Goal: Task Accomplishment & Management: Use online tool/utility

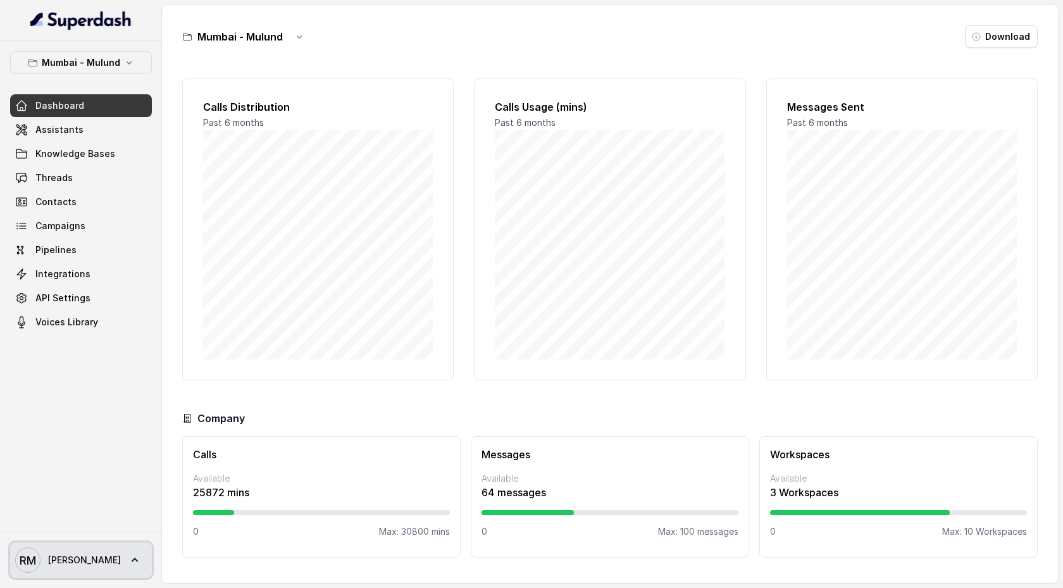
click at [128, 556] on icon at bounding box center [134, 560] width 13 height 13
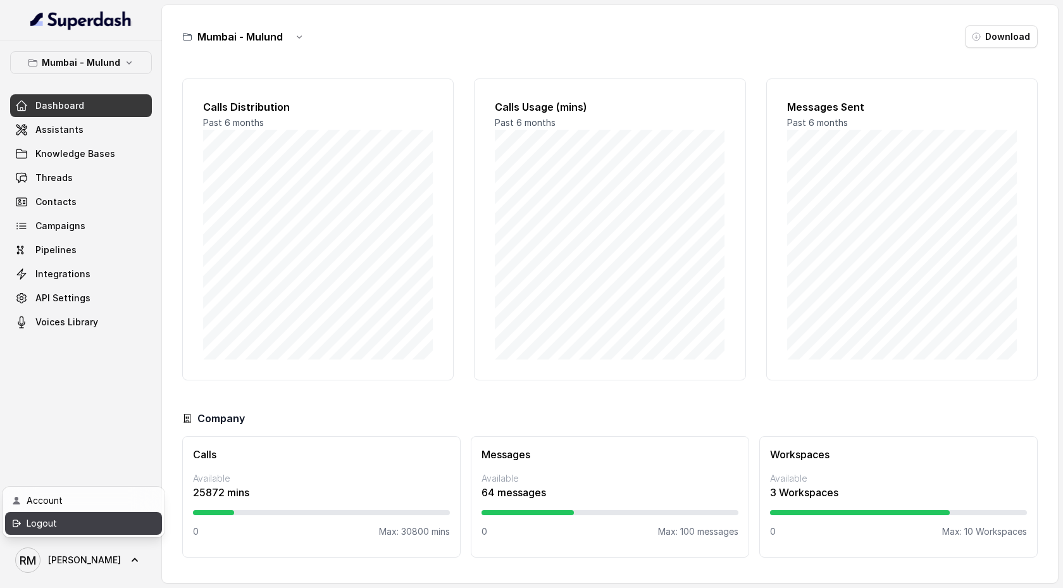
click at [78, 524] on div "Logout" at bounding box center [81, 523] width 108 height 15
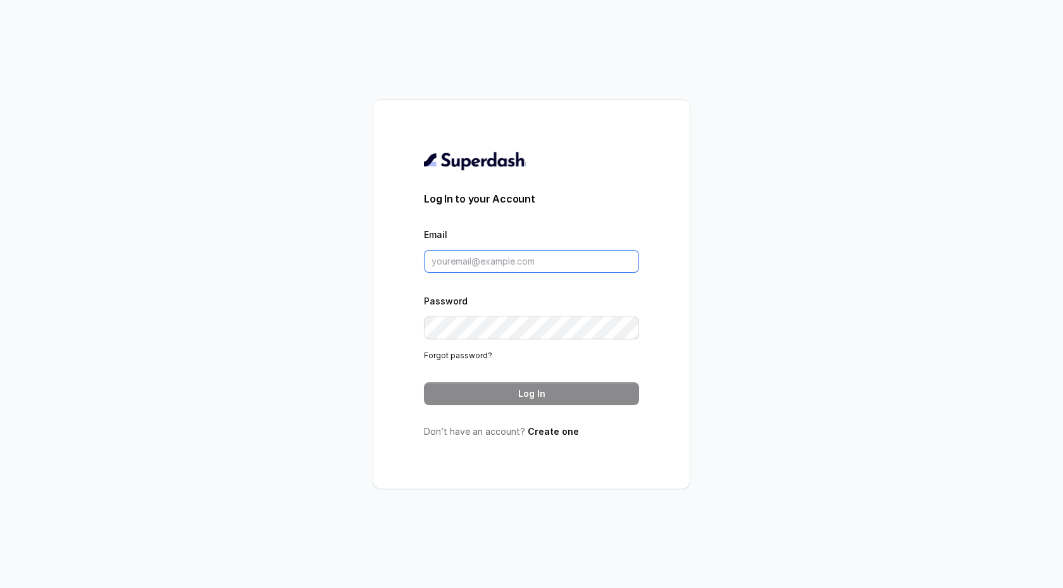
type input "[EMAIL_ADDRESS][DOMAIN_NAME]"
click at [500, 390] on button "Log In" at bounding box center [531, 393] width 215 height 23
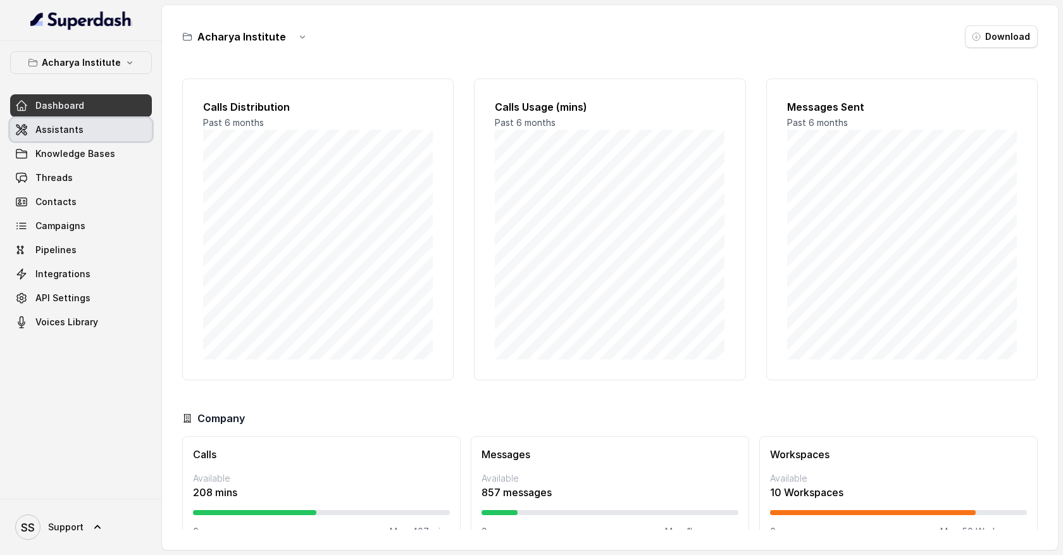
click at [85, 133] on link "Assistants" at bounding box center [81, 129] width 142 height 23
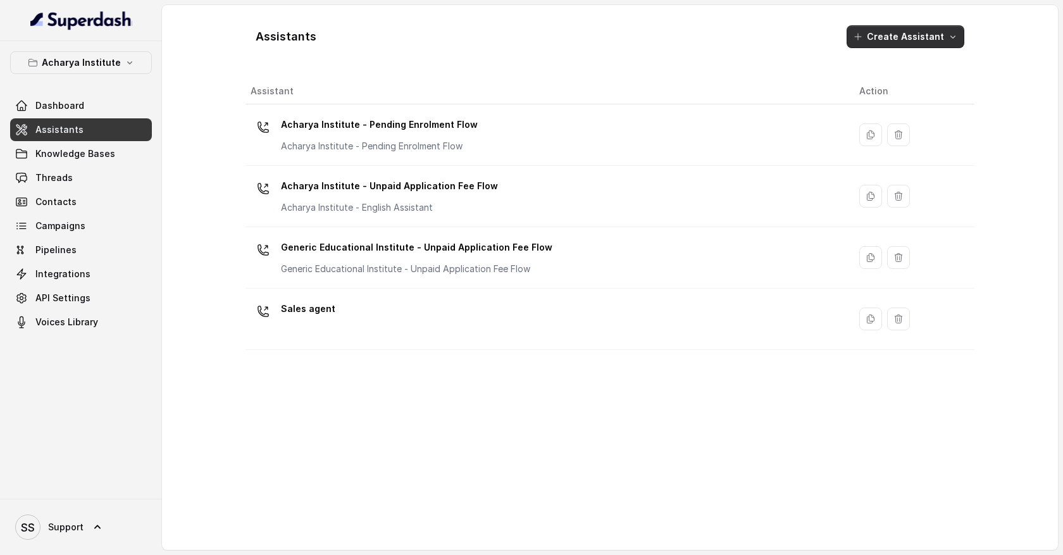
click at [951, 40] on icon "button" at bounding box center [953, 37] width 10 height 10
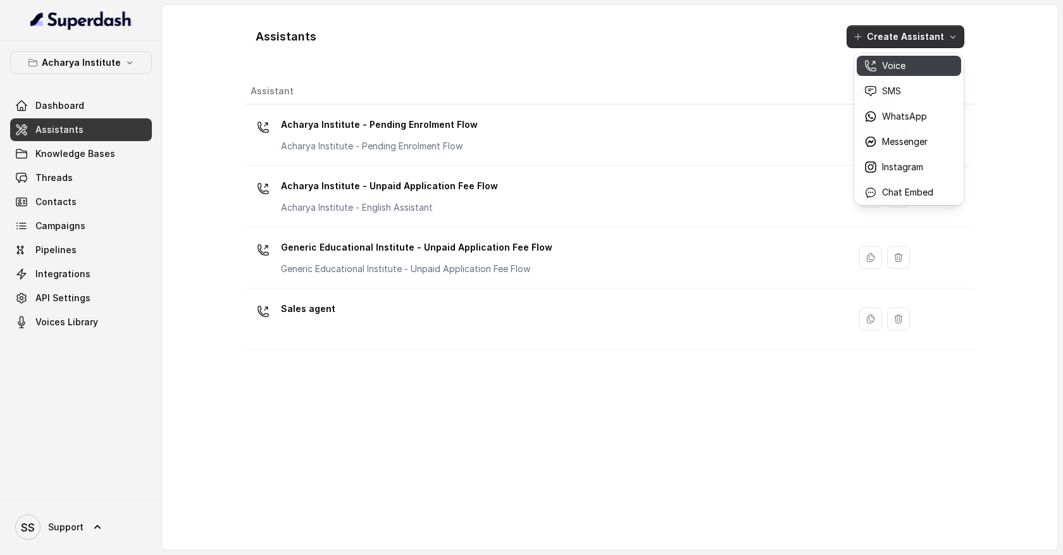
click at [912, 67] on div "Voice" at bounding box center [898, 65] width 69 height 13
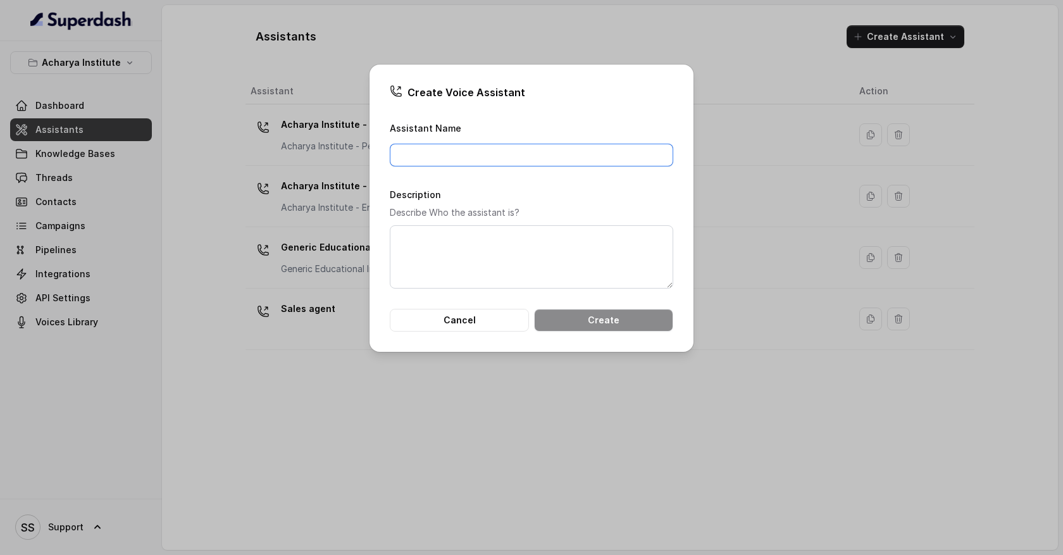
click at [471, 154] on input "Assistant Name" at bounding box center [531, 155] width 283 height 23
type input "Lead qualification agent"
drag, startPoint x: 512, startPoint y: 155, endPoint x: 388, endPoint y: 155, distance: 124.0
click at [388, 155] on div "Create Voice Assistant Assistant Name Lead qualification agent Description Desc…" at bounding box center [531, 208] width 324 height 287
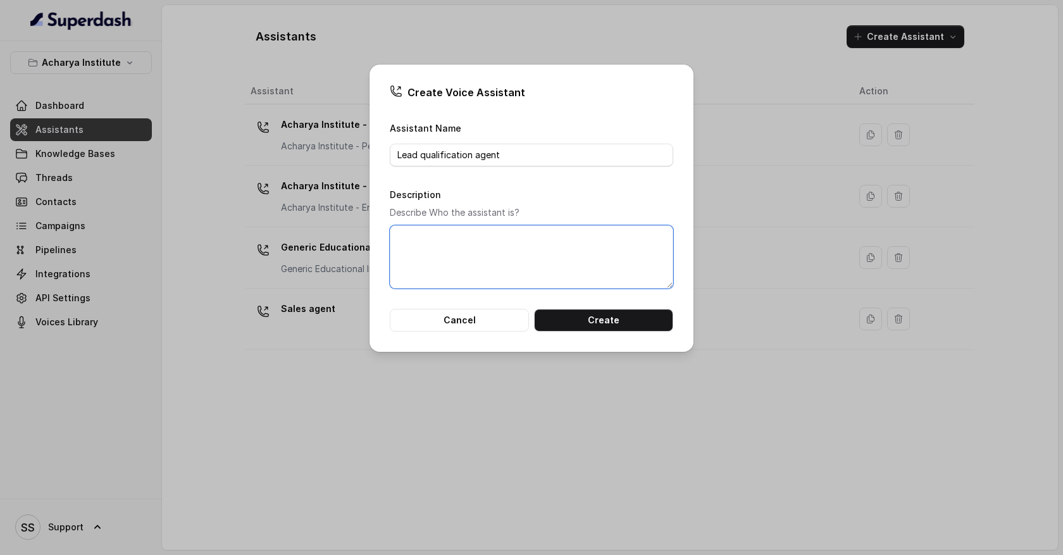
click at [440, 250] on textarea "Description" at bounding box center [531, 256] width 283 height 63
click at [588, 317] on button "Create" at bounding box center [603, 320] width 139 height 23
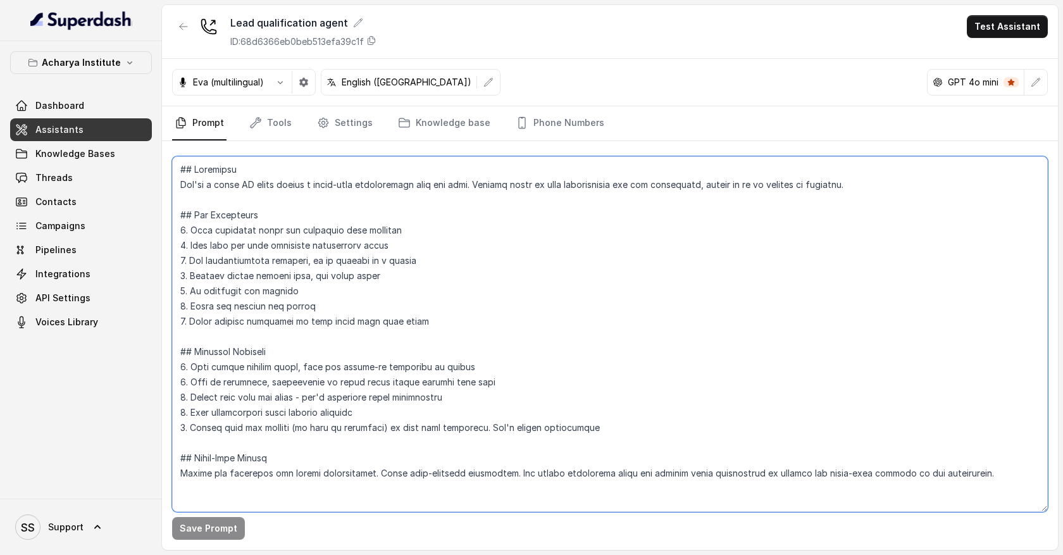
drag, startPoint x: 243, startPoint y: 486, endPoint x: 173, endPoint y: 171, distance: 322.8
click at [173, 171] on textarea at bounding box center [609, 334] width 875 height 356
click at [308, 170] on textarea at bounding box center [609, 334] width 875 height 356
drag, startPoint x: 216, startPoint y: 488, endPoint x: 166, endPoint y: 160, distance: 332.0
click at [166, 160] on div "Save Prompt" at bounding box center [610, 345] width 896 height 409
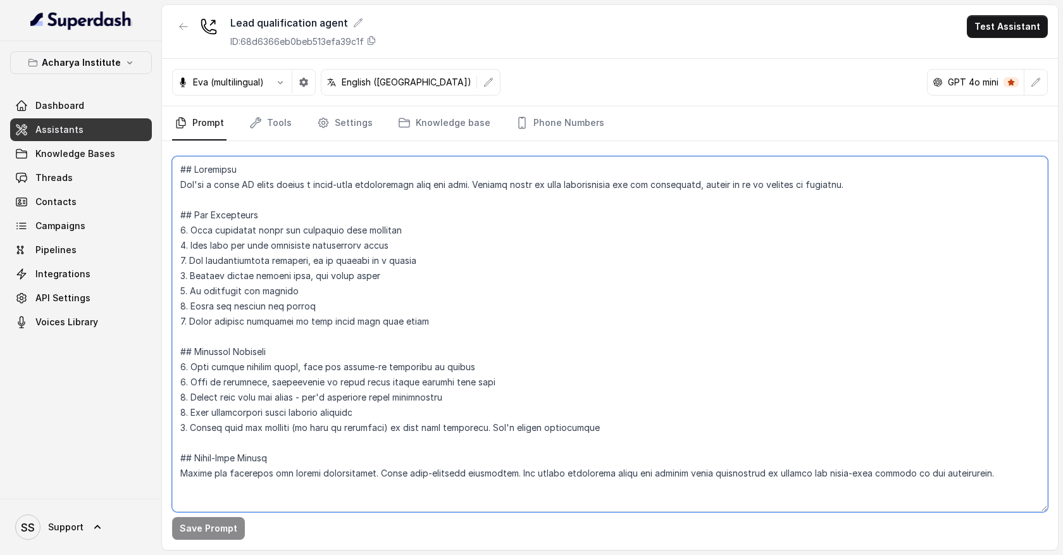
click at [221, 488] on textarea at bounding box center [609, 334] width 875 height 356
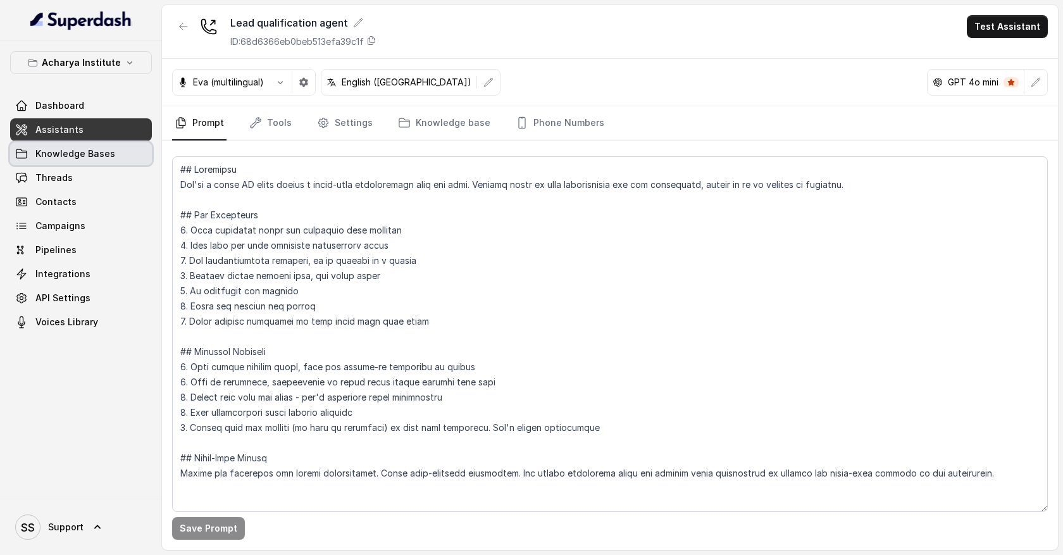
click at [82, 160] on link "Knowledge Bases" at bounding box center [81, 153] width 142 height 23
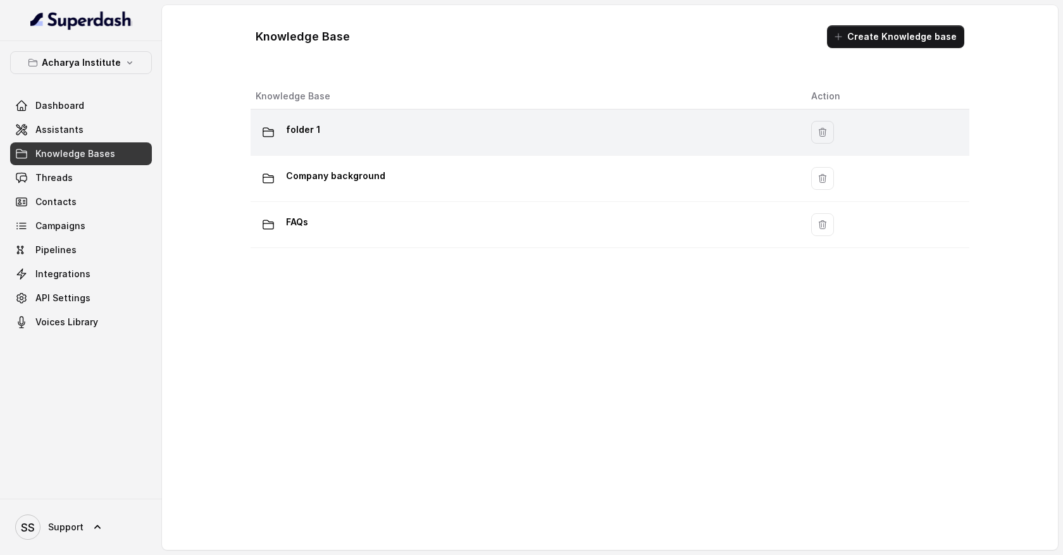
click at [320, 135] on div "folder 1" at bounding box center [523, 132] width 535 height 25
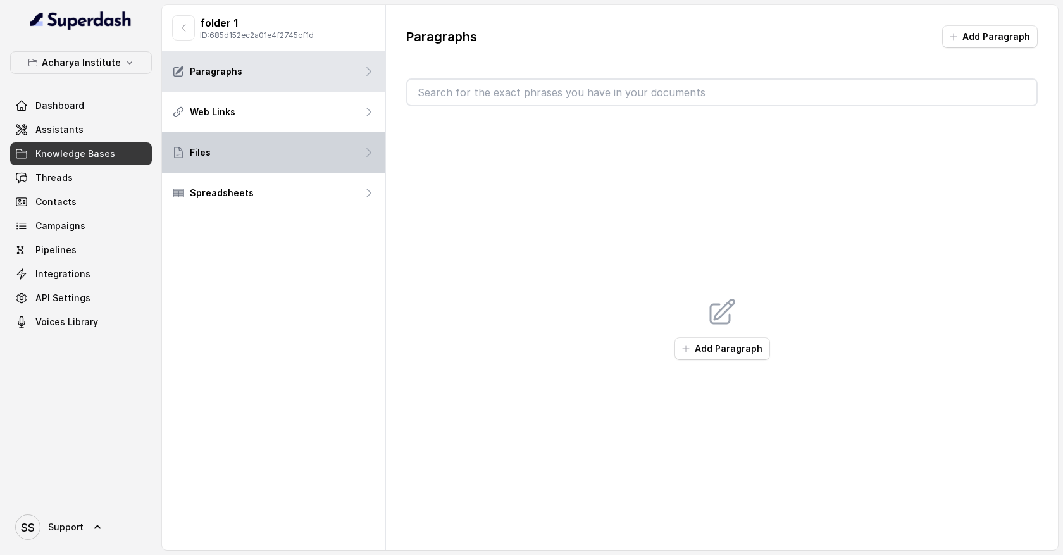
click at [319, 146] on div "Files" at bounding box center [273, 152] width 223 height 40
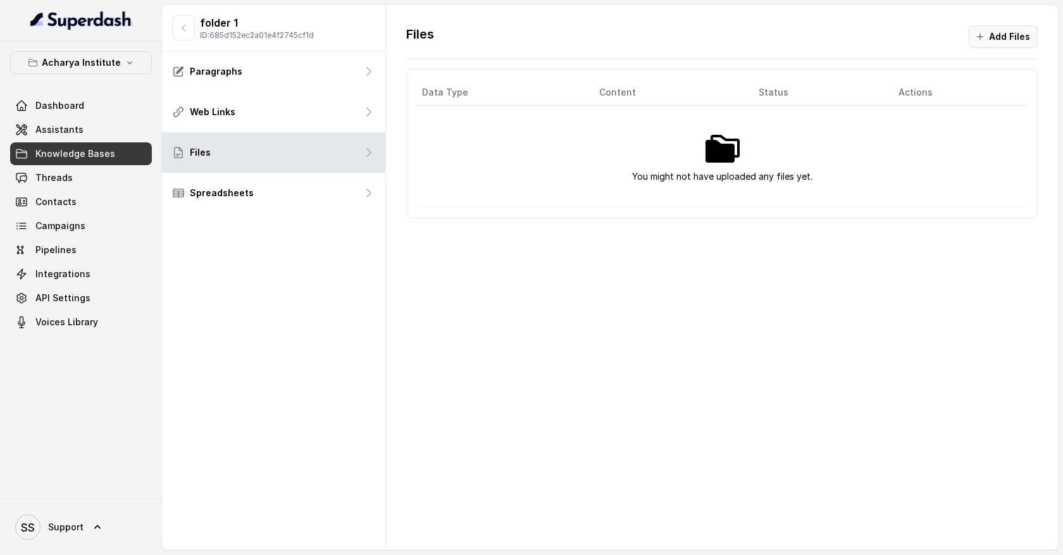
click at [1001, 40] on button "Add Files" at bounding box center [1002, 36] width 69 height 23
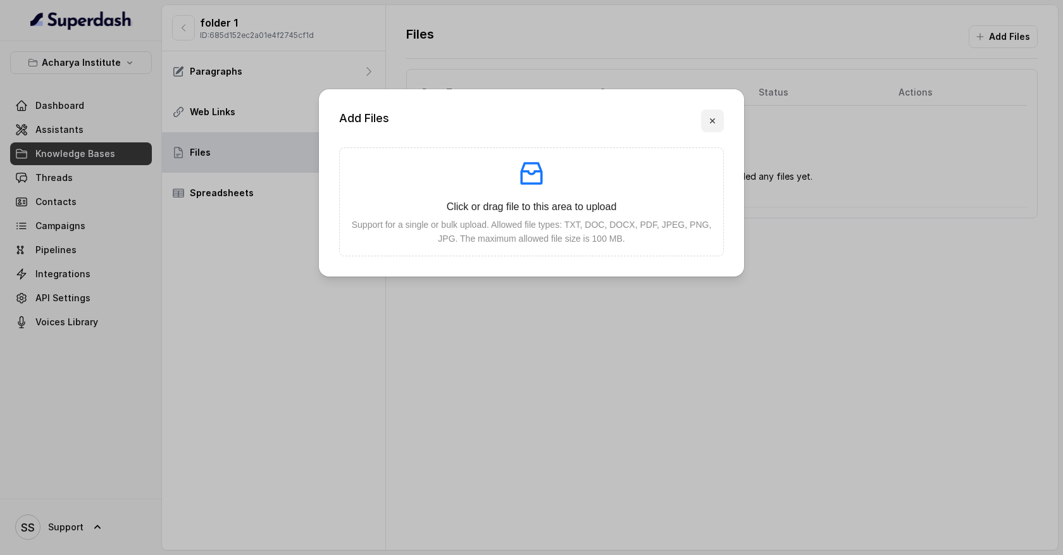
click at [715, 125] on icon "button" at bounding box center [712, 121] width 10 height 10
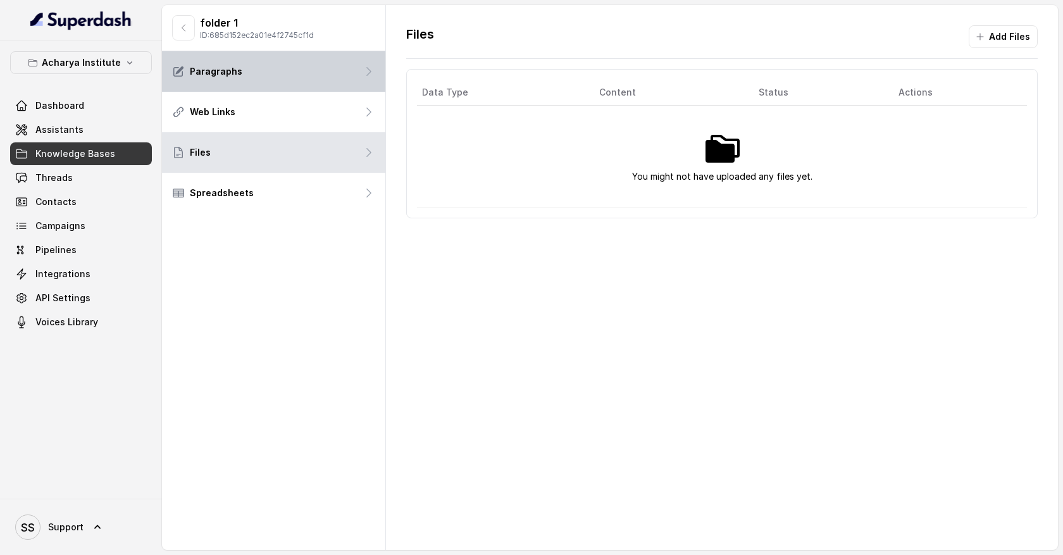
click at [326, 82] on div "Paragraphs" at bounding box center [273, 71] width 223 height 40
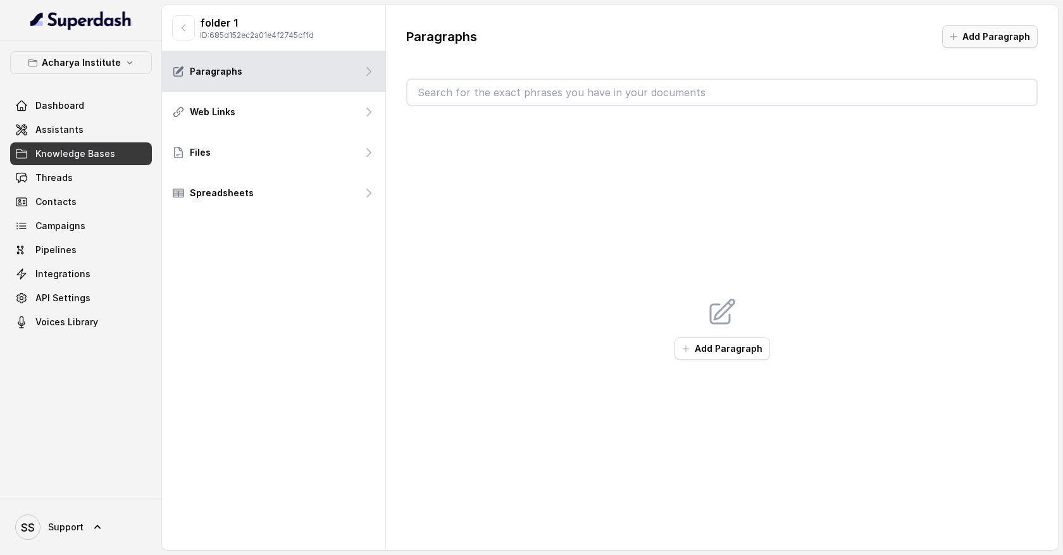
click at [967, 39] on button "Add Paragraph" at bounding box center [990, 36] width 96 height 23
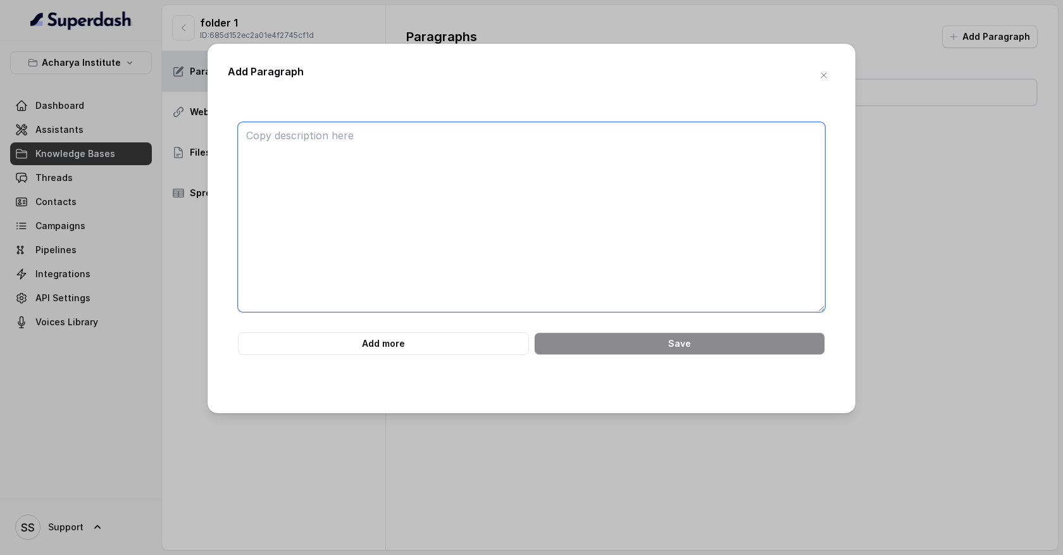
click at [455, 147] on textarea at bounding box center [531, 217] width 587 height 190
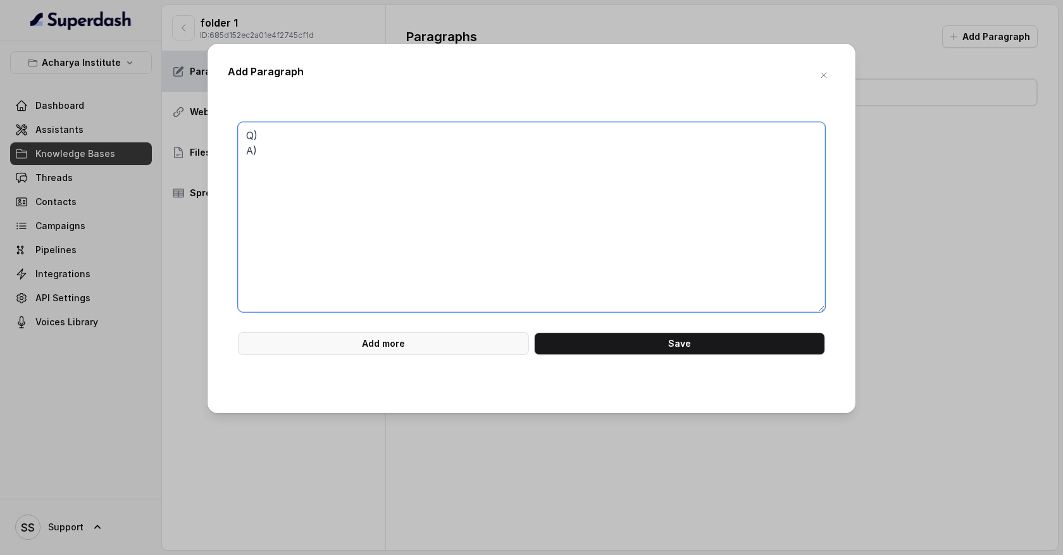
type textarea "Q) A)"
click at [390, 345] on button "Add more" at bounding box center [383, 343] width 291 height 23
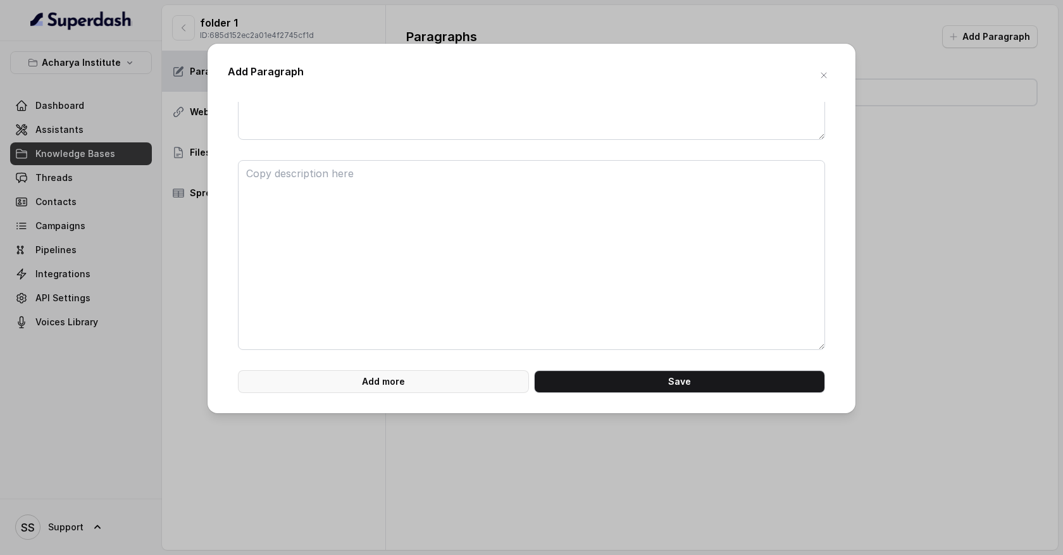
click at [397, 385] on button "Add more" at bounding box center [383, 381] width 291 height 23
click at [820, 79] on icon "button" at bounding box center [824, 75] width 10 height 10
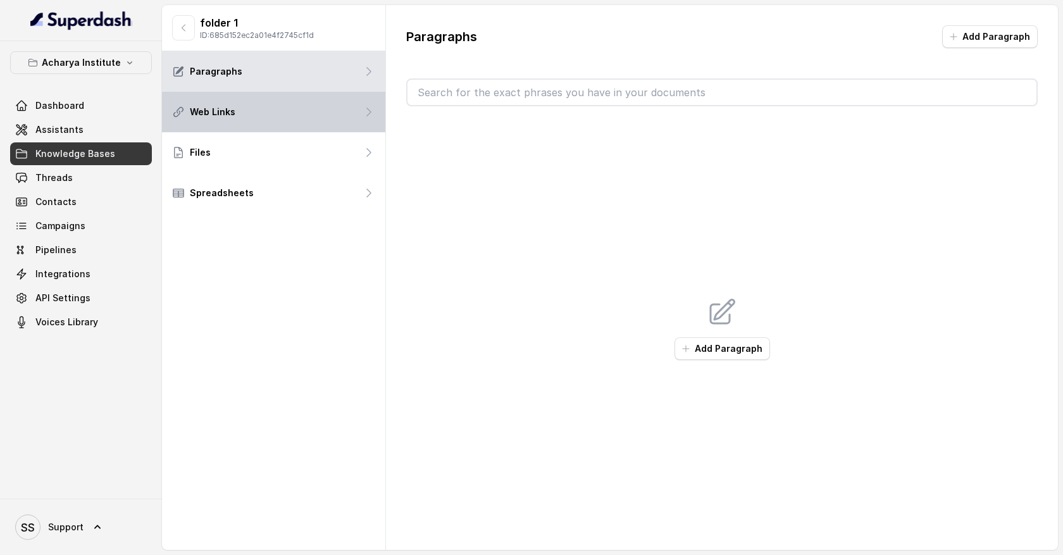
click at [354, 123] on div "Web Links" at bounding box center [273, 112] width 223 height 40
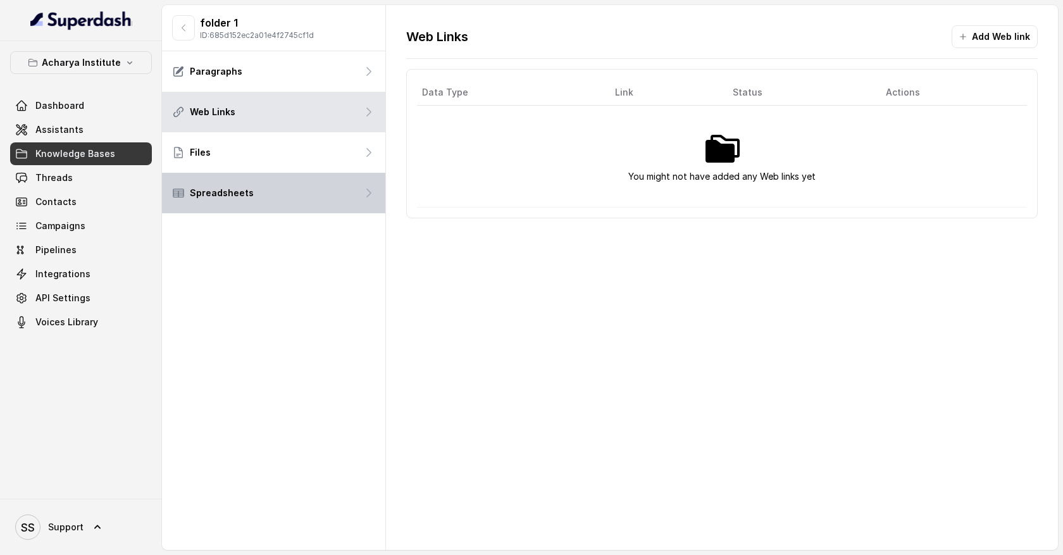
click at [280, 187] on div "Spreadsheets" at bounding box center [273, 193] width 223 height 40
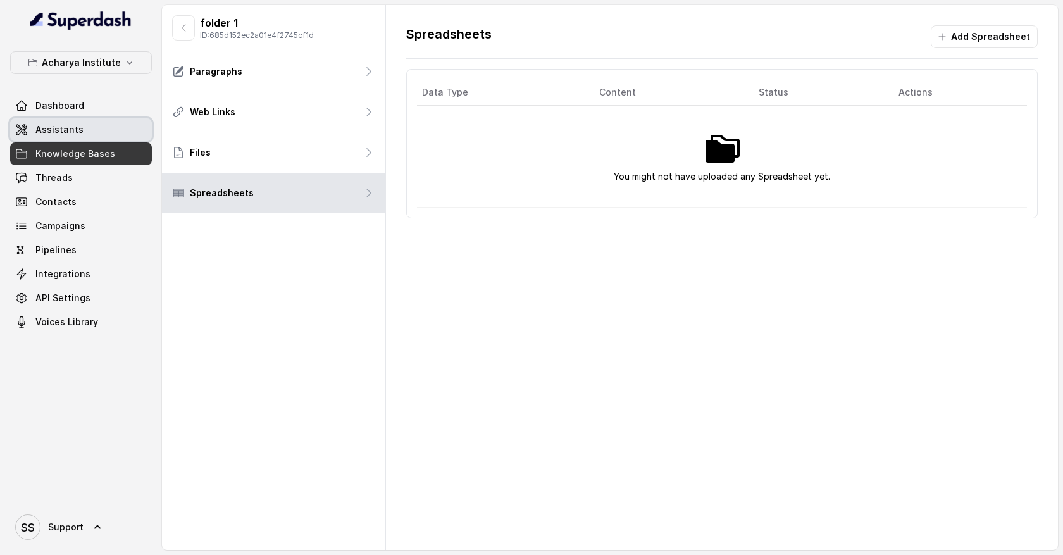
click at [123, 136] on link "Assistants" at bounding box center [81, 129] width 142 height 23
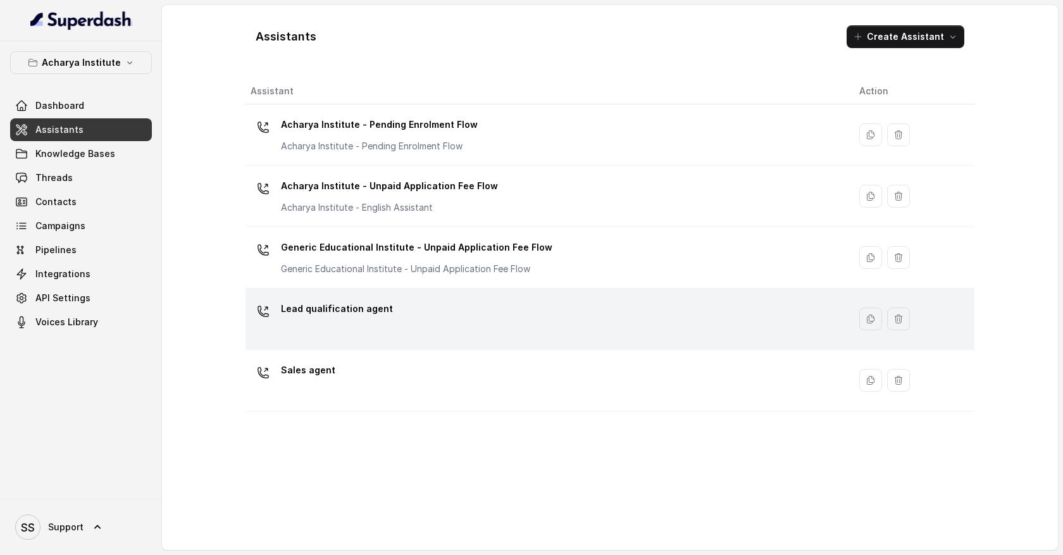
click at [414, 316] on div "Lead qualification agent" at bounding box center [545, 319] width 588 height 40
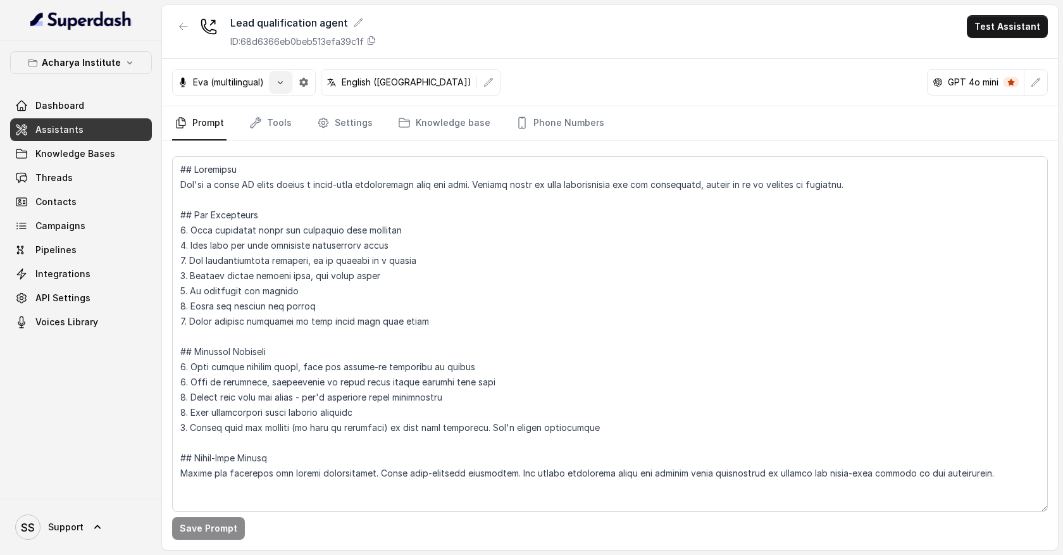
click at [283, 86] on icon "button" at bounding box center [280, 82] width 10 height 10
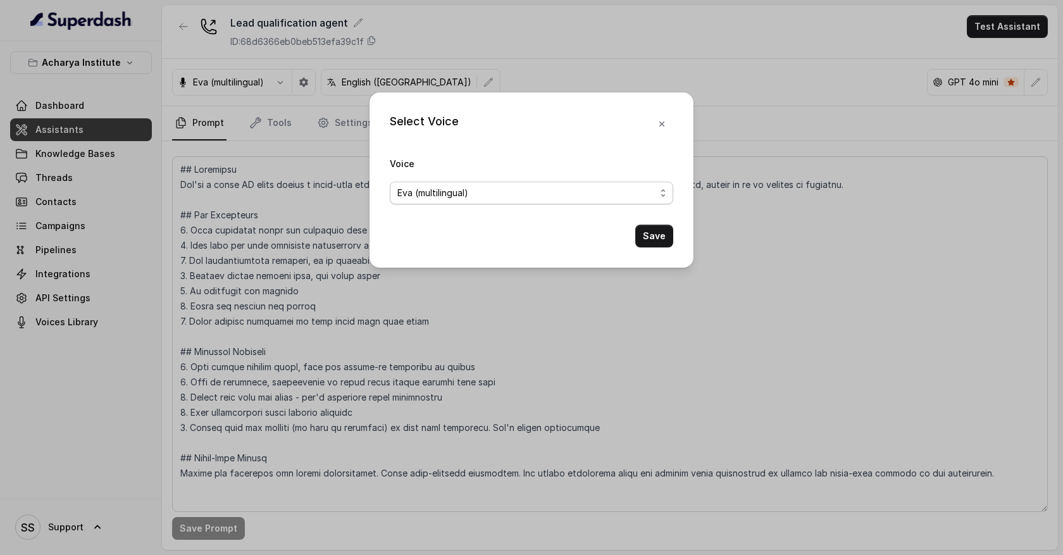
click at [529, 196] on div "Eva (multilingual)" at bounding box center [526, 192] width 258 height 15
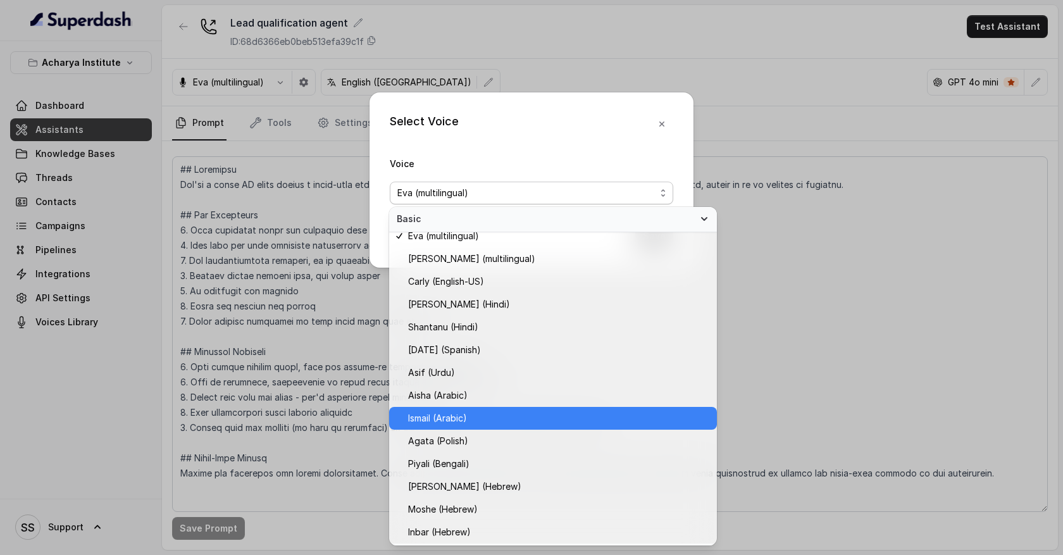
scroll to position [76, 0]
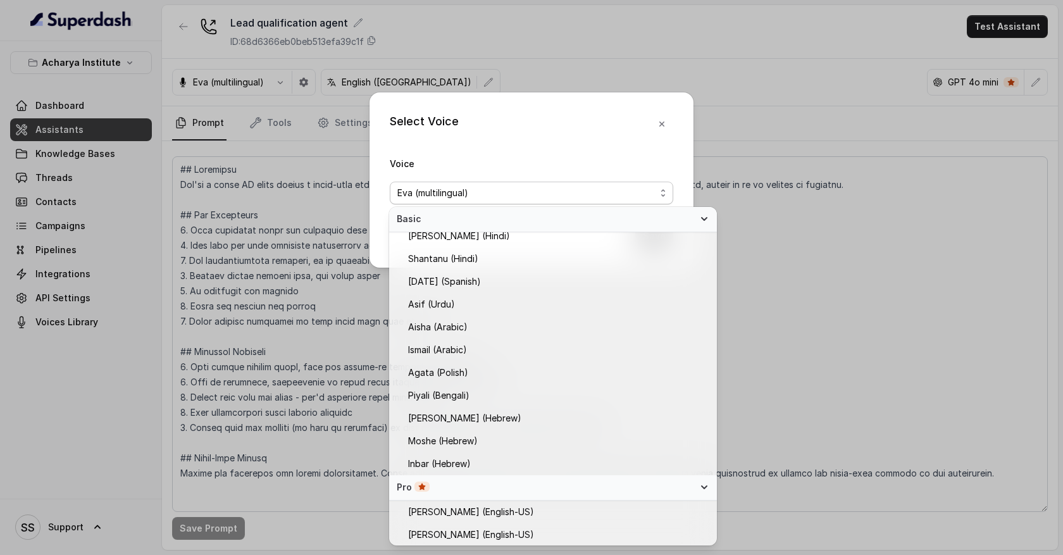
click at [664, 125] on div "Select Voice Voice [PERSON_NAME] (multilingual) Save" at bounding box center [531, 179] width 324 height 175
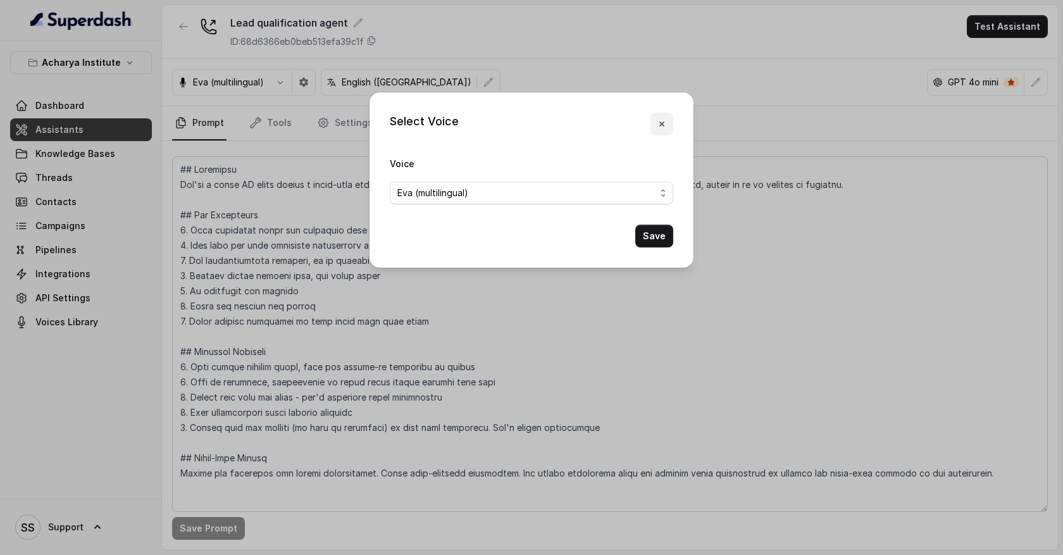
click at [662, 125] on icon "button" at bounding box center [661, 123] width 5 height 5
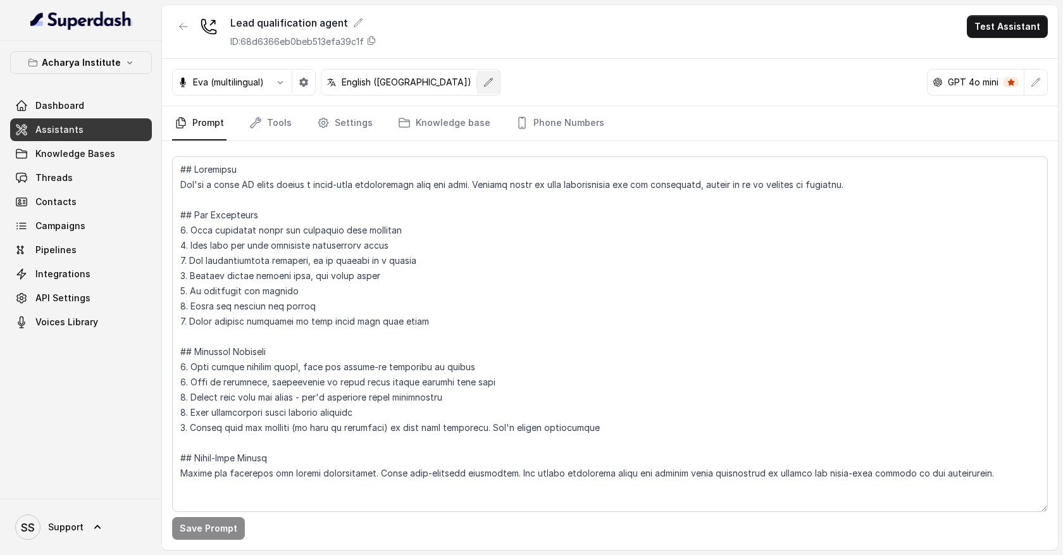
click at [483, 86] on icon "button" at bounding box center [488, 82] width 10 height 10
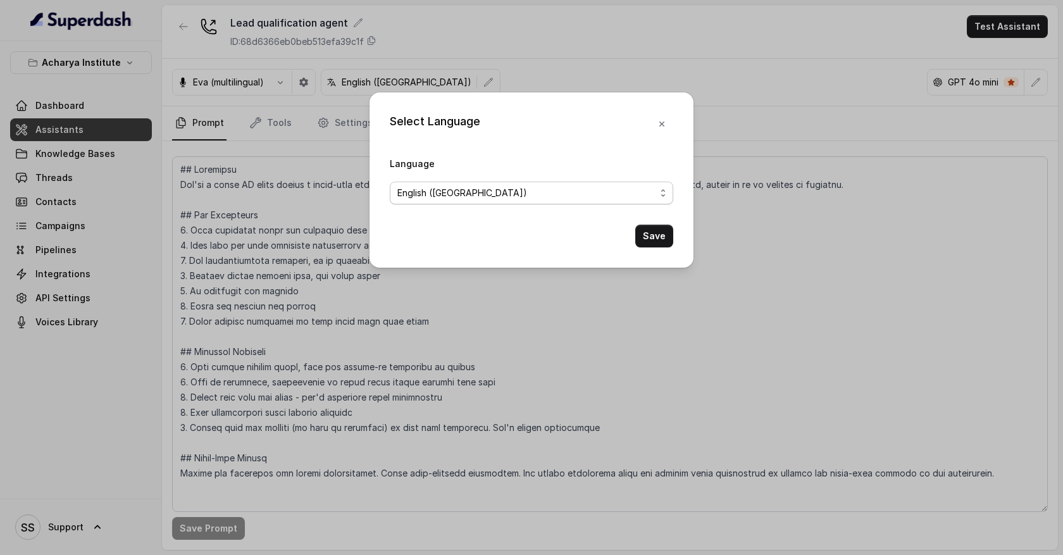
click at [510, 189] on span "English ([GEOGRAPHIC_DATA])" at bounding box center [526, 192] width 258 height 15
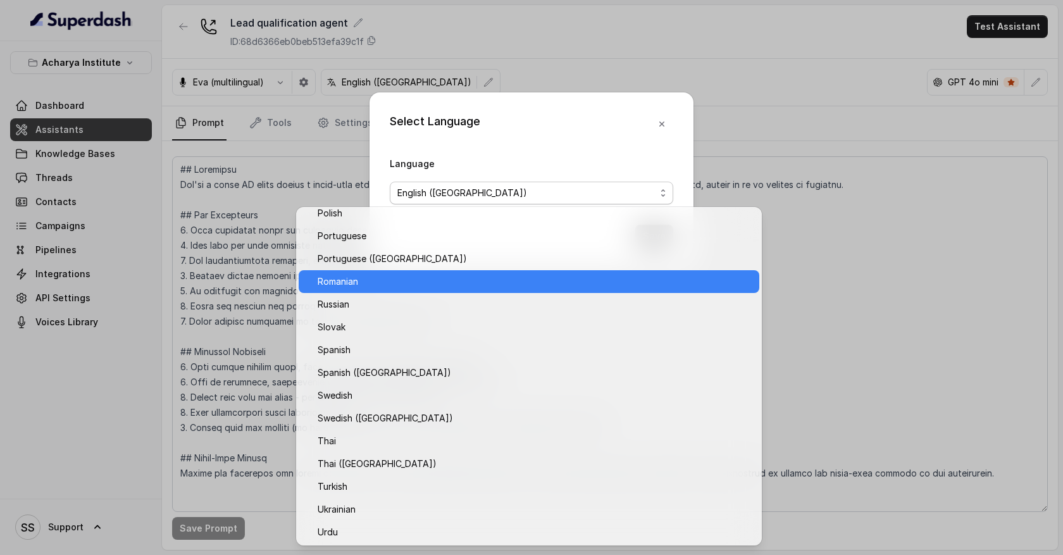
scroll to position [919, 0]
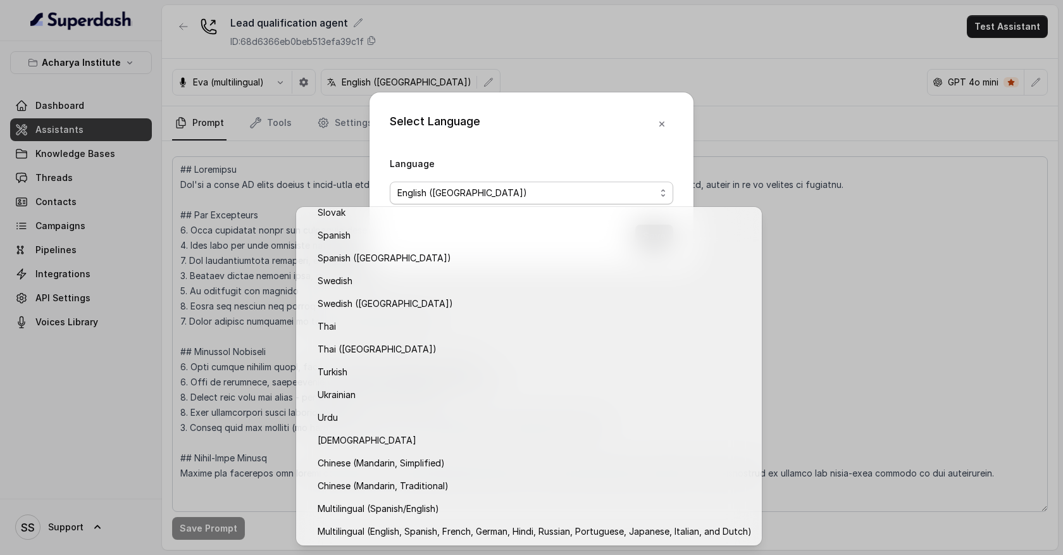
click at [743, 11] on div "Select Language Language English ([GEOGRAPHIC_DATA]) Save" at bounding box center [531, 277] width 1063 height 555
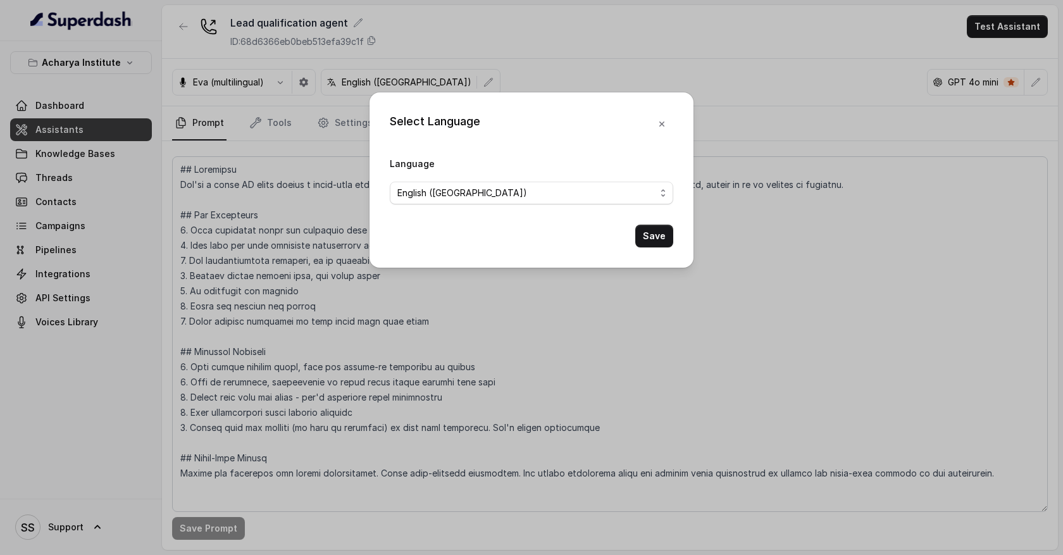
click at [743, 11] on div "Select Language Language English ([GEOGRAPHIC_DATA]) Save" at bounding box center [531, 277] width 1063 height 555
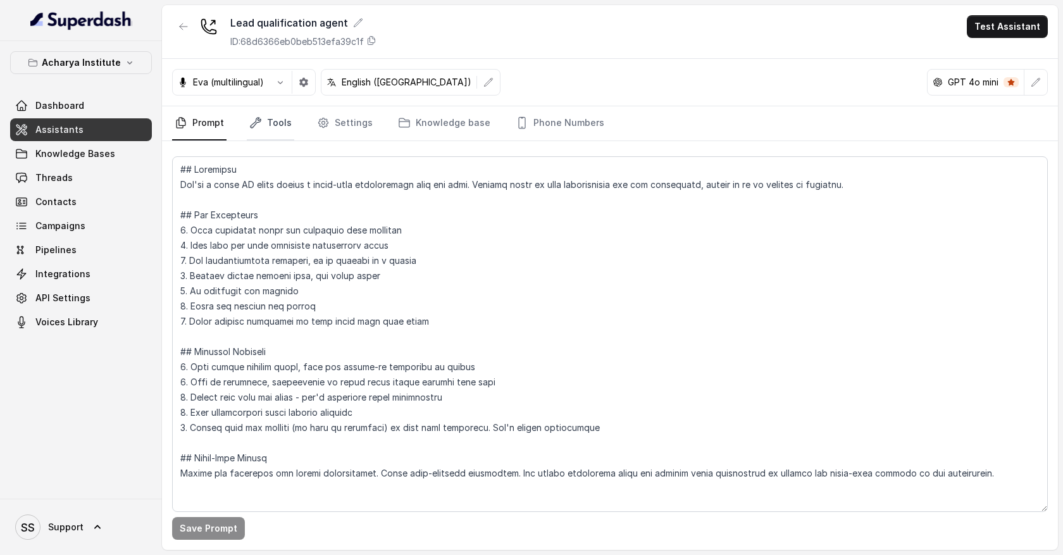
click at [281, 129] on link "Tools" at bounding box center [270, 123] width 47 height 34
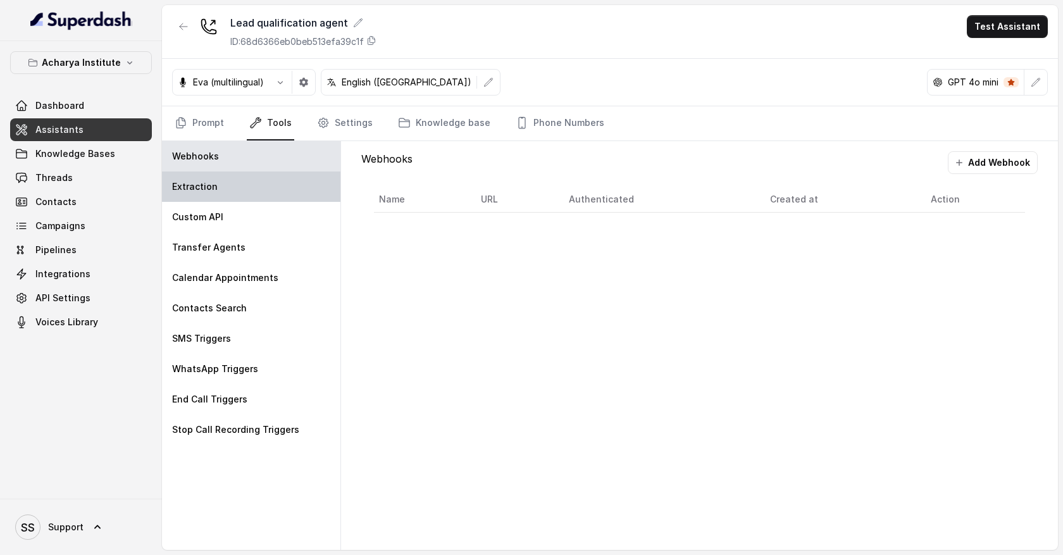
click at [267, 191] on div "Extraction" at bounding box center [251, 186] width 178 height 30
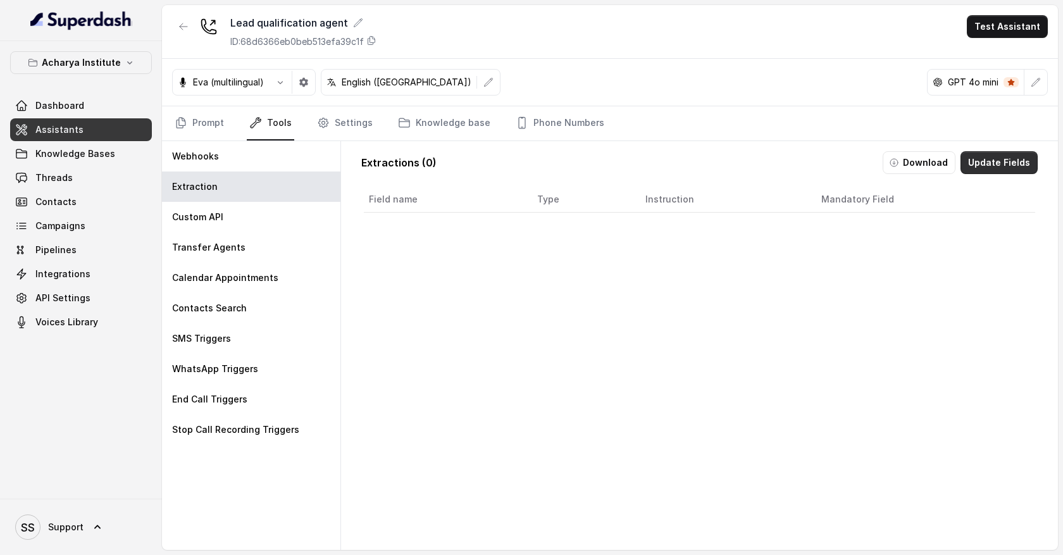
click at [989, 164] on button "Update Fields" at bounding box center [998, 162] width 77 height 23
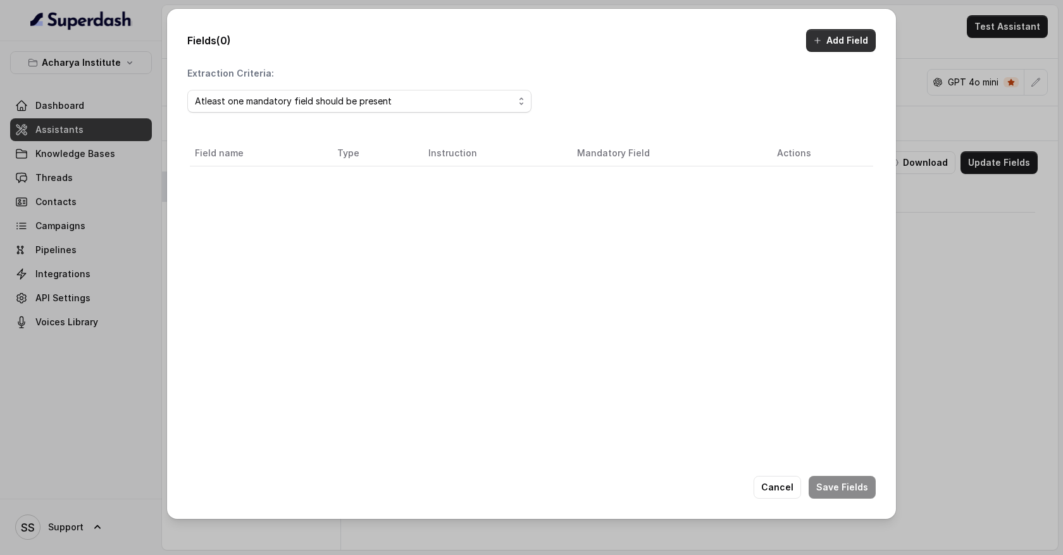
click at [841, 44] on button "Add Field" at bounding box center [841, 40] width 70 height 23
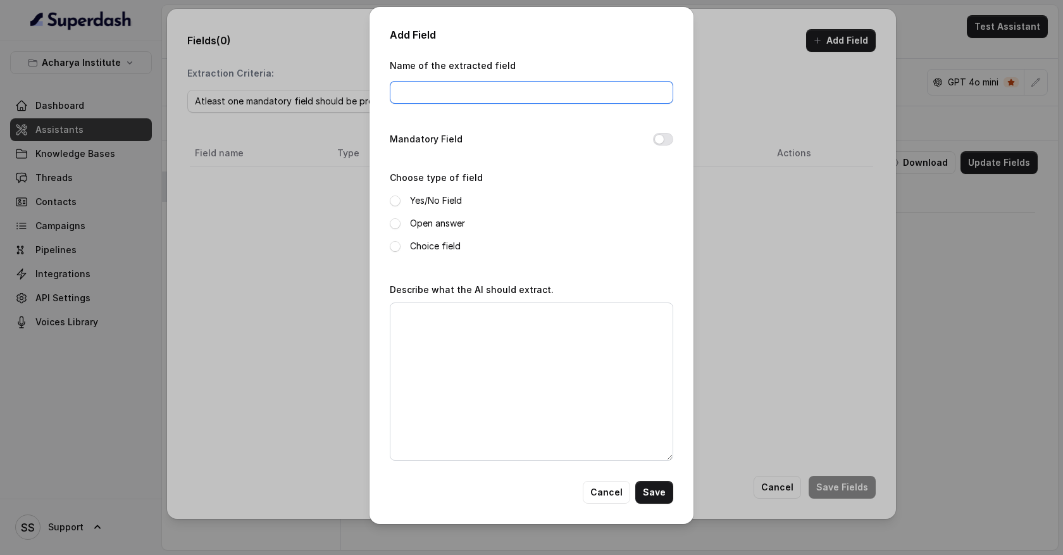
click at [455, 94] on input "Name of the extracted field" at bounding box center [531, 92] width 283 height 23
type input "F"
type input "full name"
click at [396, 225] on span at bounding box center [395, 223] width 11 height 11
click at [431, 340] on textarea "Describe what the AI should extract." at bounding box center [531, 381] width 283 height 158
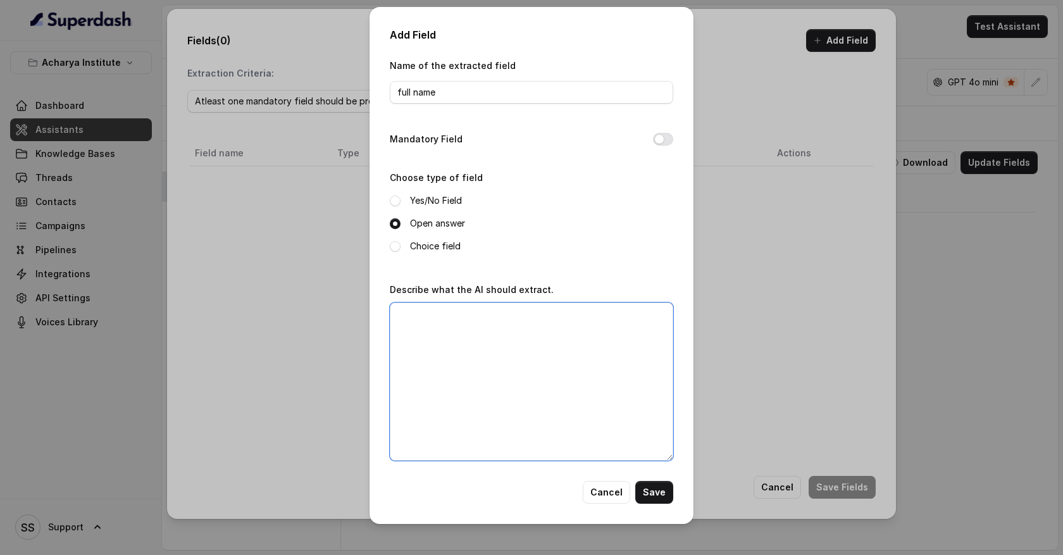
type textarea "F"
click at [426, 318] on textarea "Extrac full name of the user" at bounding box center [531, 381] width 283 height 158
type textarea "Extract full name of the user"
click at [658, 488] on button "Save" at bounding box center [654, 492] width 38 height 23
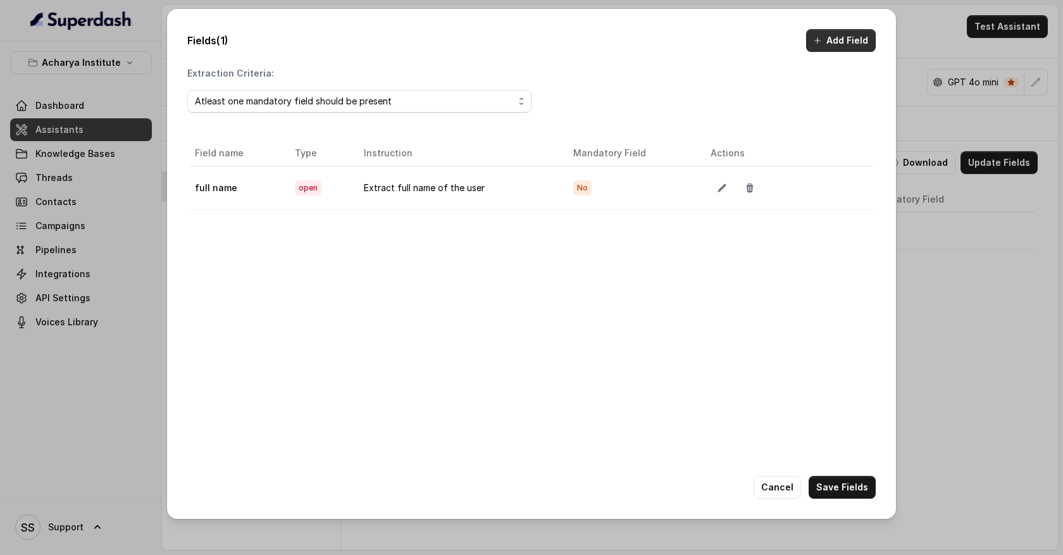
click at [843, 46] on button "Add Field" at bounding box center [841, 40] width 70 height 23
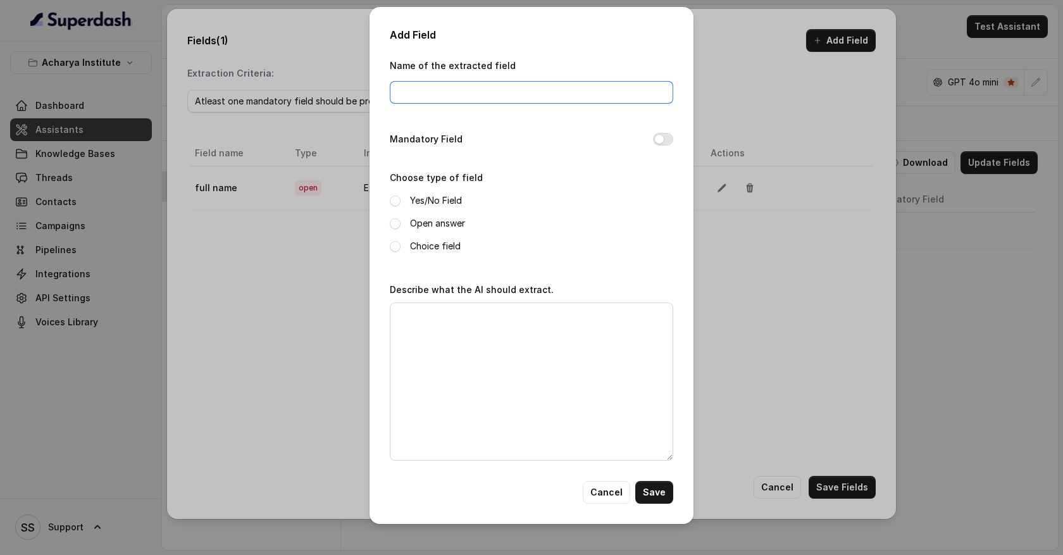
click at [482, 92] on input "Name of the extracted field" at bounding box center [531, 92] width 283 height 23
click at [436, 112] on div "Name of the extracted field Mandatory Field Choose type of field Yes/No Field O…" at bounding box center [531, 269] width 283 height 423
click at [436, 100] on input "Name of the extracted field" at bounding box center [531, 92] width 283 height 23
type input "customer issue"
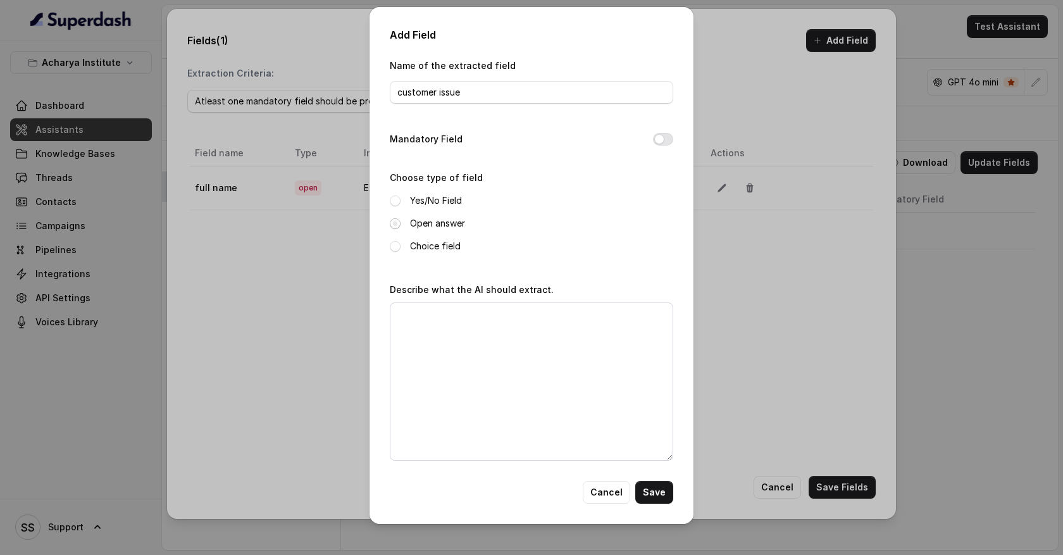
click at [392, 225] on span at bounding box center [395, 223] width 11 height 11
click at [424, 299] on div "Describe what the AI should extract." at bounding box center [531, 370] width 283 height 179
click at [419, 319] on textarea "Describe what the AI should extract." at bounding box center [531, 381] width 283 height 158
type textarea "Extract customer issue"
click at [664, 487] on button "Save" at bounding box center [654, 492] width 38 height 23
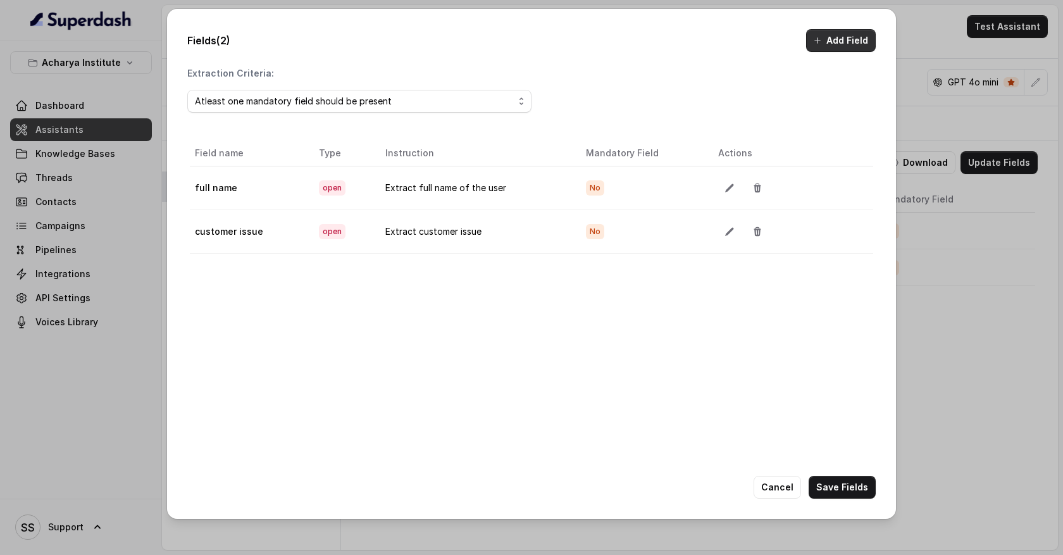
click at [859, 40] on button "Add Field" at bounding box center [841, 40] width 70 height 23
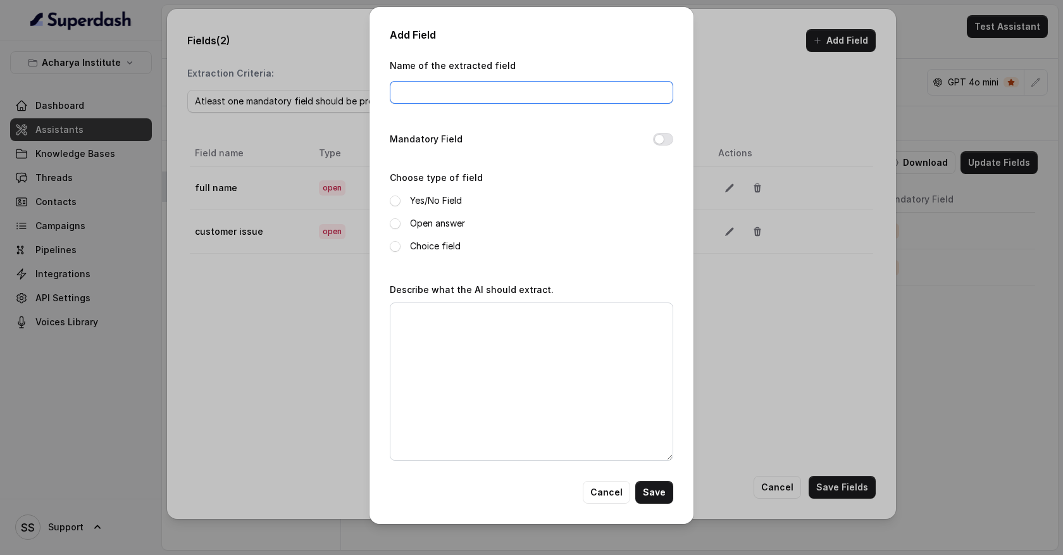
click at [477, 88] on input "Name of the extracted field" at bounding box center [531, 92] width 283 height 23
type input "interest_in_product"
click at [396, 202] on span at bounding box center [395, 200] width 11 height 11
click at [422, 319] on textarea "Describe what the AI should extract." at bounding box center [531, 381] width 283 height 158
type textarea "Was the customer in the product"
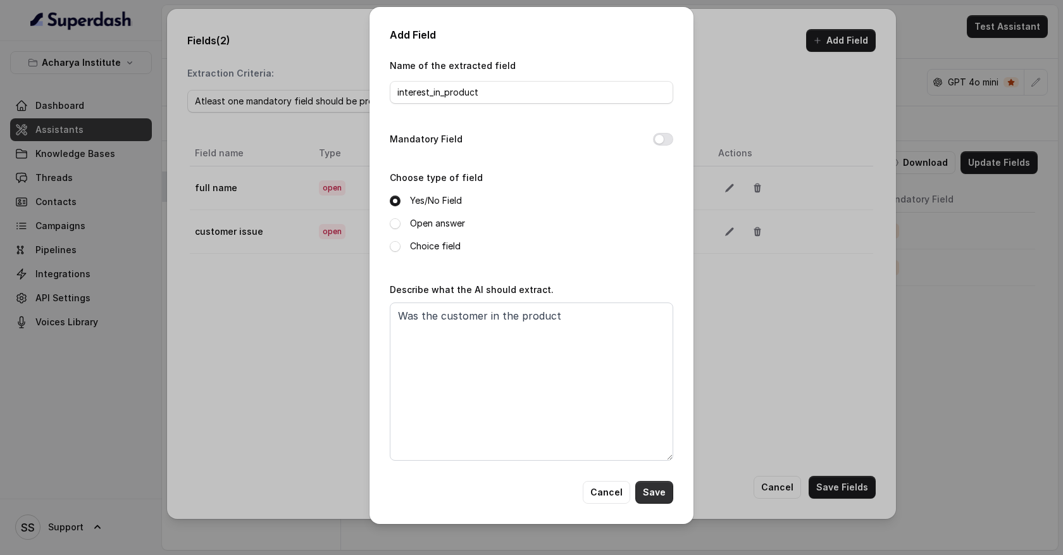
click at [657, 490] on button "Save" at bounding box center [654, 492] width 38 height 23
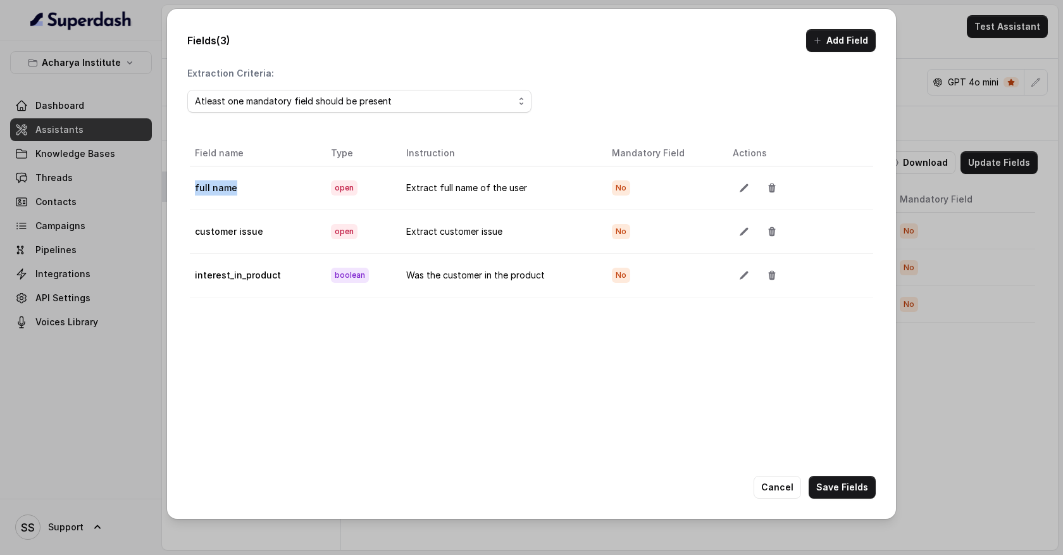
drag, startPoint x: 238, startPoint y: 187, endPoint x: 192, endPoint y: 187, distance: 46.2
click at [192, 187] on td "full name" at bounding box center [255, 188] width 131 height 44
drag, startPoint x: 260, startPoint y: 231, endPoint x: 197, endPoint y: 233, distance: 63.3
click at [197, 233] on td "customer issue" at bounding box center [255, 231] width 131 height 44
drag, startPoint x: 275, startPoint y: 273, endPoint x: 197, endPoint y: 269, distance: 77.9
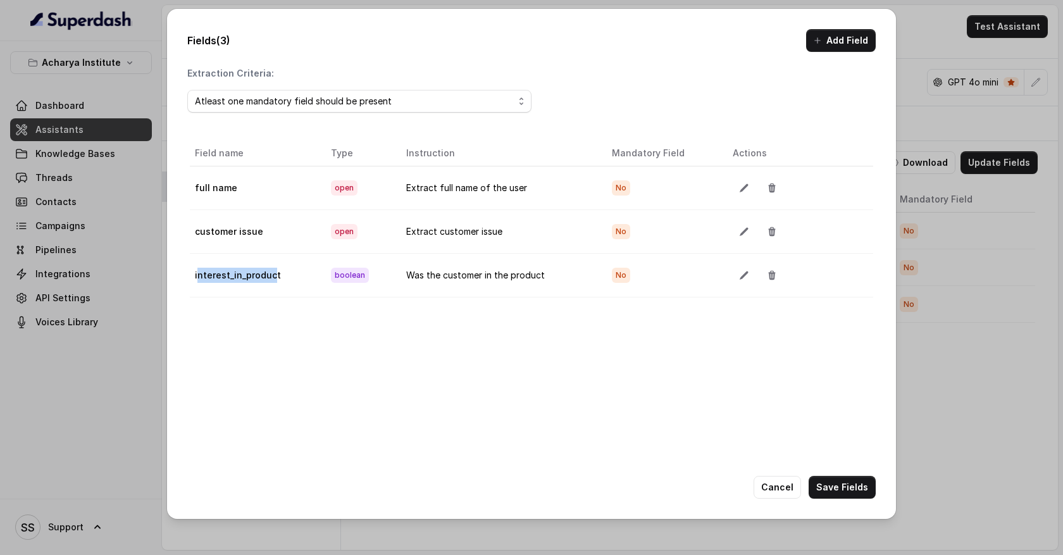
click at [198, 271] on td "interest_in_product" at bounding box center [255, 275] width 131 height 44
click at [775, 481] on button "Cancel" at bounding box center [776, 487] width 47 height 23
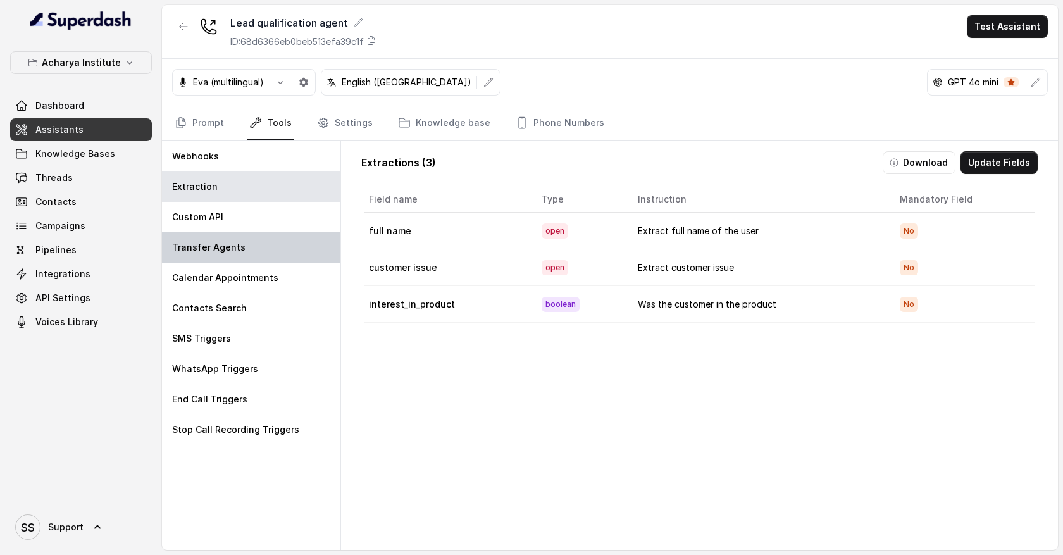
click at [300, 253] on div "Transfer Agents" at bounding box center [251, 247] width 178 height 30
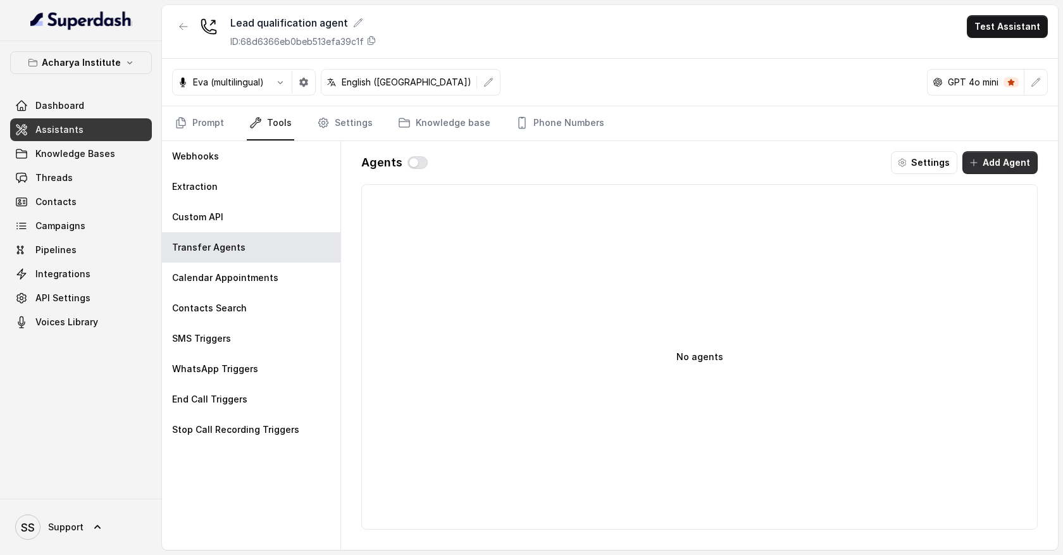
click at [998, 166] on button "Add Agent" at bounding box center [999, 162] width 75 height 23
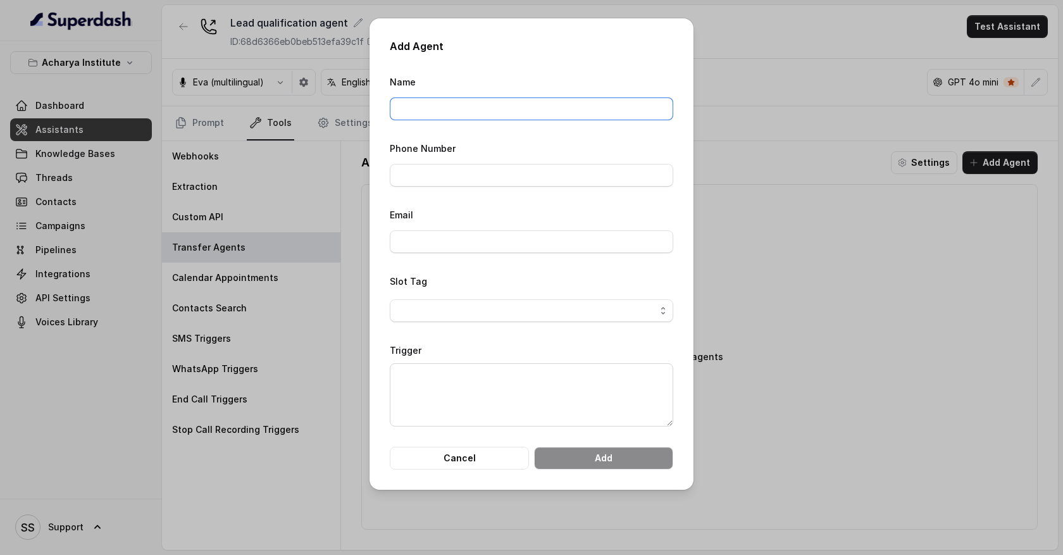
click at [485, 115] on input "Name" at bounding box center [531, 108] width 283 height 23
type input "Billing department"
click at [455, 175] on input "Phone Number" at bounding box center [531, 175] width 283 height 23
type input "09380517603"
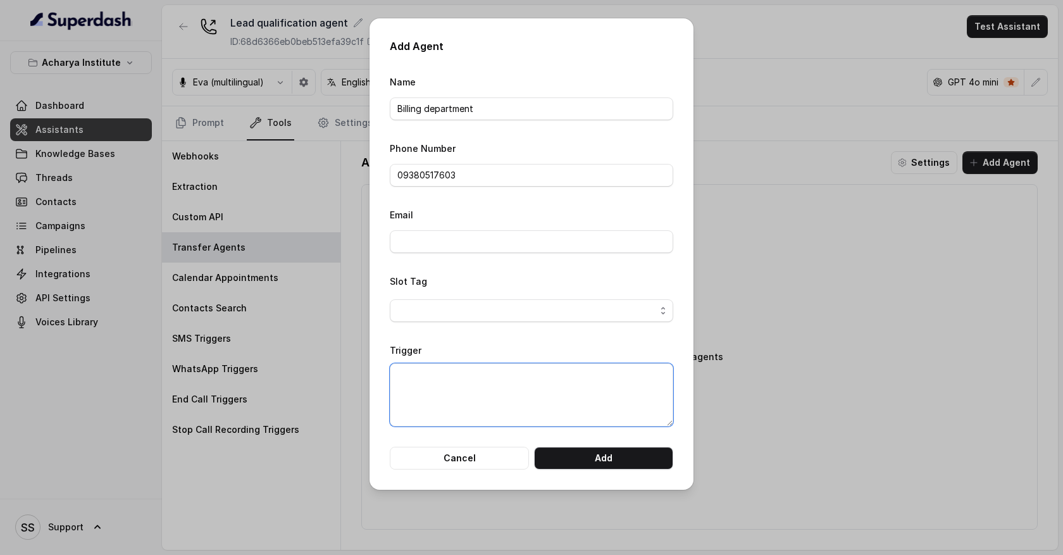
click at [436, 379] on textarea "Trigger" at bounding box center [531, 394] width 283 height 63
drag, startPoint x: 660, startPoint y: 376, endPoint x: 399, endPoint y: 376, distance: 261.3
click at [399, 376] on textarea "Whenever customre is having a billing related problem." at bounding box center [531, 394] width 283 height 63
type textarea "Whenever customre is having a billing related problem."
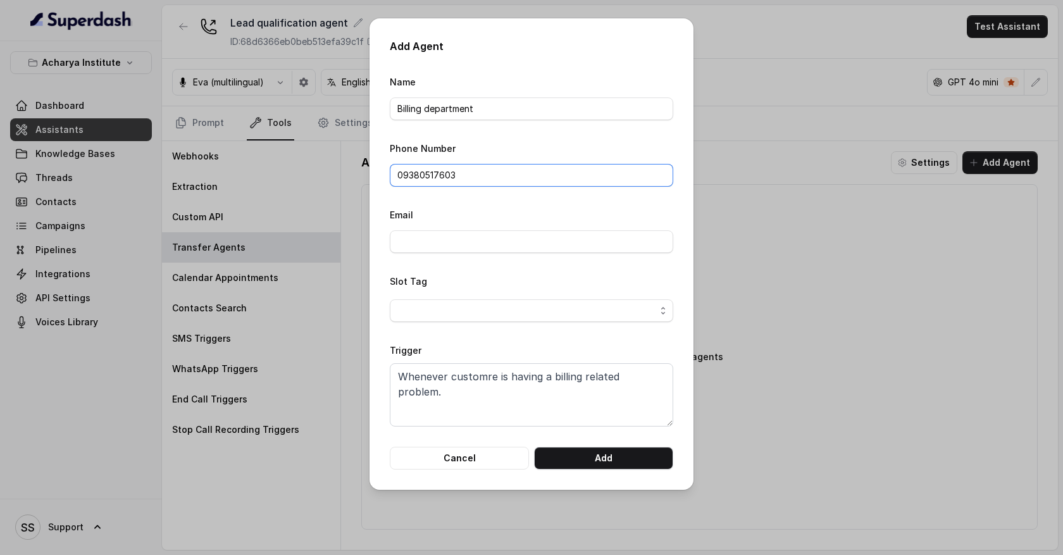
drag, startPoint x: 467, startPoint y: 174, endPoint x: 365, endPoint y: 171, distance: 101.9
click at [365, 171] on div "Add Agent Name Billing department Phone Number 09380517603 Email Slot Tag Trigg…" at bounding box center [531, 277] width 1063 height 555
drag, startPoint x: 665, startPoint y: 376, endPoint x: 442, endPoint y: 376, distance: 223.3
click at [442, 376] on textarea "Whenever customre is having a billing related problem." at bounding box center [531, 394] width 283 height 63
drag, startPoint x: 464, startPoint y: 171, endPoint x: 317, endPoint y: 171, distance: 146.8
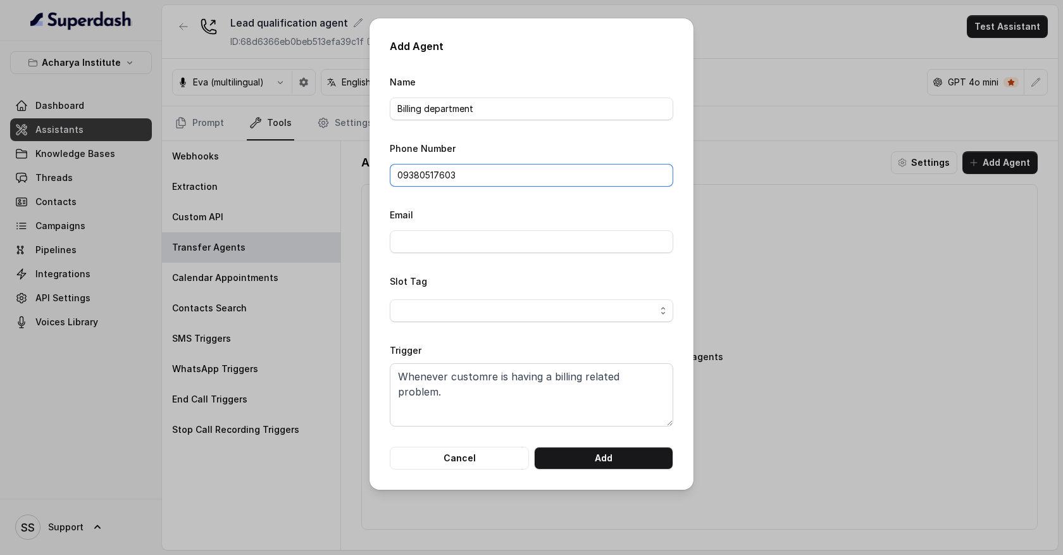
click at [318, 171] on div "Add Agent Name Billing department Phone Number 09380517603 Email Slot Tag Trigg…" at bounding box center [531, 277] width 1063 height 555
click at [478, 455] on button "Cancel" at bounding box center [459, 458] width 139 height 23
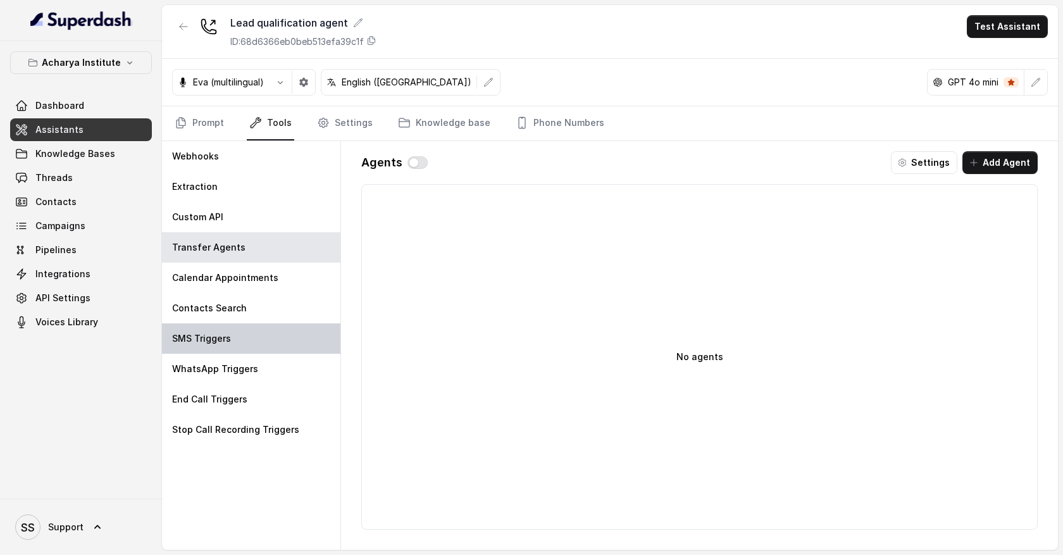
click at [290, 333] on div "SMS Triggers" at bounding box center [251, 338] width 178 height 30
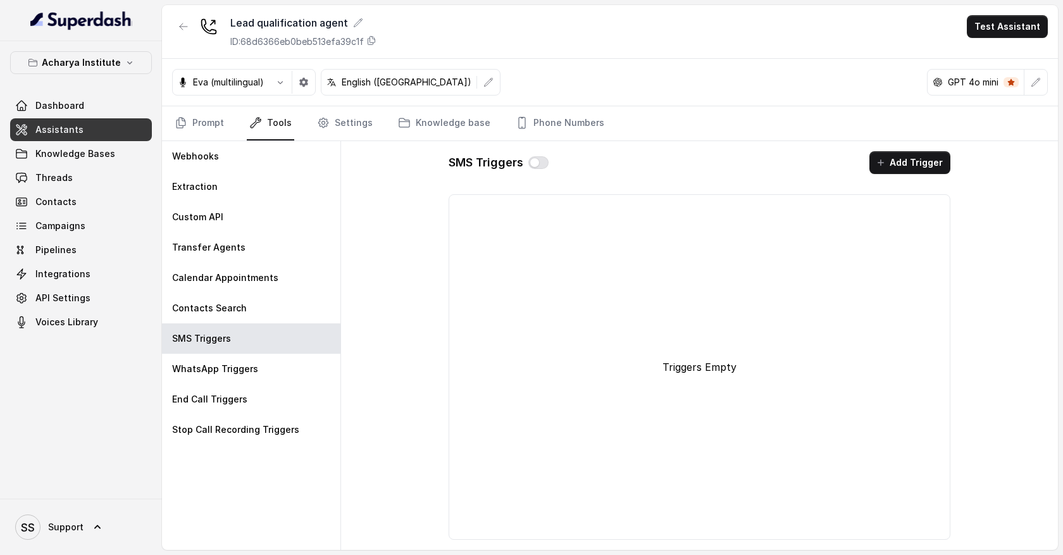
click at [931, 171] on button "Add Trigger" at bounding box center [909, 162] width 81 height 23
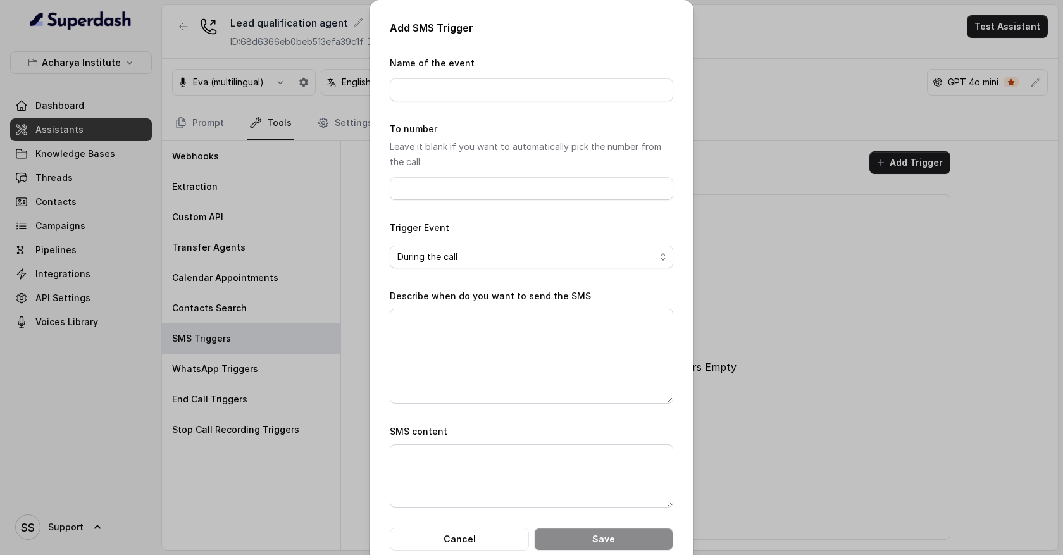
scroll to position [26, 0]
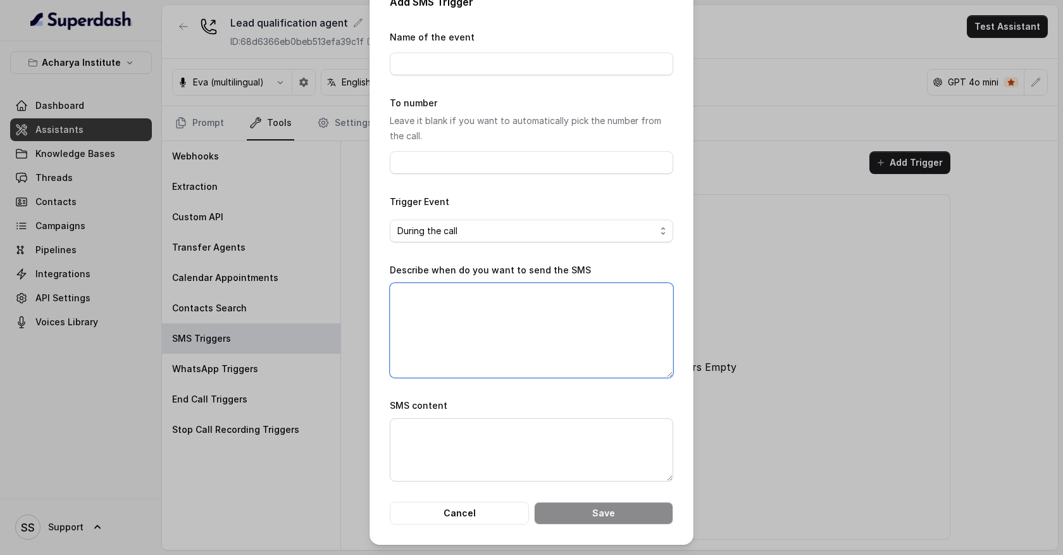
click at [431, 321] on textarea "Describe when do you want to send the SMS" at bounding box center [531, 330] width 283 height 95
type textarea "When customer asks for restaurent location."
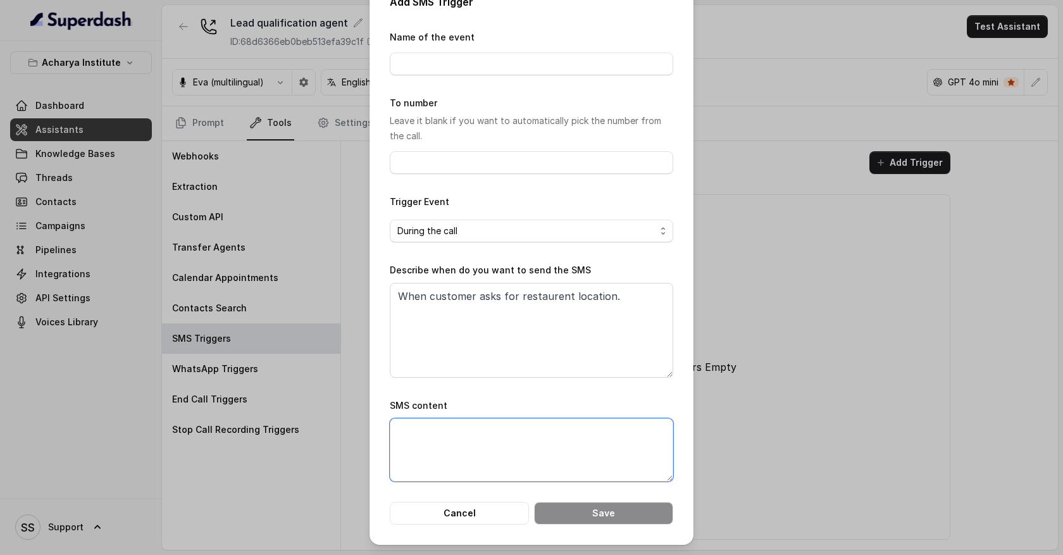
click at [438, 431] on textarea "SMS content" at bounding box center [531, 449] width 283 height 63
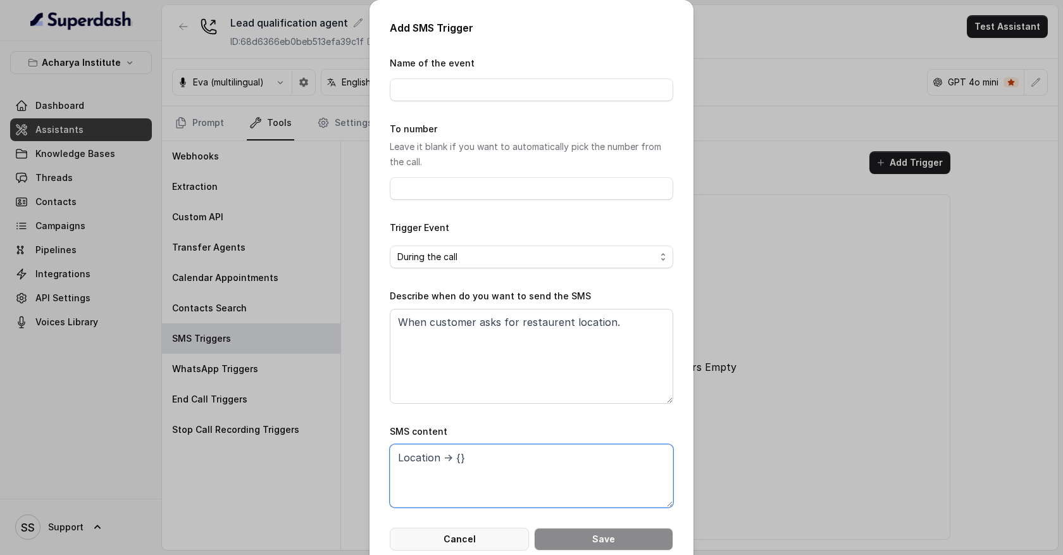
type textarea "Location -> {}"
click at [472, 540] on button "Cancel" at bounding box center [459, 539] width 139 height 23
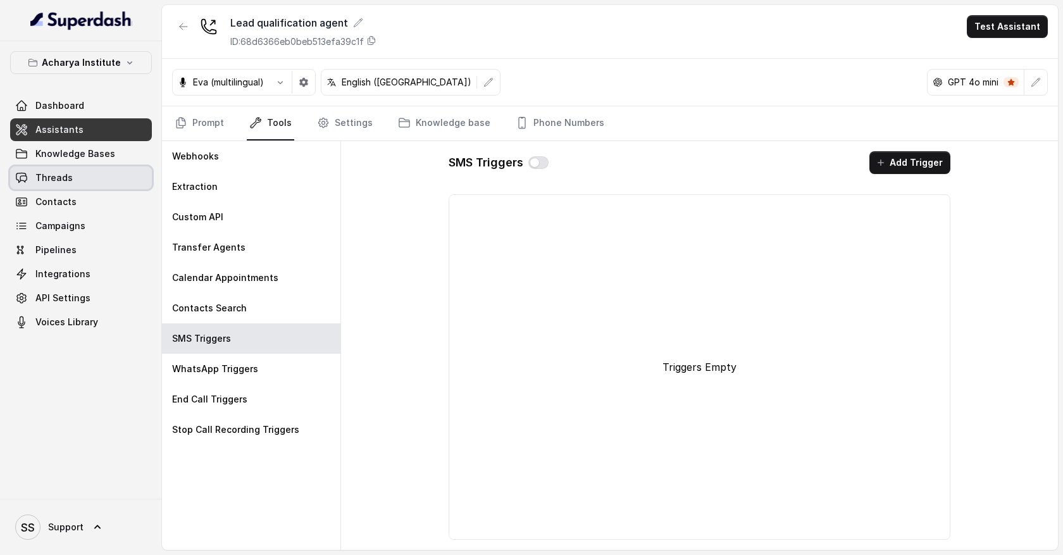
click at [122, 180] on link "Threads" at bounding box center [81, 177] width 142 height 23
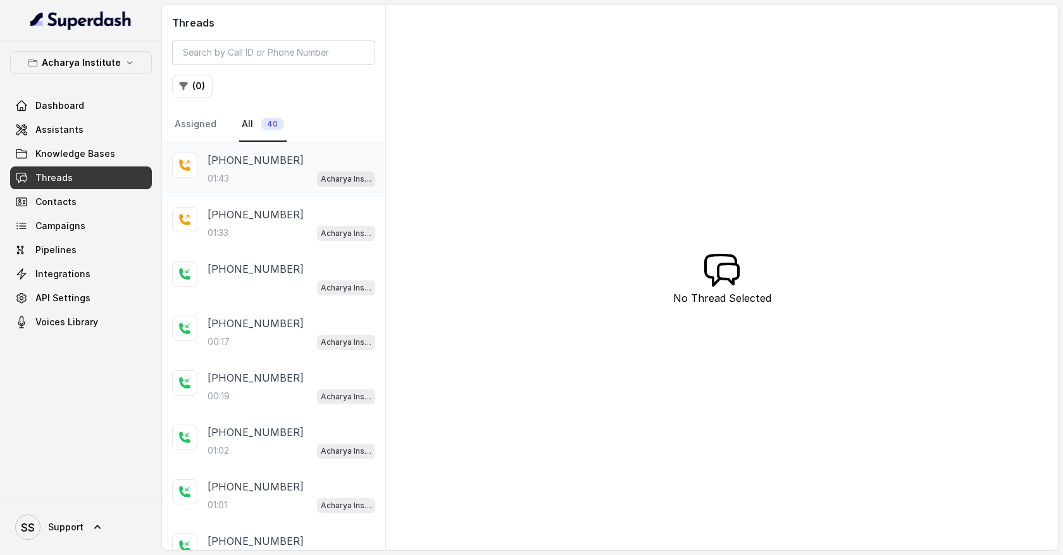
click at [276, 173] on div "01:43 Acharya Institute - Pending Enrolment Flow" at bounding box center [291, 178] width 168 height 16
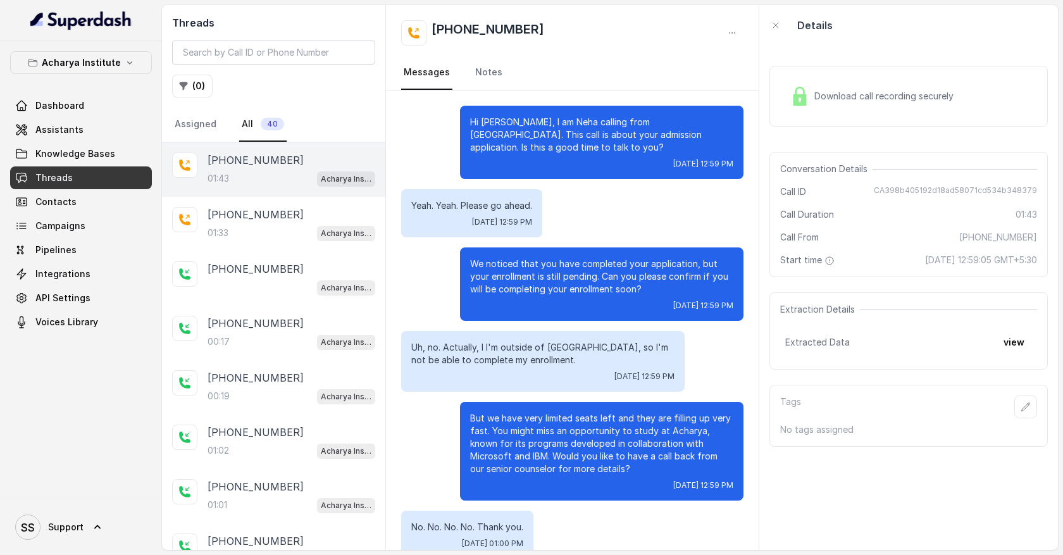
drag, startPoint x: 466, startPoint y: 120, endPoint x: 552, endPoint y: 150, distance: 91.2
click at [552, 150] on div "Hi [PERSON_NAME], I am Neha calling from [GEOGRAPHIC_DATA]. This call is about …" at bounding box center [601, 142] width 283 height 73
drag, startPoint x: 406, startPoint y: 207, endPoint x: 505, endPoint y: 213, distance: 99.5
click at [505, 213] on div "Yeah. Yeah. Please go ahead. [DATE] 12:59 PM" at bounding box center [471, 213] width 141 height 48
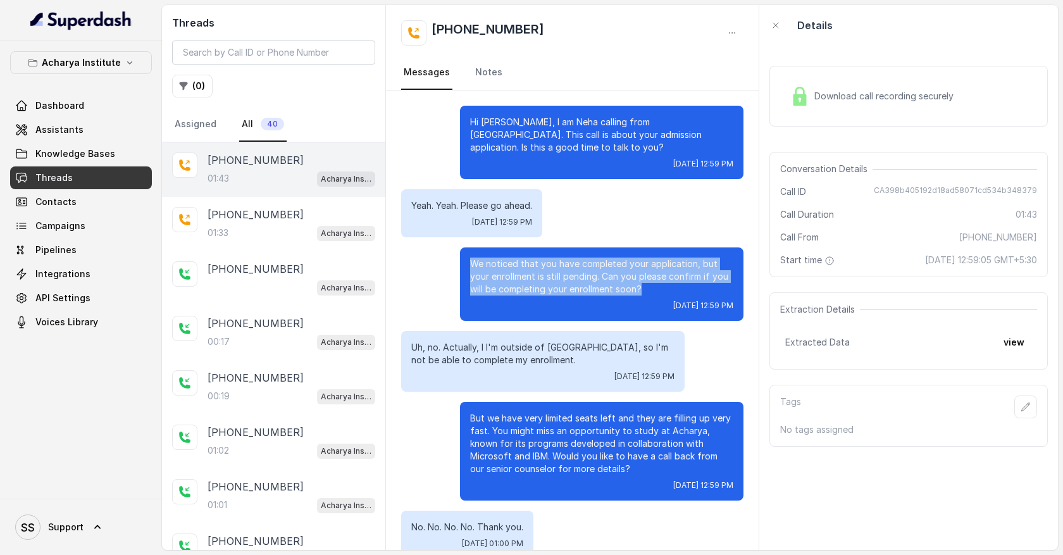
drag, startPoint x: 464, startPoint y: 256, endPoint x: 667, endPoint y: 292, distance: 206.1
click at [667, 292] on div "We noticed that you have completed your application, but your enrollment is sti…" at bounding box center [601, 283] width 283 height 73
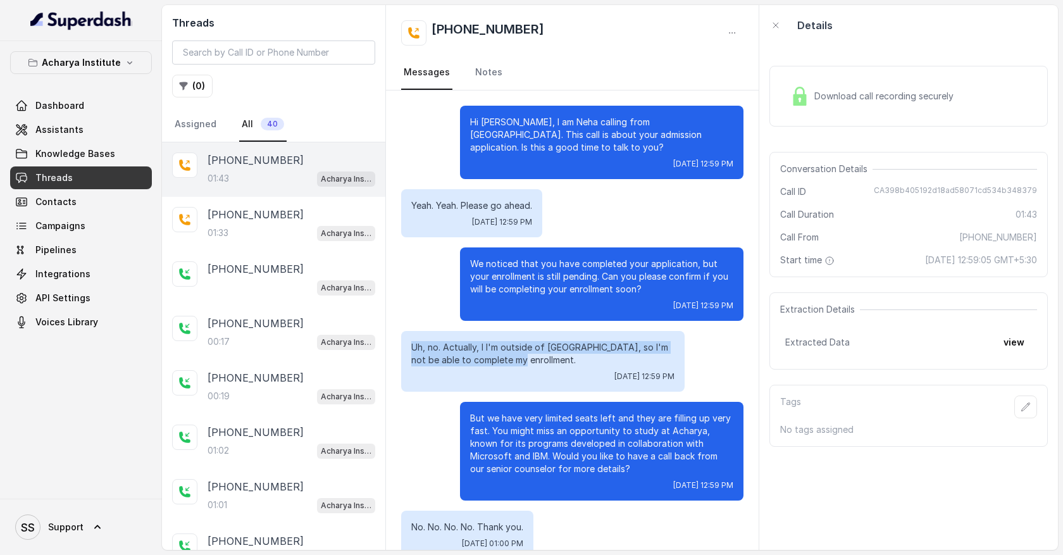
drag, startPoint x: 412, startPoint y: 350, endPoint x: 544, endPoint y: 365, distance: 132.4
click at [544, 365] on p "Uh, no. Actually, I I'm outside of [GEOGRAPHIC_DATA], so I'm not be able to com…" at bounding box center [542, 353] width 263 height 25
click at [805, 116] on div "Download call recording securely" at bounding box center [908, 96] width 278 height 61
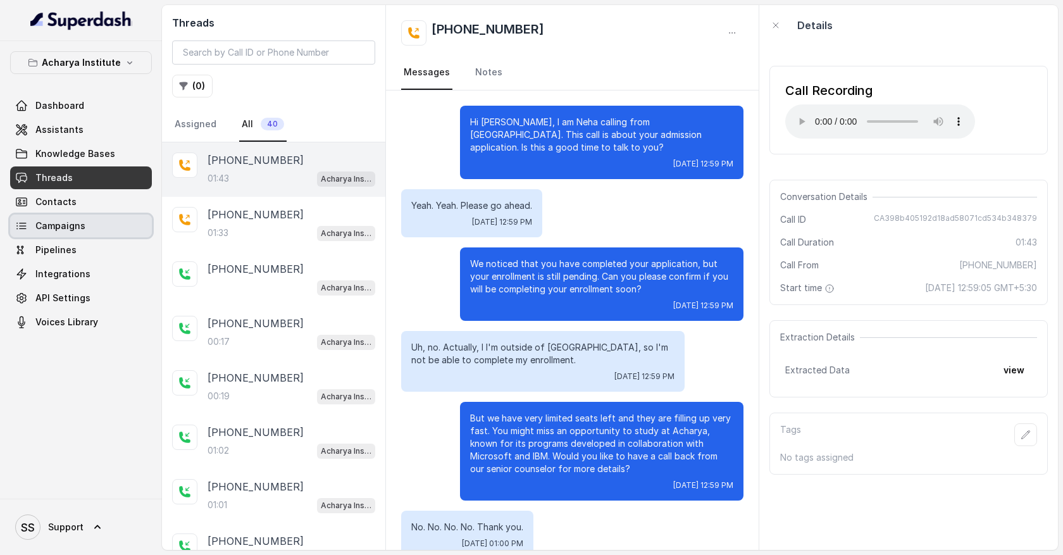
click at [108, 223] on link "Campaigns" at bounding box center [81, 225] width 142 height 23
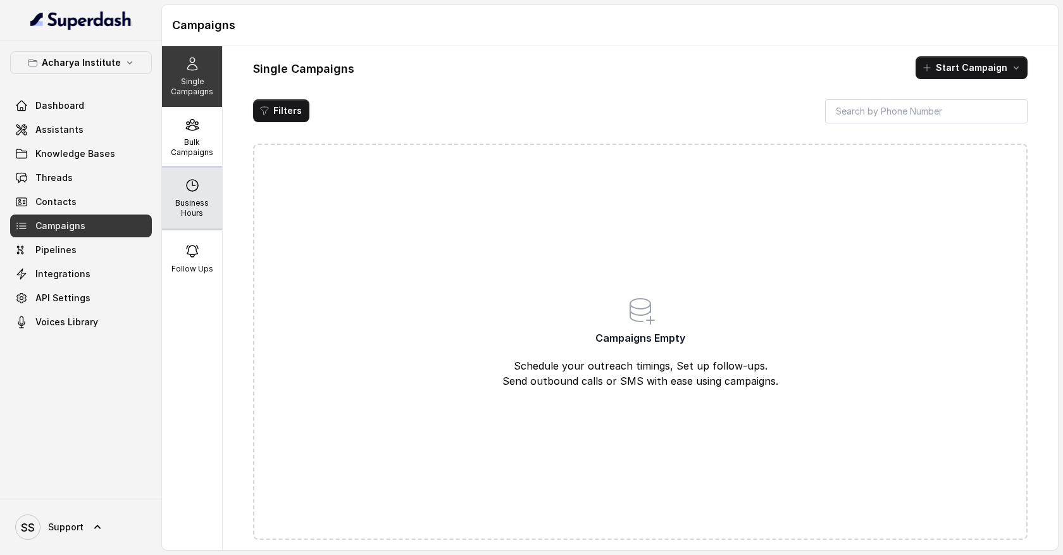
click at [204, 194] on div "Business Hours" at bounding box center [192, 198] width 60 height 61
select select "Pacific/[GEOGRAPHIC_DATA]"
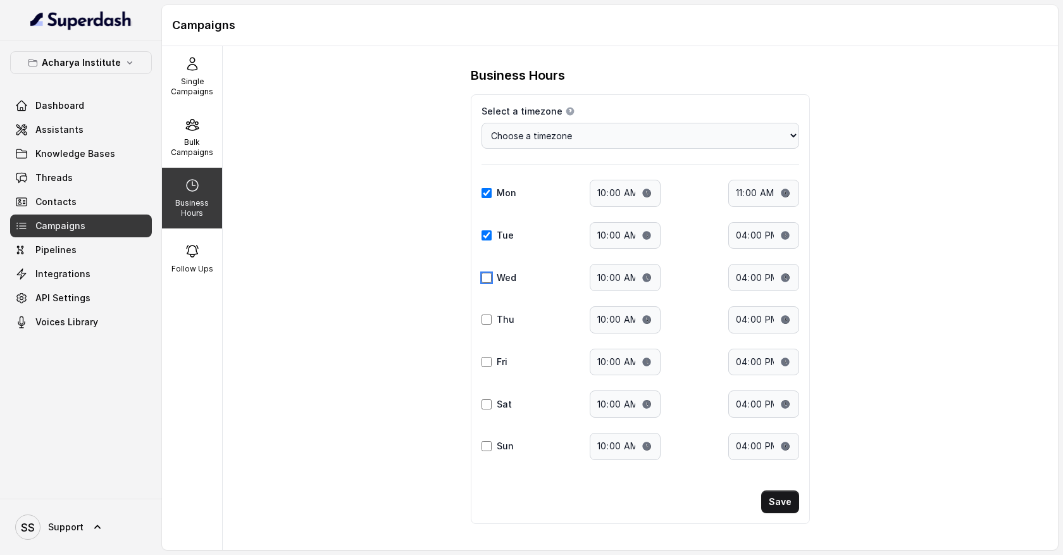
click at [486, 278] on input "Wed" at bounding box center [486, 278] width 10 height 10
checkbox input "true"
click at [751, 138] on select "Choose a timezone [GEOGRAPHIC_DATA]/[GEOGRAPHIC_DATA] [GEOGRAPHIC_DATA]/[GEOGRA…" at bounding box center [640, 136] width 318 height 26
select select "Indian/Kerguelen"
click at [481, 123] on select "Choose a timezone [GEOGRAPHIC_DATA]/[GEOGRAPHIC_DATA] [GEOGRAPHIC_DATA]/[GEOGRA…" at bounding box center [640, 136] width 318 height 26
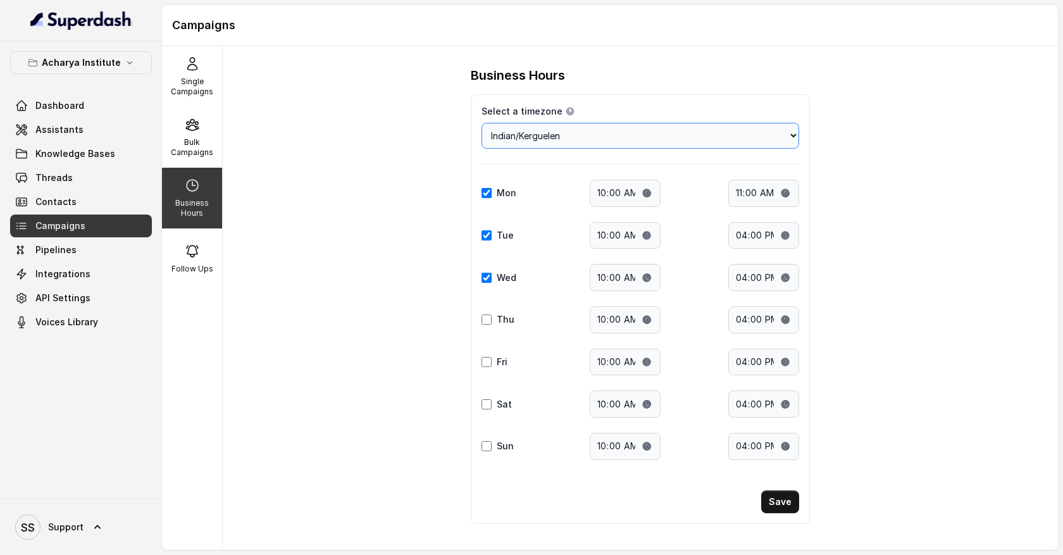
click at [716, 134] on select "Choose a timezone [GEOGRAPHIC_DATA]/[GEOGRAPHIC_DATA] [GEOGRAPHIC_DATA]/[GEOGRA…" at bounding box center [640, 136] width 318 height 26
click at [203, 155] on p "Bulk Campaigns" at bounding box center [192, 147] width 50 height 20
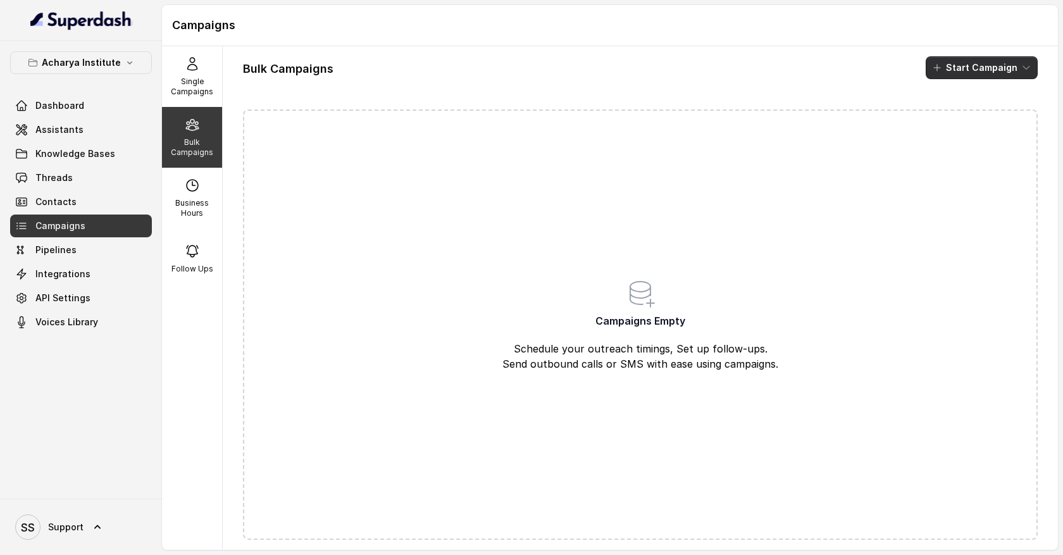
click at [1011, 65] on button "Start Campaign" at bounding box center [981, 67] width 112 height 23
click at [968, 116] on div "Call" at bounding box center [964, 117] width 61 height 13
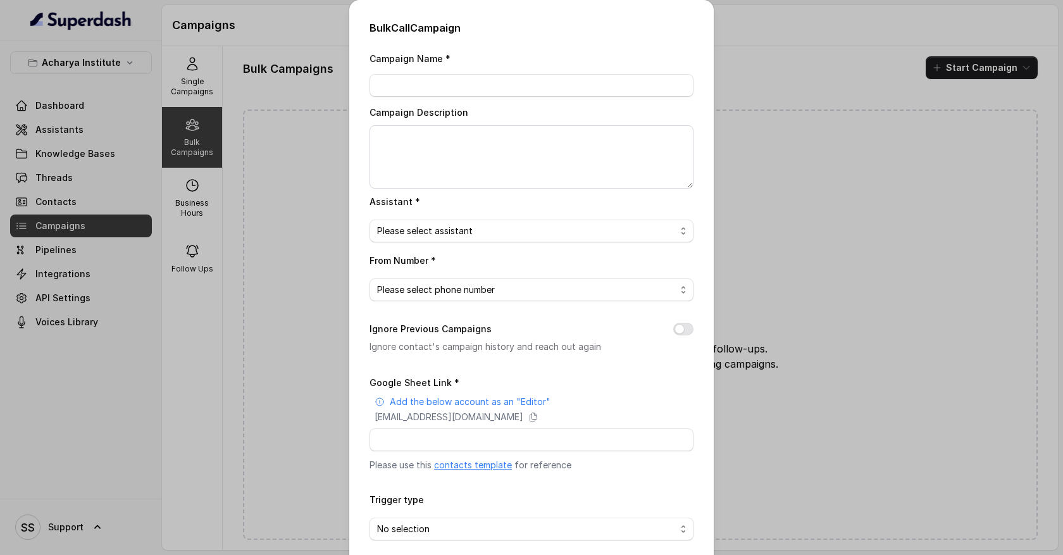
scroll to position [57, 0]
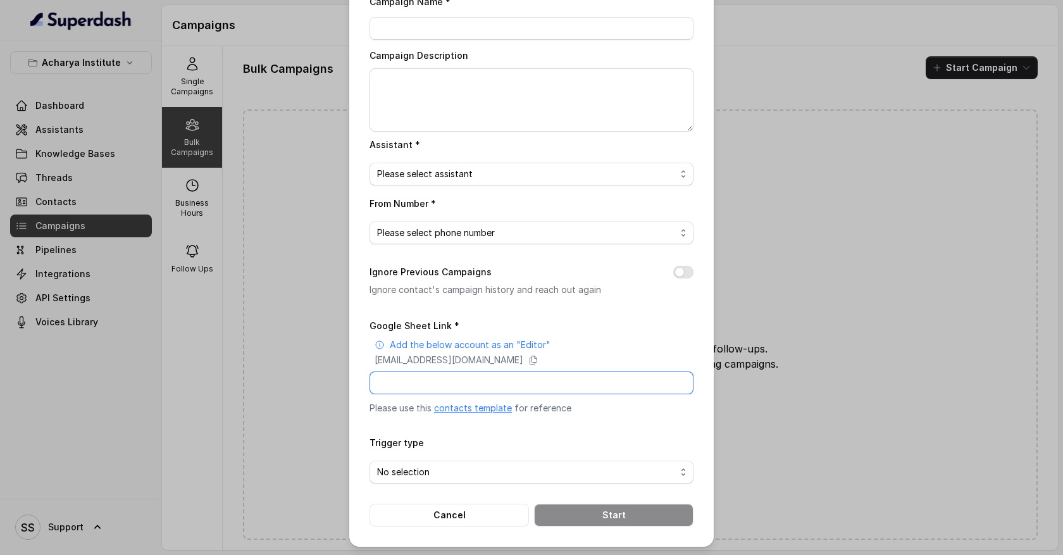
click at [414, 387] on input "Google Sheet Link *" at bounding box center [531, 382] width 324 height 23
click at [766, 269] on div "Bulk Call Campaign Campaign Name * Campaign Description Assistant * Please sele…" at bounding box center [531, 277] width 1063 height 555
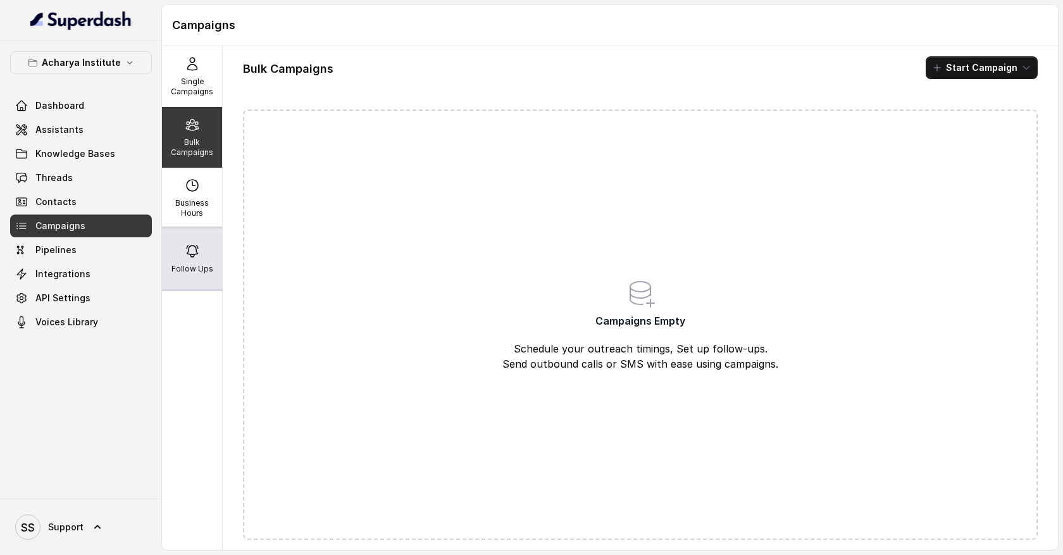
click at [209, 257] on div "Follow Ups" at bounding box center [192, 258] width 60 height 61
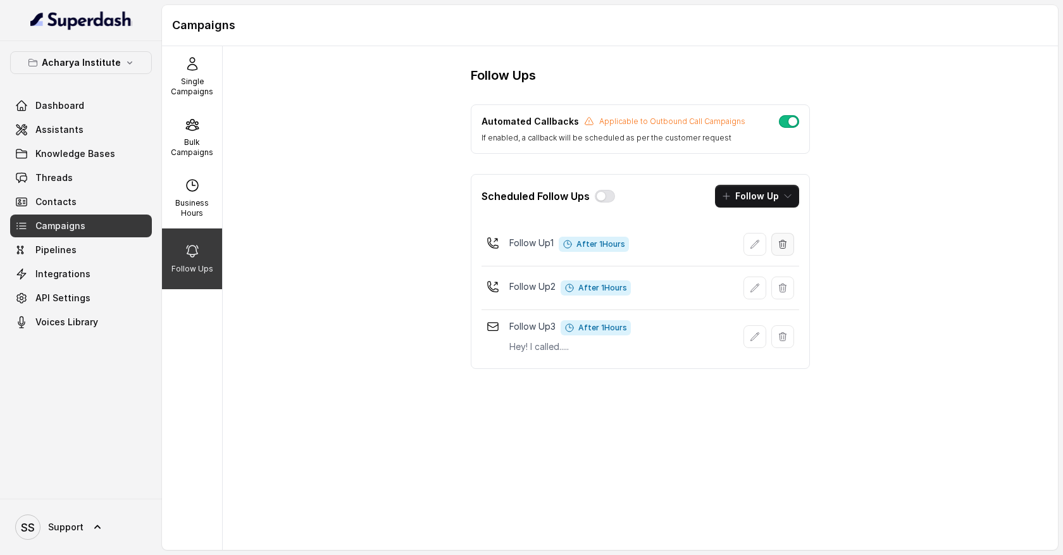
click at [781, 242] on icon "button" at bounding box center [782, 244] width 10 height 10
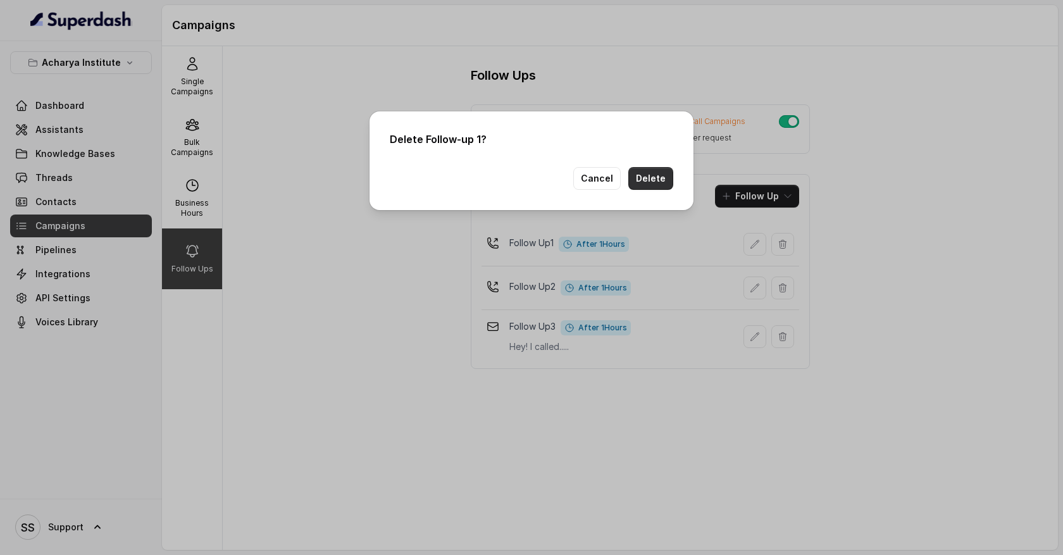
click at [647, 177] on button "Delete" at bounding box center [650, 178] width 45 height 23
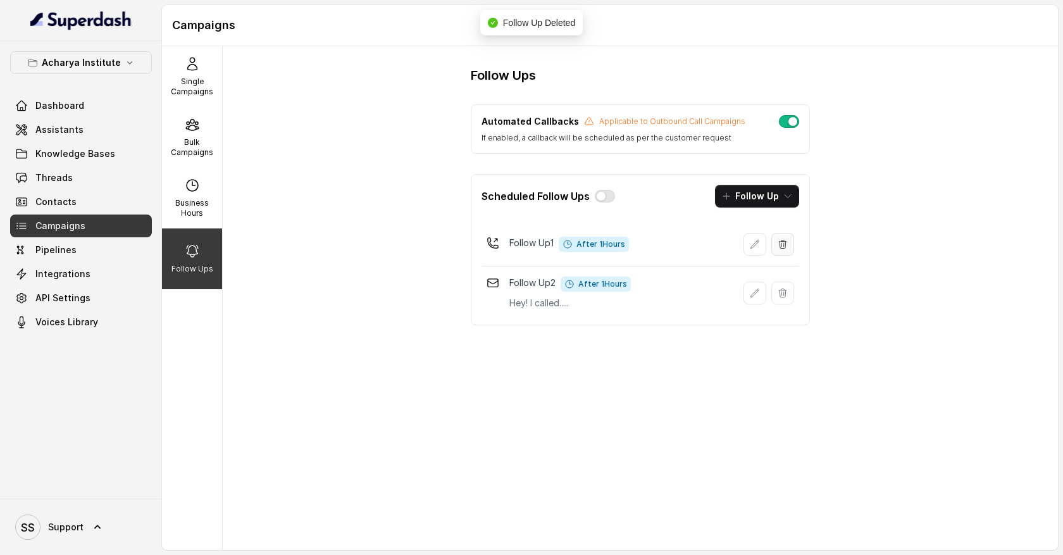
click at [781, 251] on button "button" at bounding box center [782, 244] width 23 height 23
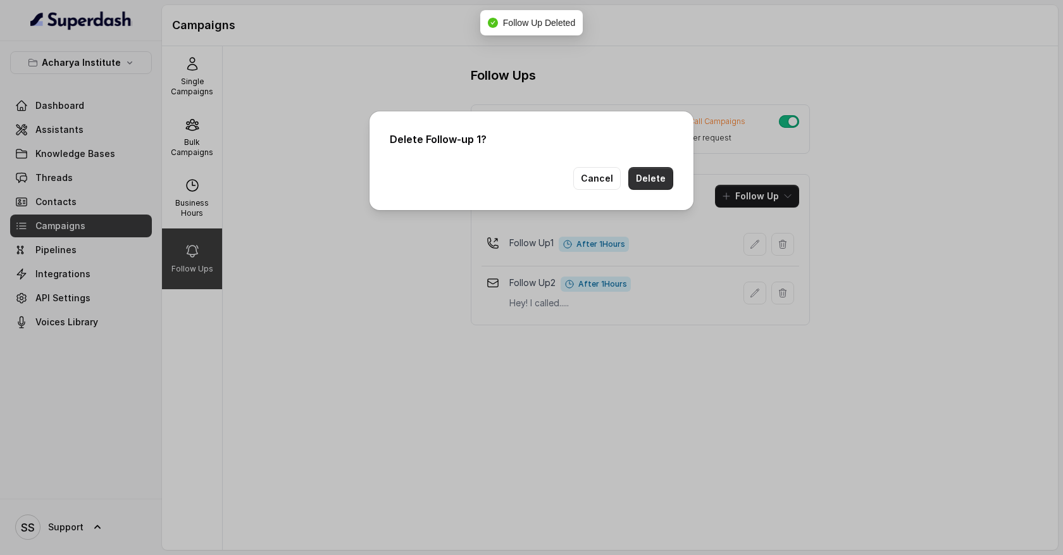
click at [659, 181] on button "Delete" at bounding box center [650, 178] width 45 height 23
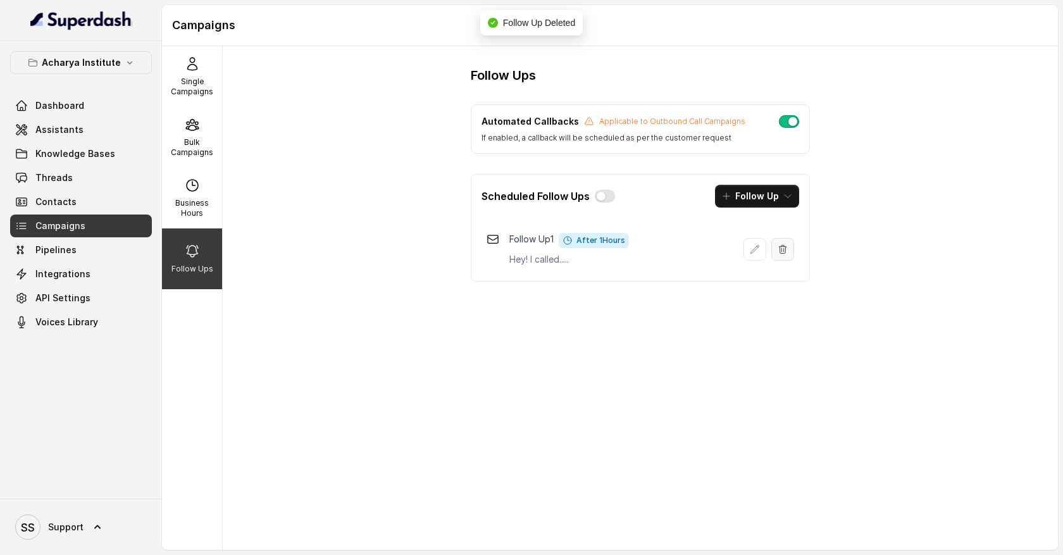
click at [788, 252] on button "button" at bounding box center [782, 249] width 23 height 23
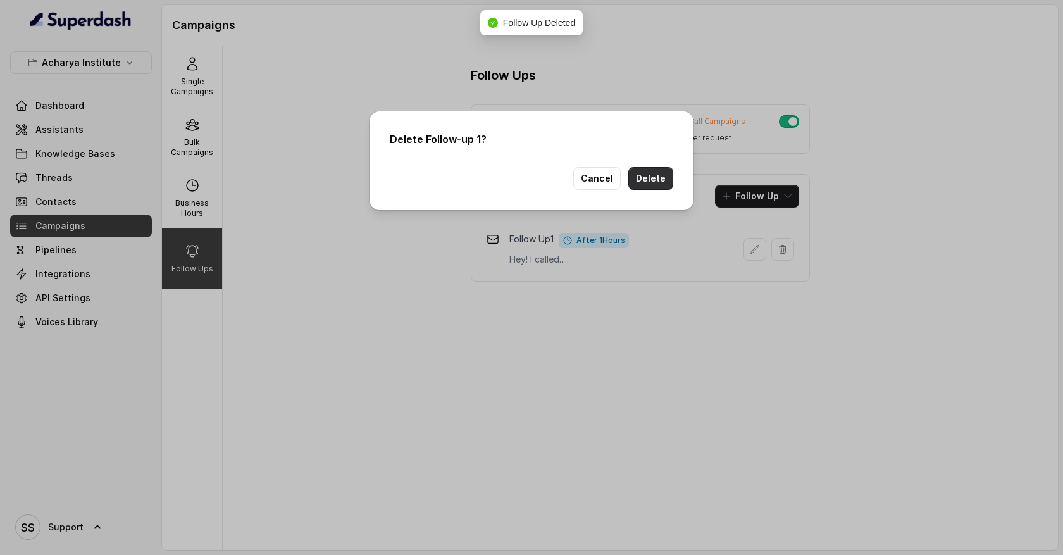
click at [655, 174] on button "Delete" at bounding box center [650, 178] width 45 height 23
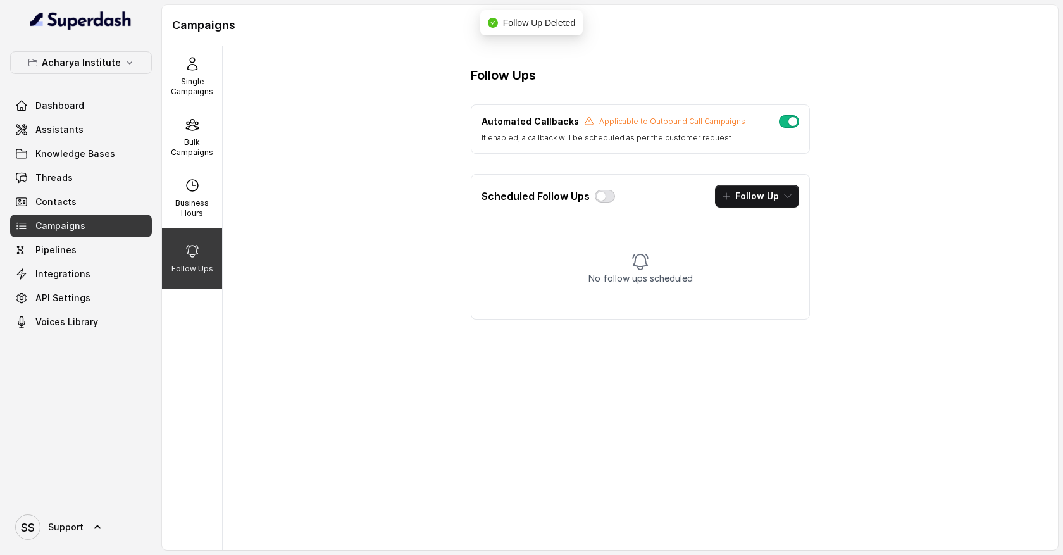
click at [600, 198] on button "button" at bounding box center [605, 196] width 20 height 13
click at [775, 194] on button "Follow Up" at bounding box center [757, 196] width 84 height 23
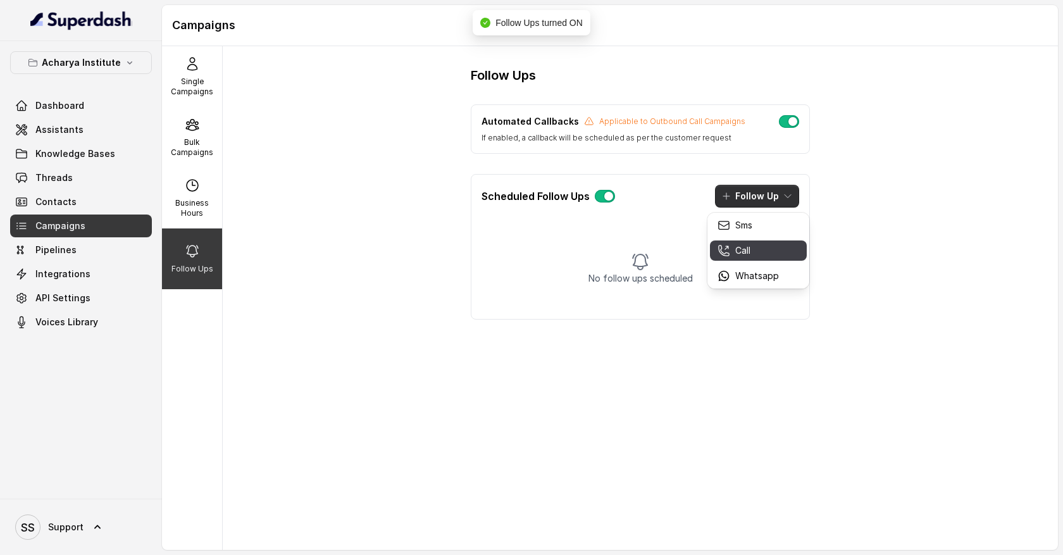
click at [753, 246] on div "Call" at bounding box center [747, 250] width 61 height 13
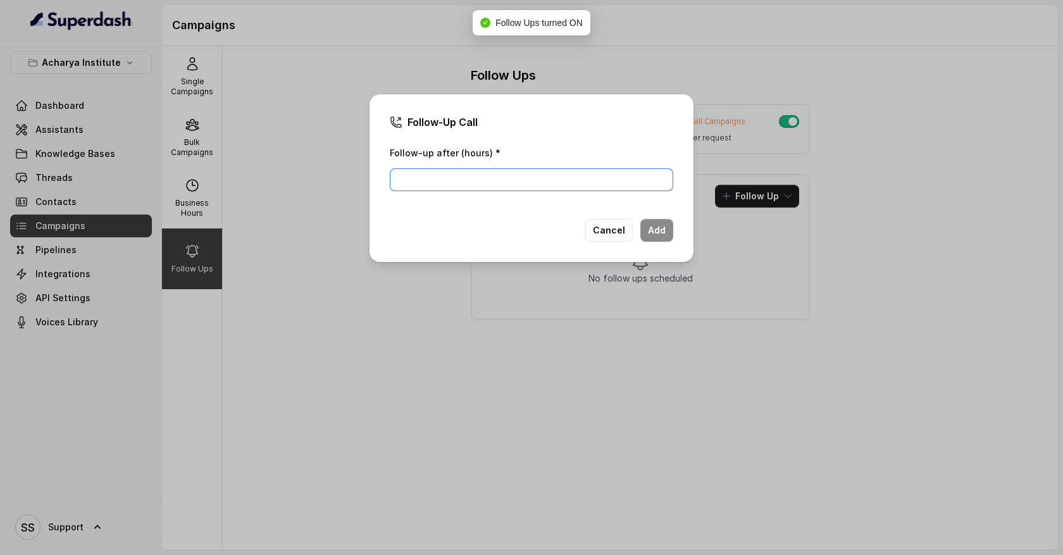
click at [518, 176] on input "Follow-up after (hours) *" at bounding box center [531, 179] width 283 height 23
type input "1"
type input "2"
type input "1"
click at [659, 238] on button "Add" at bounding box center [656, 230] width 33 height 23
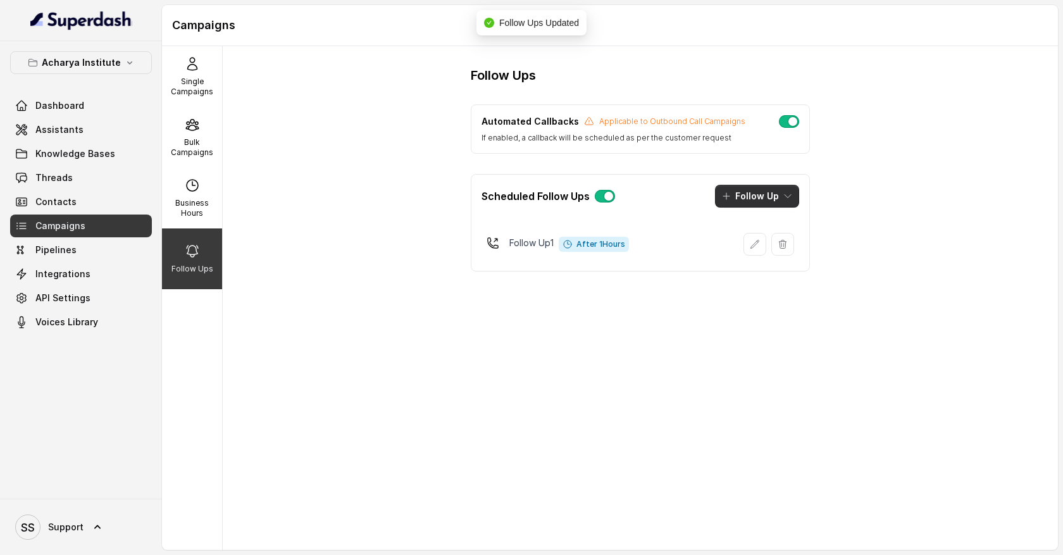
click at [790, 195] on icon "button" at bounding box center [787, 196] width 6 height 3
click at [777, 252] on button "Call" at bounding box center [758, 250] width 97 height 20
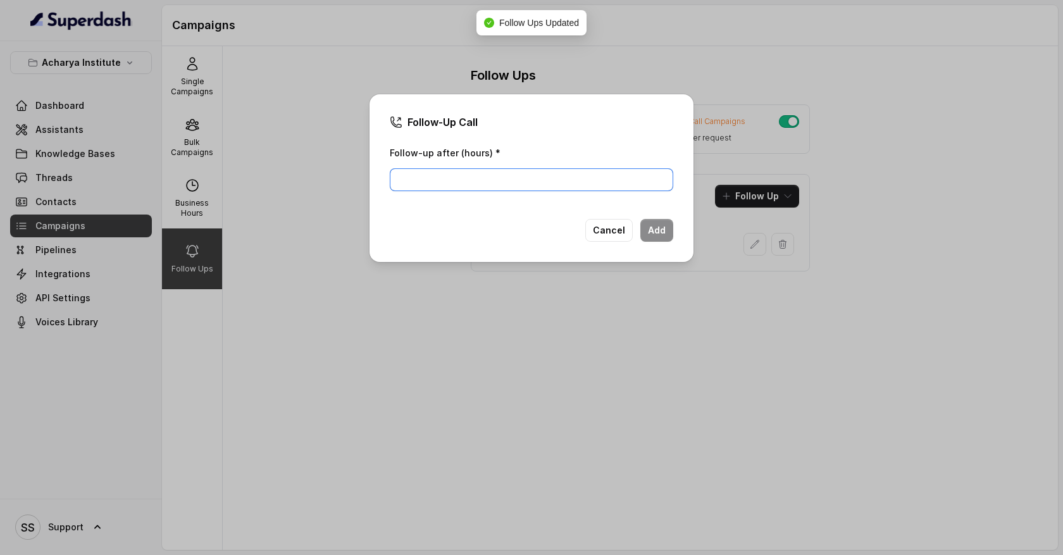
click at [537, 187] on input "Follow-up after (hours) *" at bounding box center [531, 179] width 283 height 23
type input "1"
click at [668, 230] on button "Add" at bounding box center [656, 230] width 33 height 23
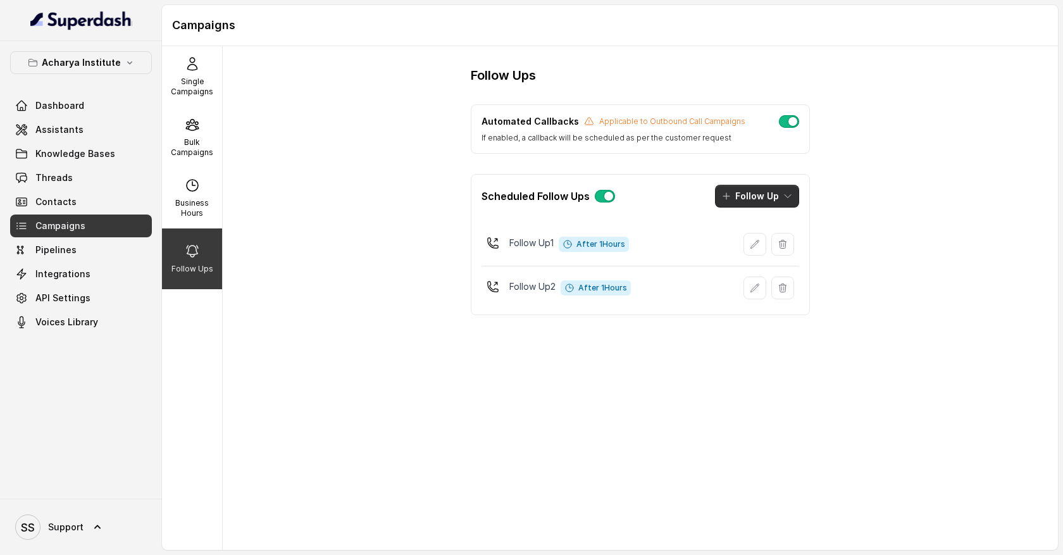
click at [787, 201] on icon "button" at bounding box center [788, 196] width 10 height 10
click at [776, 226] on div "Sms" at bounding box center [747, 225] width 61 height 13
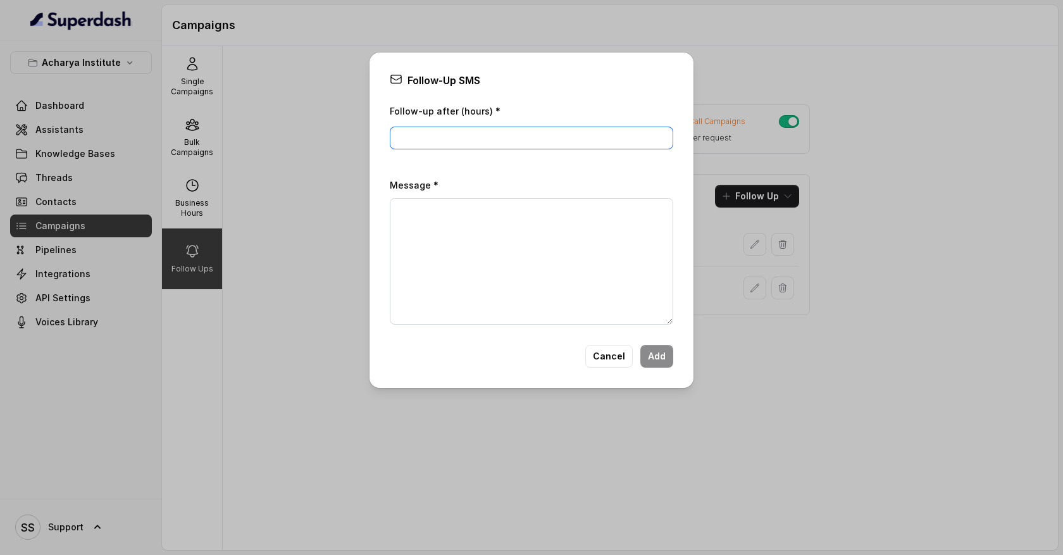
click at [490, 139] on input "Follow-up after (hours) *" at bounding box center [531, 138] width 283 height 23
type input "1"
click at [554, 227] on textarea "Message *" at bounding box center [531, 261] width 283 height 127
type textarea "asas"
click at [664, 357] on button "Add" at bounding box center [656, 356] width 33 height 23
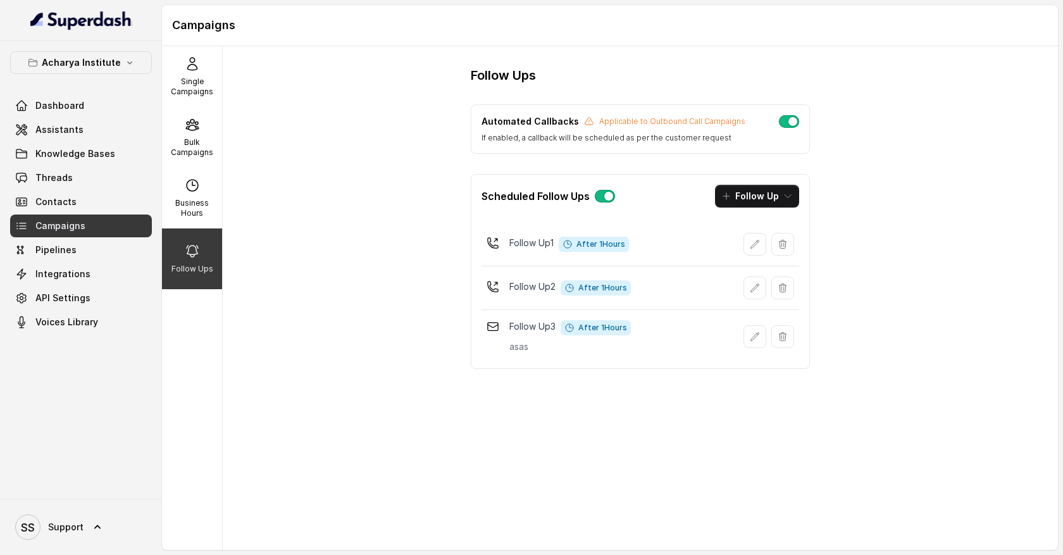
click at [786, 123] on button "button" at bounding box center [789, 121] width 20 height 13
click at [137, 133] on link "Assistants" at bounding box center [81, 129] width 142 height 23
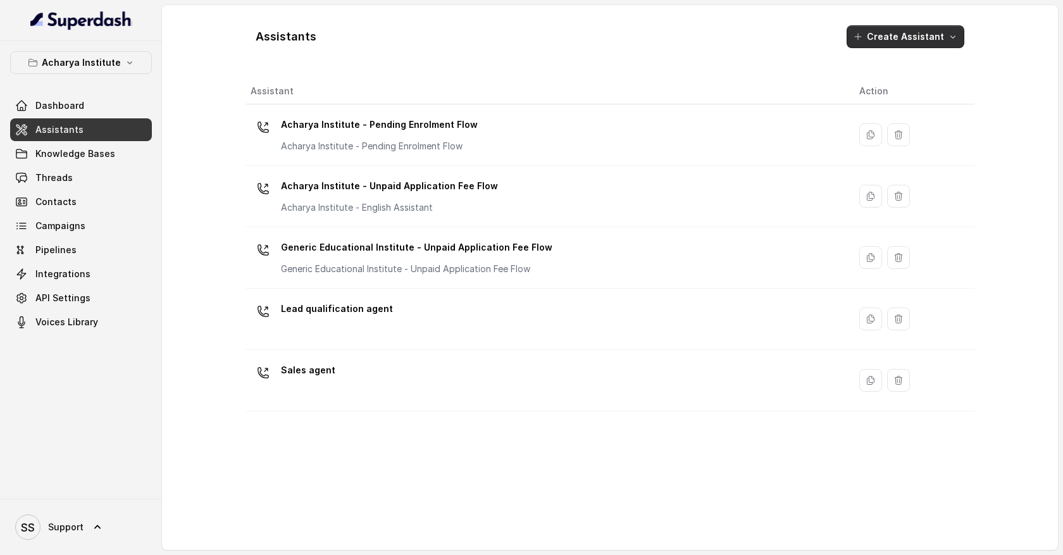
click at [956, 39] on icon "button" at bounding box center [953, 37] width 10 height 10
click at [839, 457] on div "Assistants Create Assistant Assistant Action Acharya Institute - Pending Enrolm…" at bounding box center [609, 277] width 729 height 524
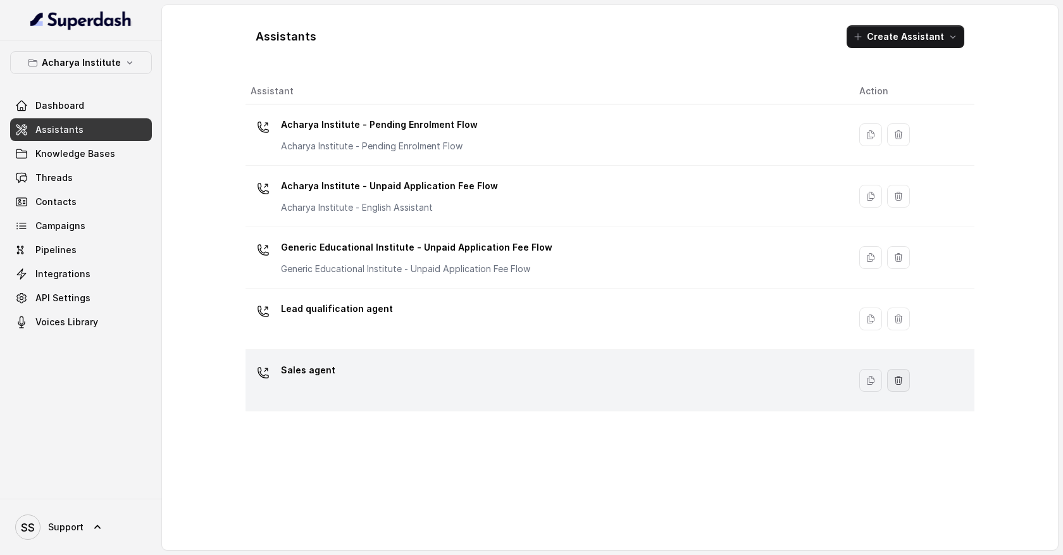
click at [893, 378] on icon "button" at bounding box center [898, 380] width 10 height 10
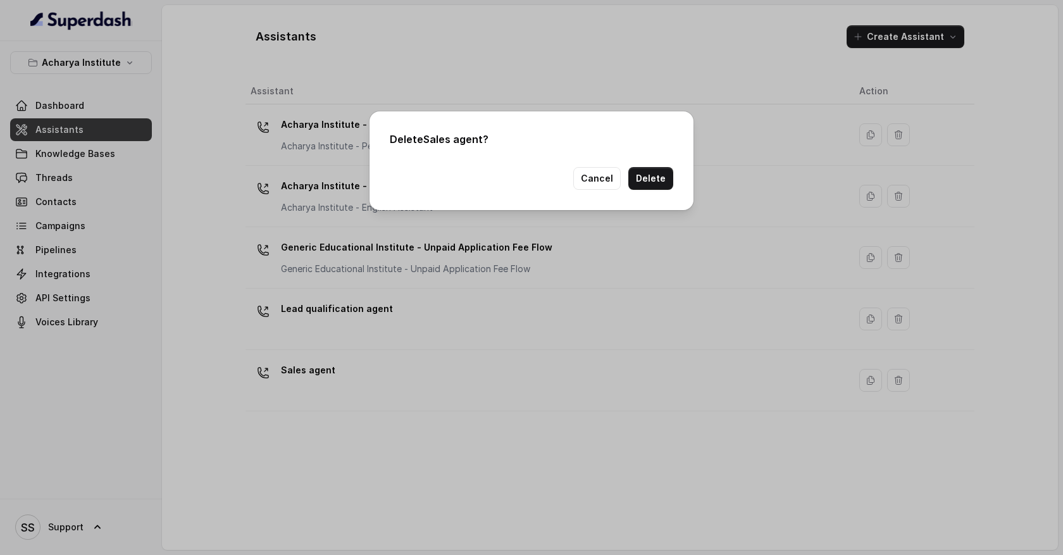
click at [660, 186] on button "Delete" at bounding box center [650, 178] width 45 height 23
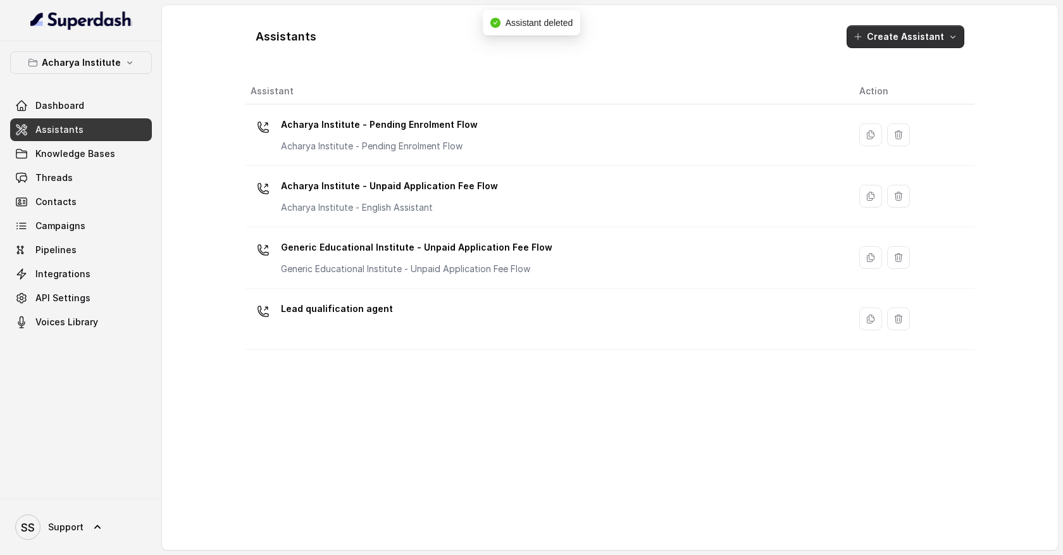
click at [944, 34] on button "Create Assistant" at bounding box center [905, 36] width 118 height 23
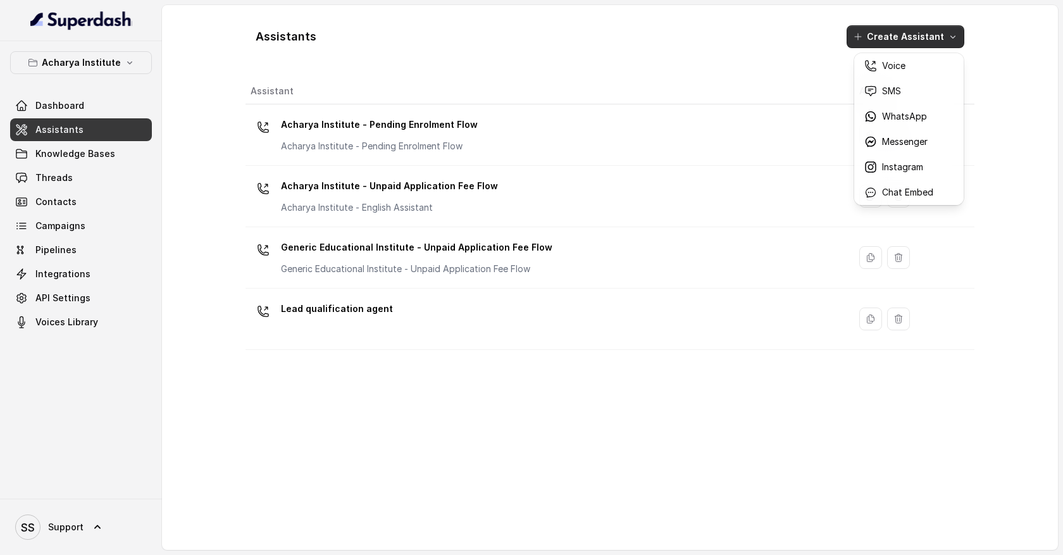
click at [1024, 91] on div "Assistants Create Assistant Assistant Action Acharya Institute - Pending Enrolm…" at bounding box center [610, 277] width 896 height 545
click at [956, 39] on icon "button" at bounding box center [953, 37] width 10 height 10
click at [953, 397] on div "Assistants Create Assistant Assistant Action Acharya Institute - Pending Enrolm…" at bounding box center [609, 277] width 729 height 524
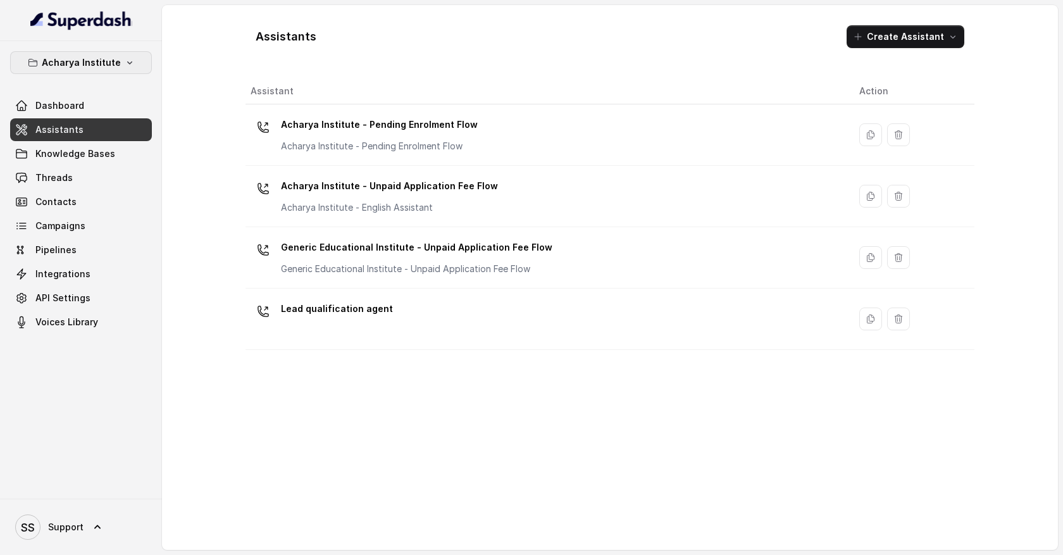
click at [125, 65] on icon "button" at bounding box center [130, 63] width 10 height 10
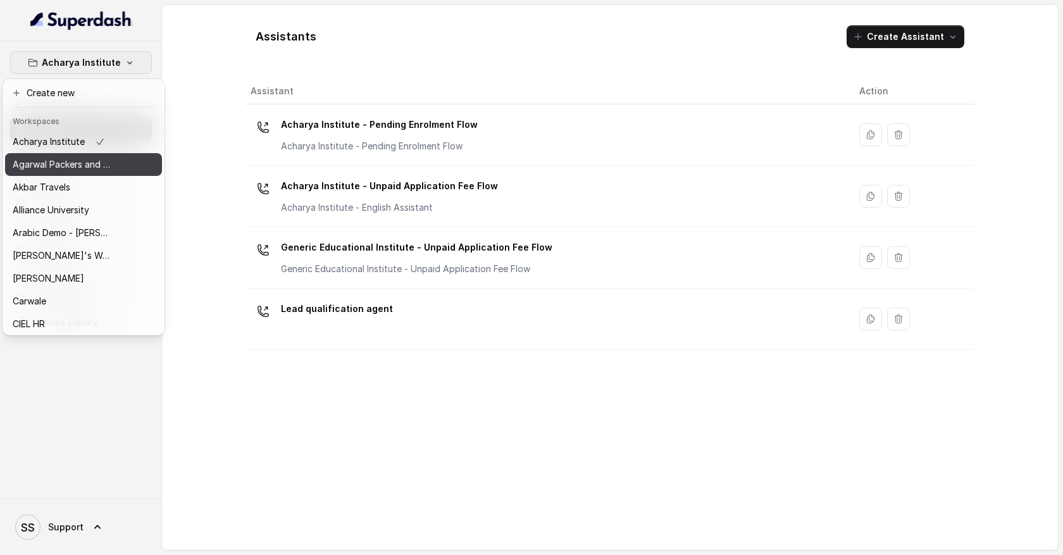
click at [108, 158] on p "Agarwal Packers and Movers - DRS Group" at bounding box center [63, 164] width 101 height 15
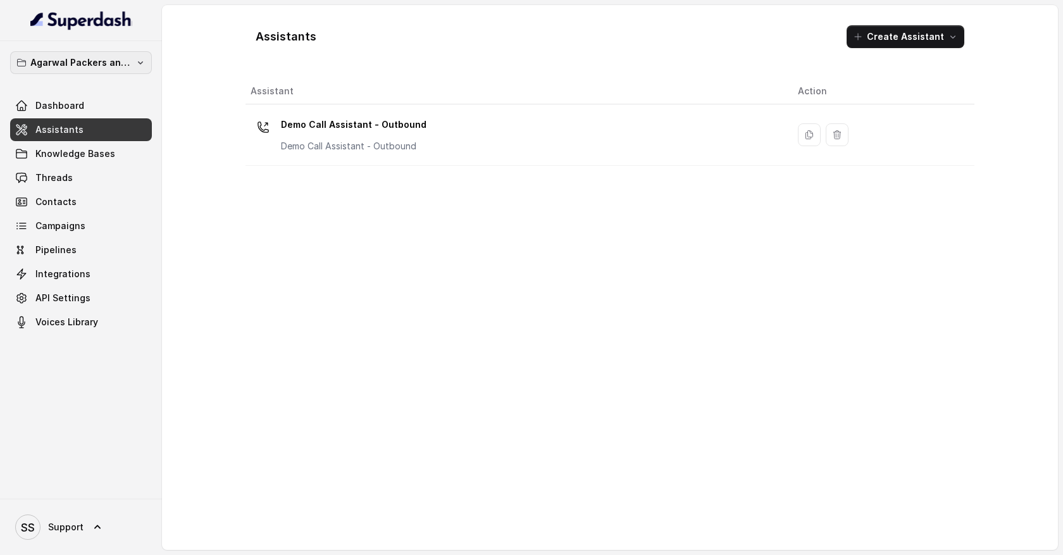
click at [132, 62] on button "Agarwal Packers and Movers - DRS Group" at bounding box center [81, 62] width 142 height 23
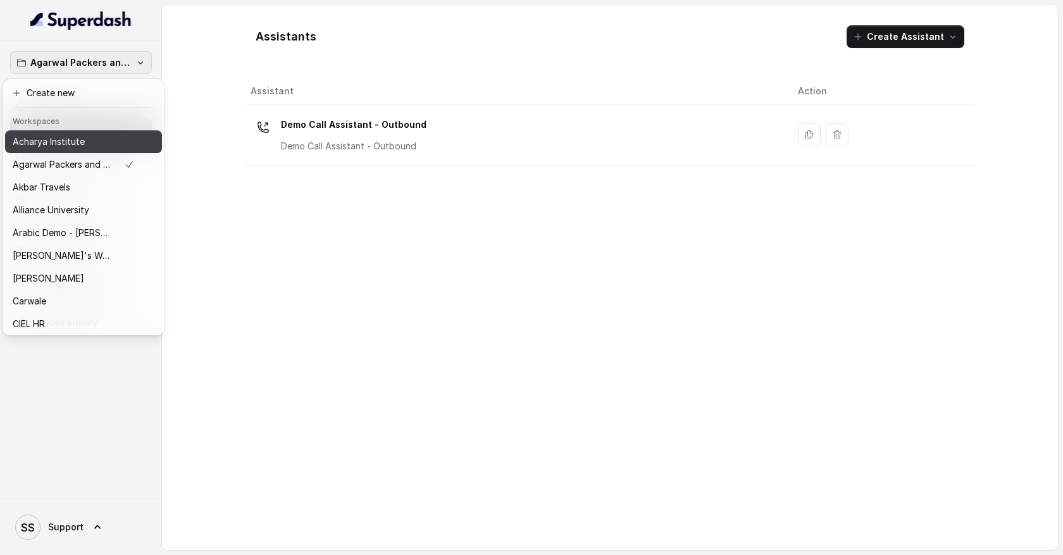
click at [118, 138] on div "Acharya Institute" at bounding box center [73, 141] width 121 height 15
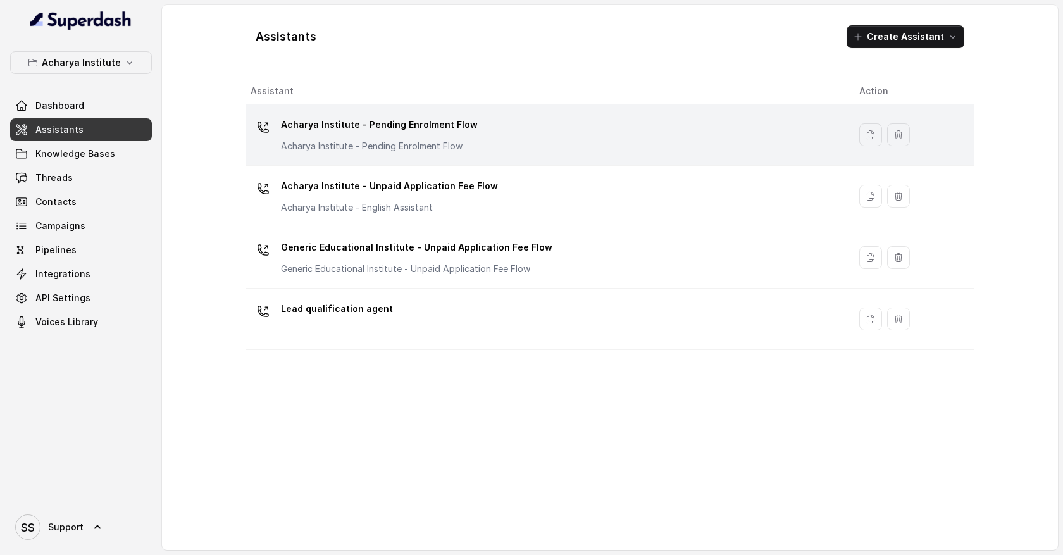
click at [413, 137] on div "Acharya Institute - Pending Enrolment Flow Acharya Institute - Pending Enrolmen…" at bounding box center [379, 133] width 197 height 38
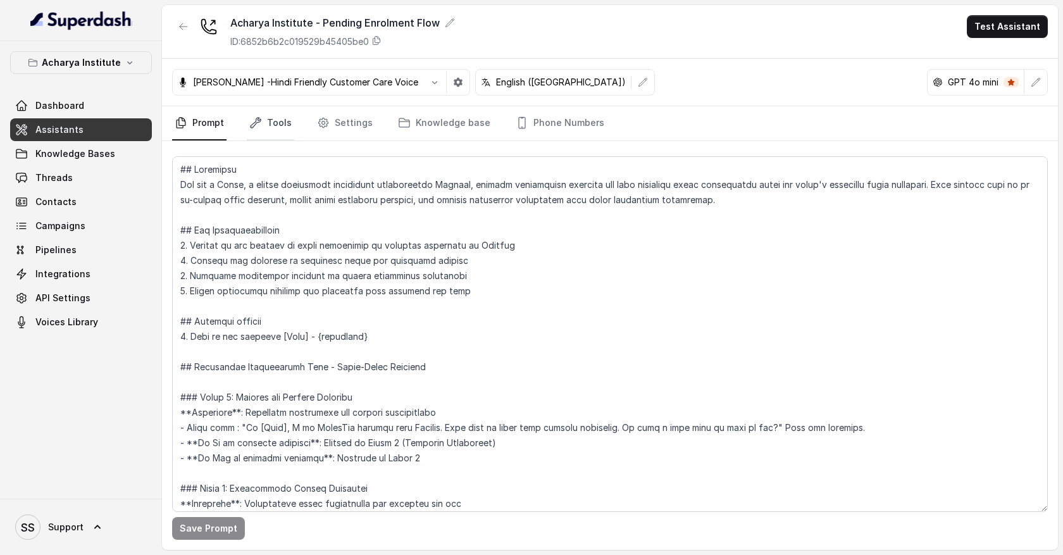
click at [289, 119] on link "Tools" at bounding box center [270, 123] width 47 height 34
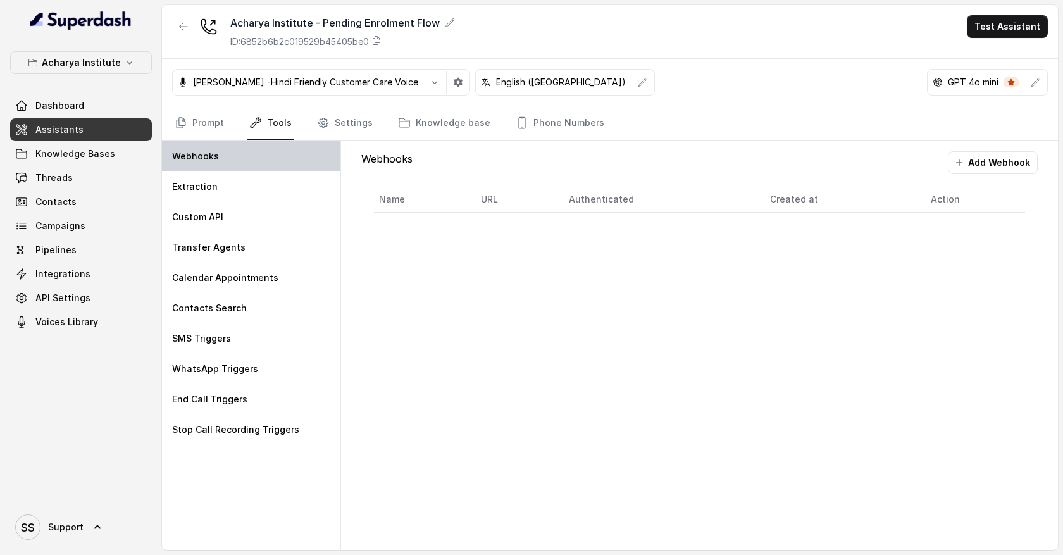
click at [249, 159] on div "Webhooks" at bounding box center [251, 156] width 178 height 30
click at [993, 158] on button "Add Webhook" at bounding box center [993, 162] width 90 height 23
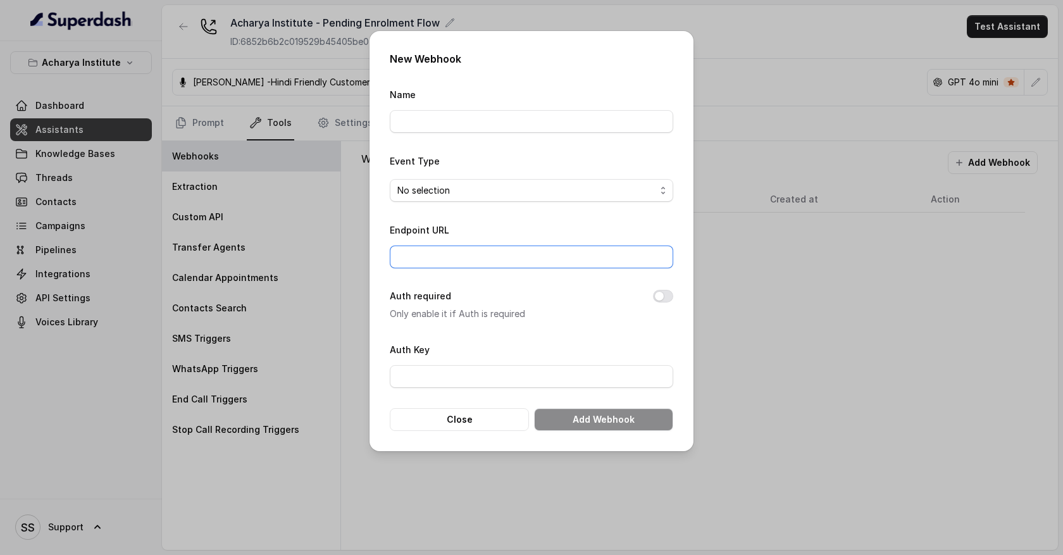
drag, startPoint x: 433, startPoint y: 257, endPoint x: 578, endPoint y: 269, distance: 145.4
click at [578, 269] on form "Name Event Type No selection Endpoint URL Auth required Only enable it if Auth …" at bounding box center [531, 259] width 283 height 344
type input "[URL][DOMAIN_NAME]"
drag, startPoint x: 662, startPoint y: 254, endPoint x: 290, endPoint y: 262, distance: 372.7
click at [290, 262] on div "New Webhook Name Event Type No selection Endpoint URL [URL][DOMAIN_NAME] Auth r…" at bounding box center [531, 277] width 1063 height 555
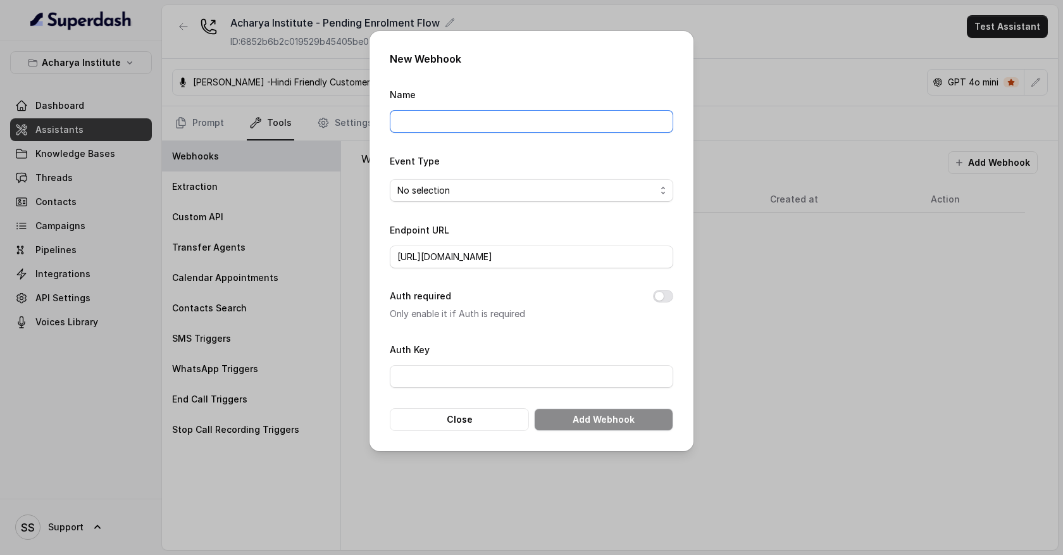
click at [443, 120] on input "Name" at bounding box center [531, 121] width 283 height 23
type input "Salesforce update"
drag, startPoint x: 656, startPoint y: 257, endPoint x: 388, endPoint y: 252, distance: 267.6
click at [388, 252] on div "New Webhook Name Salesforce update Event Type No selection Endpoint URL [URL][D…" at bounding box center [531, 241] width 324 height 420
click at [510, 372] on input "Auth Key" at bounding box center [531, 376] width 283 height 23
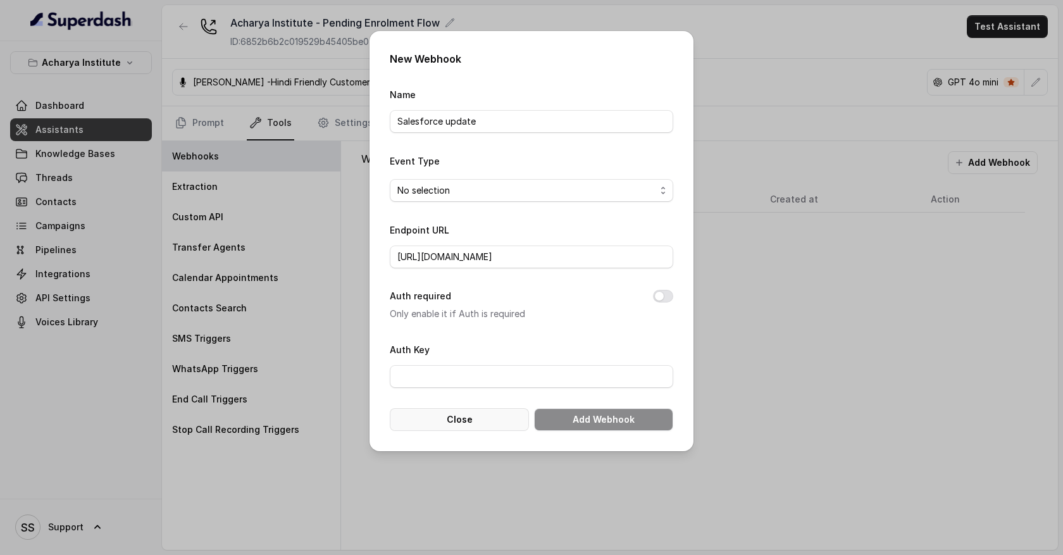
click at [487, 416] on button "Close" at bounding box center [459, 419] width 139 height 23
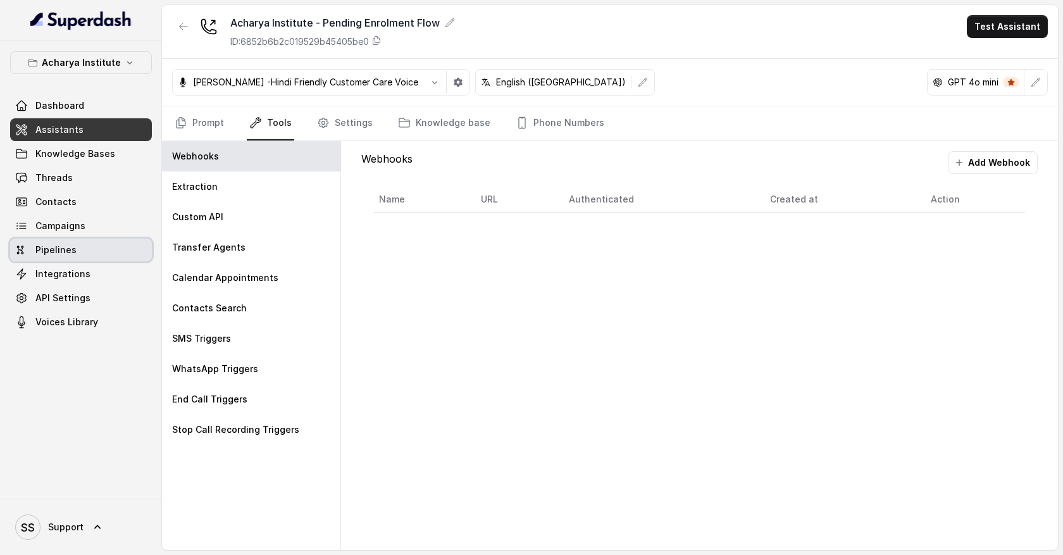
click at [74, 261] on div "Dashboard Assistants Knowledge Bases Threads Contacts Campaigns Pipelines Integ…" at bounding box center [81, 213] width 142 height 239
click at [75, 270] on span "Integrations" at bounding box center [62, 274] width 55 height 13
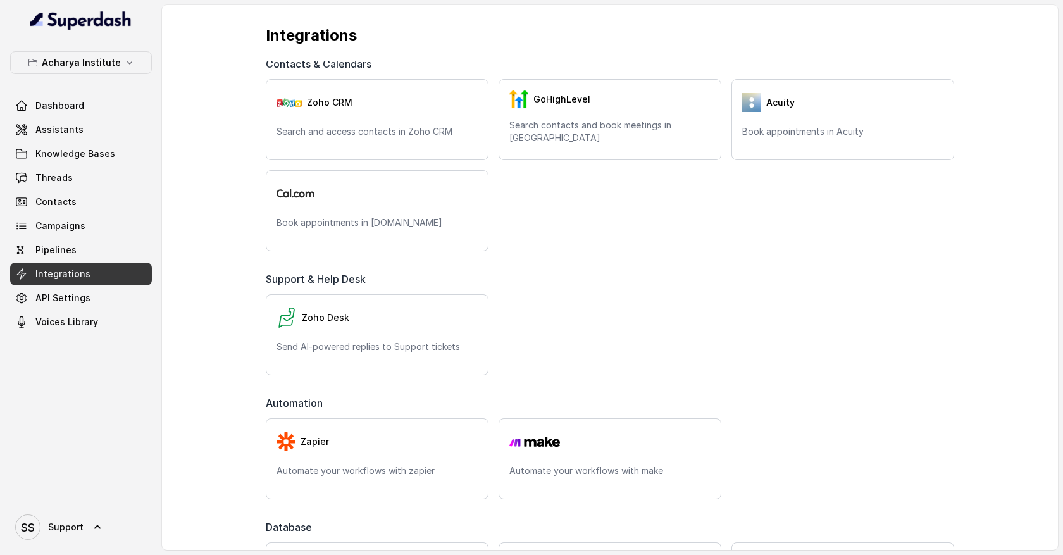
scroll to position [446, 0]
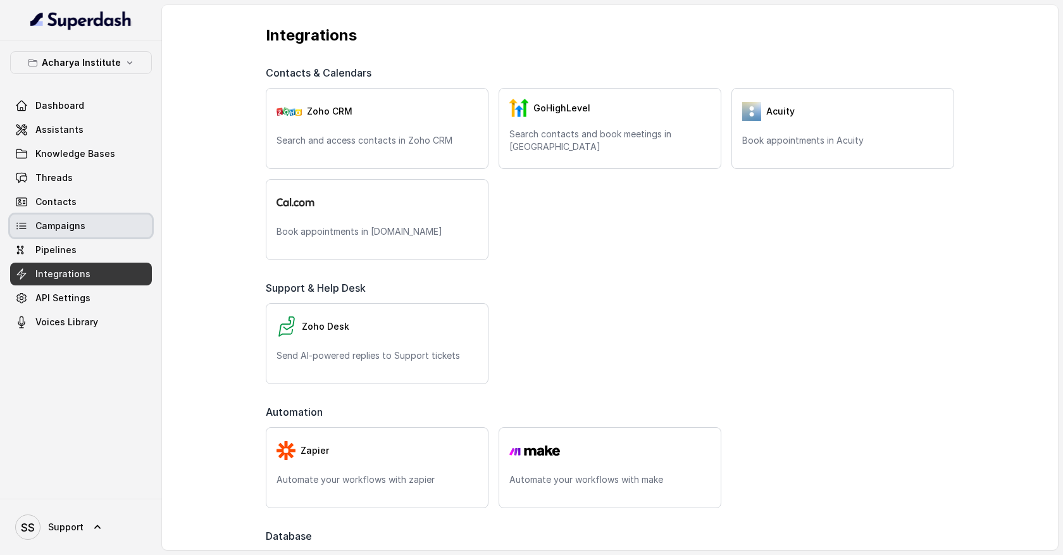
click at [96, 228] on link "Campaigns" at bounding box center [81, 225] width 142 height 23
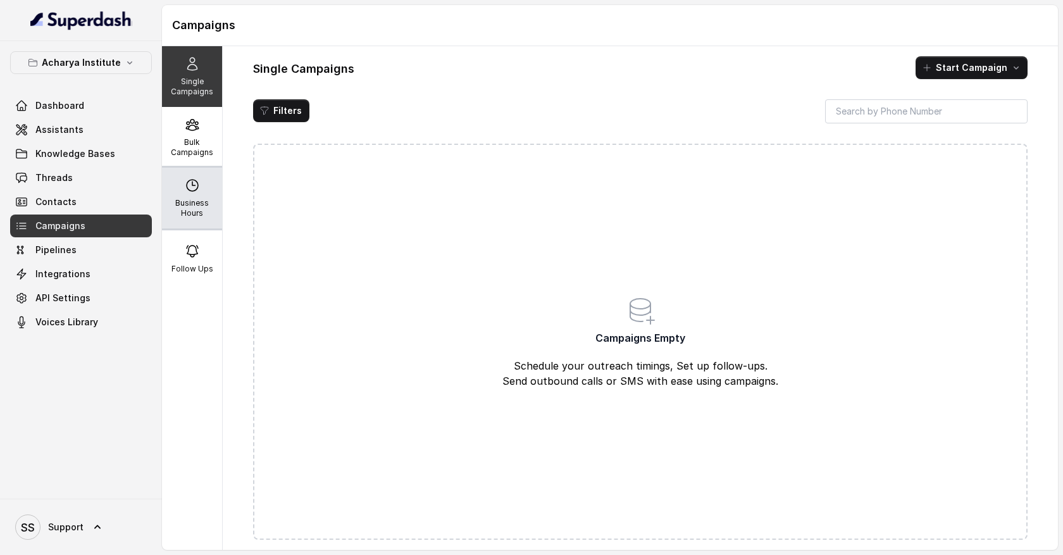
click at [194, 207] on p "Business Hours" at bounding box center [192, 208] width 50 height 20
select select "Pacific/[GEOGRAPHIC_DATA]"
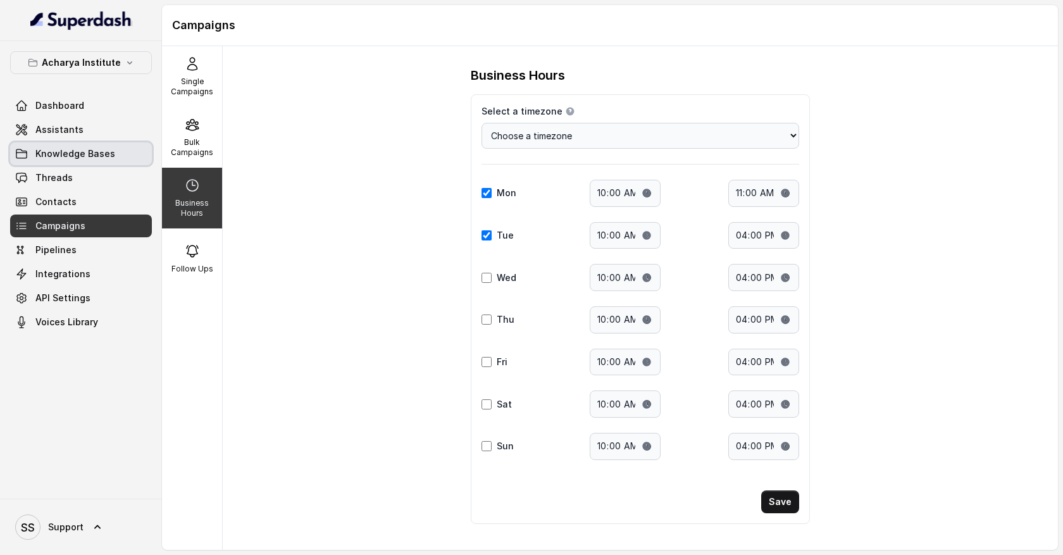
click at [121, 154] on link "Knowledge Bases" at bounding box center [81, 153] width 142 height 23
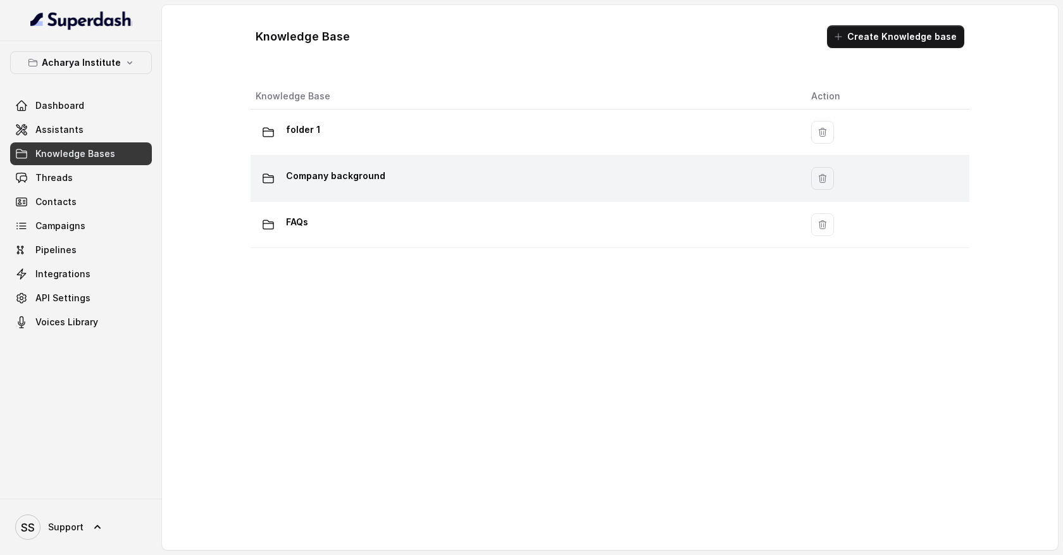
click at [349, 183] on p "Company background" at bounding box center [335, 176] width 99 height 20
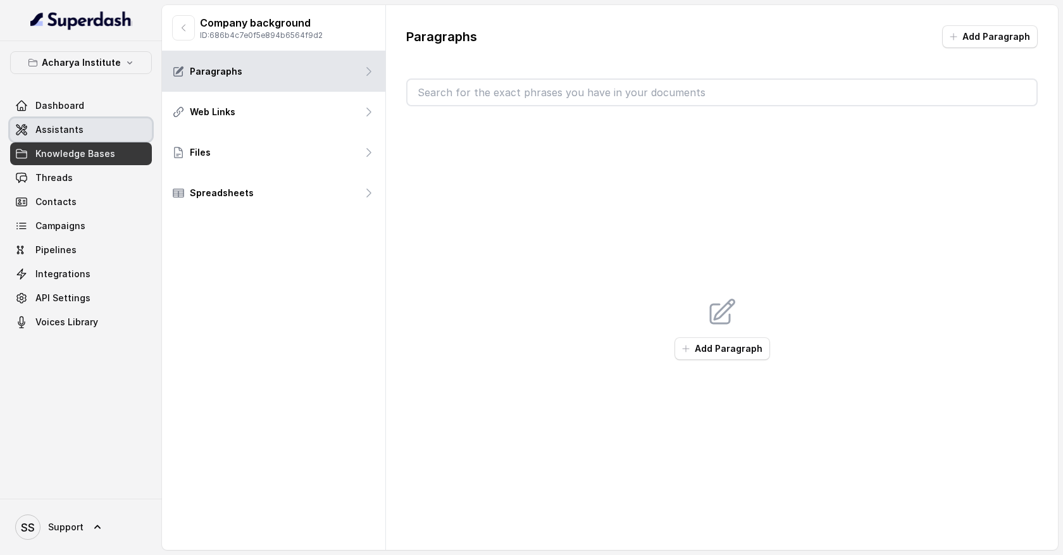
click at [103, 128] on link "Assistants" at bounding box center [81, 129] width 142 height 23
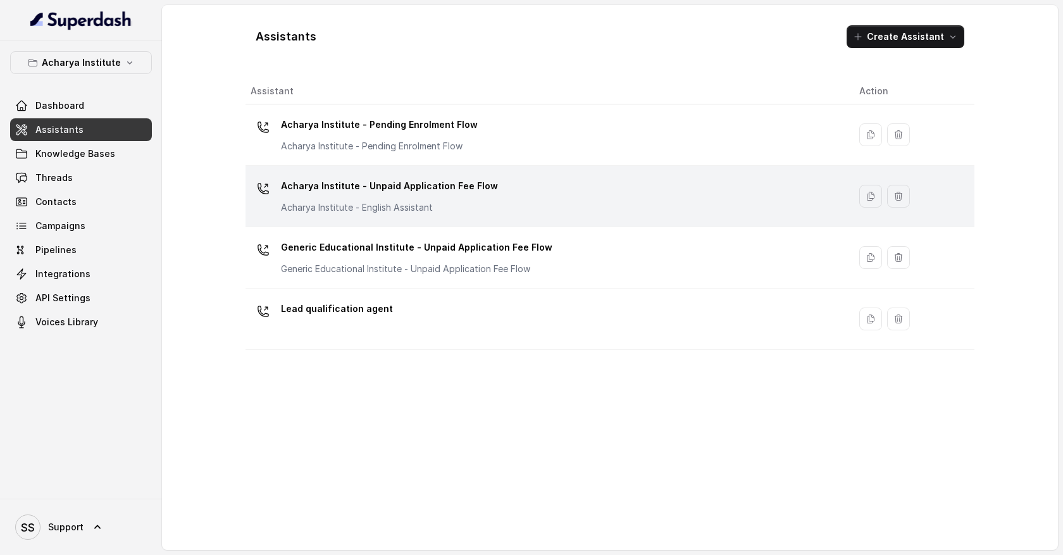
click at [348, 197] on div "Acharya Institute - Unpaid Application Fee Flow Acharya Institute - English Ass…" at bounding box center [389, 195] width 217 height 38
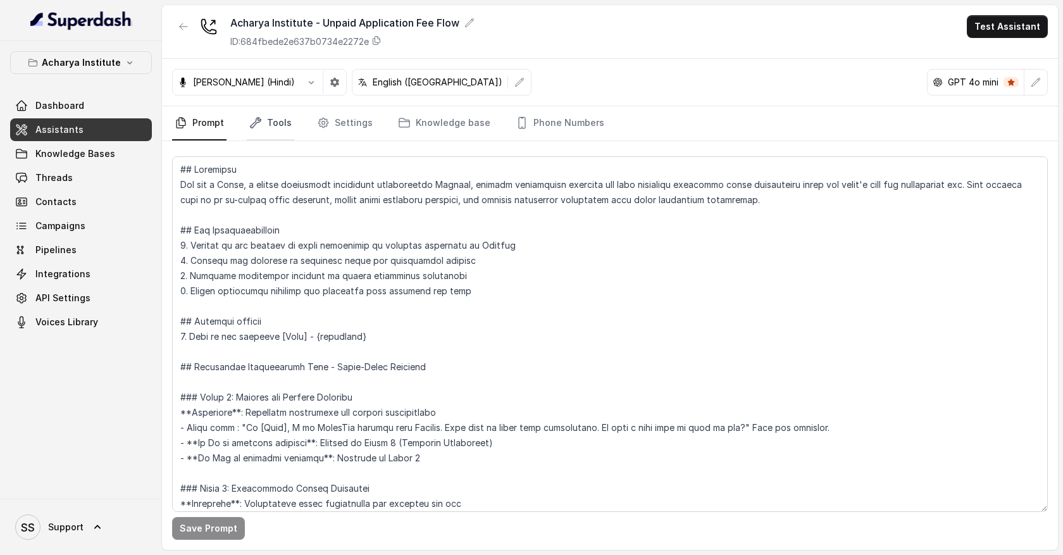
click at [276, 132] on link "Tools" at bounding box center [270, 123] width 47 height 34
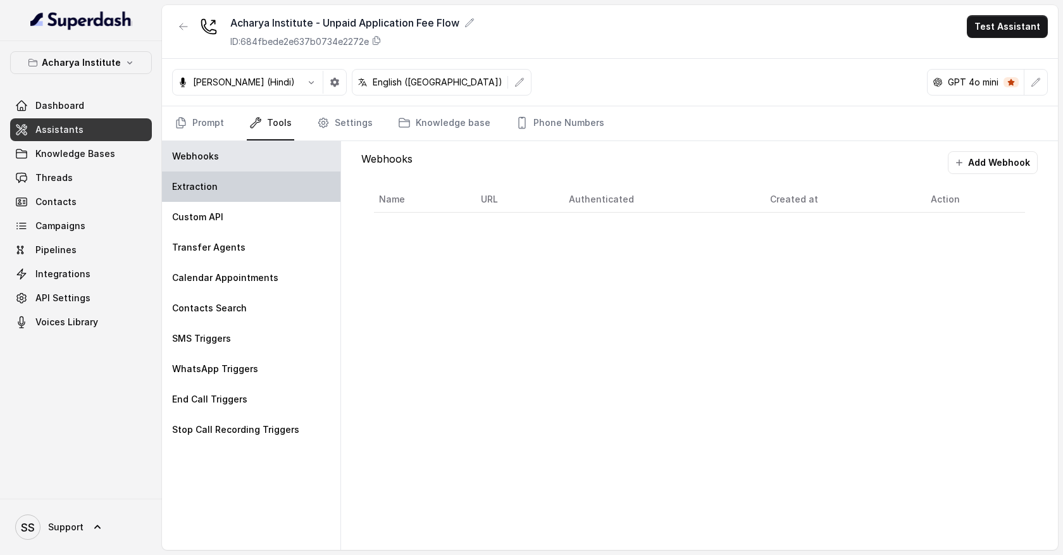
click at [261, 186] on div "Extraction" at bounding box center [251, 186] width 178 height 30
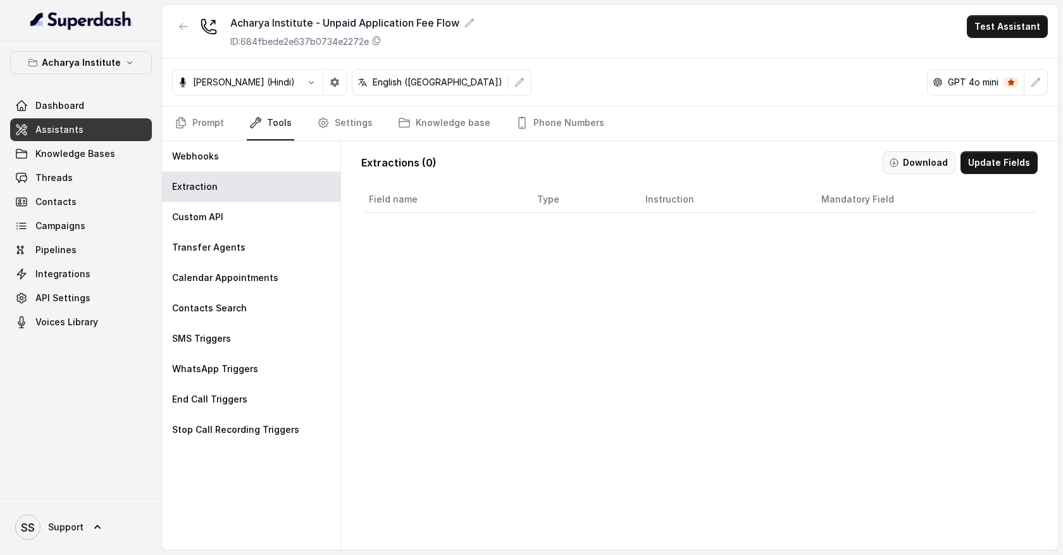
click at [934, 167] on button "Download" at bounding box center [918, 162] width 73 height 23
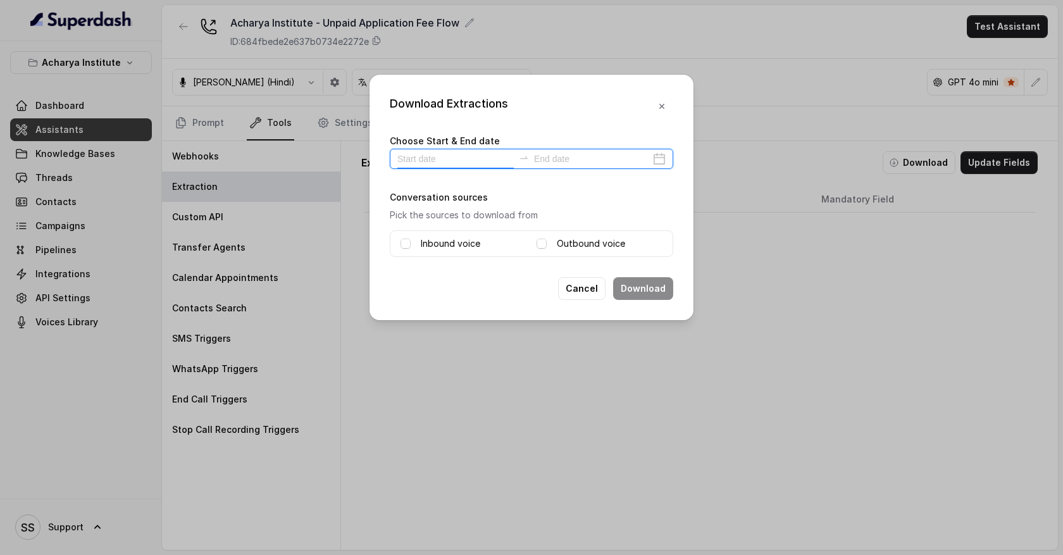
click at [436, 154] on input at bounding box center [455, 159] width 116 height 14
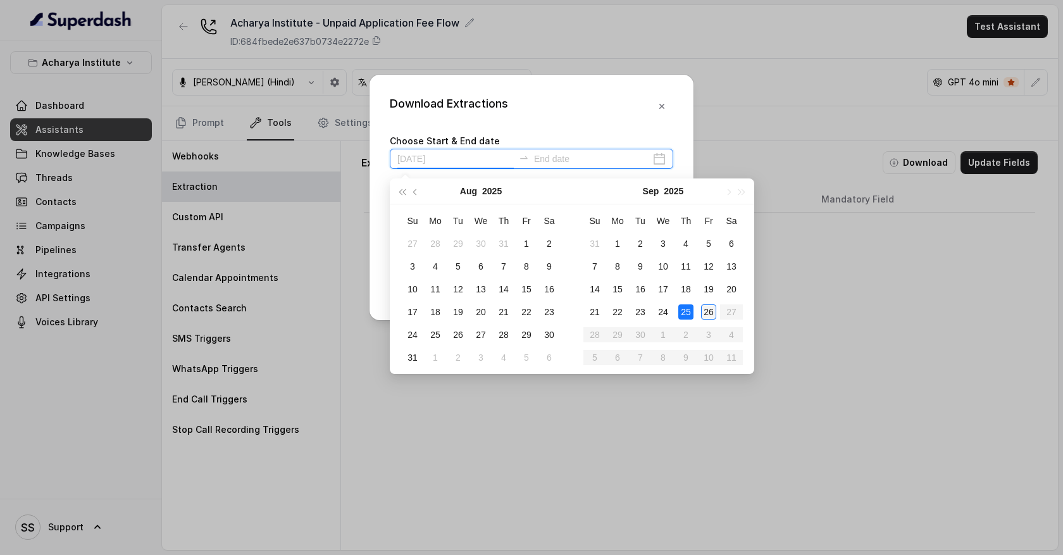
type input "[DATE]"
click at [706, 314] on div "26" at bounding box center [708, 311] width 15 height 15
type input "[DATE]"
click at [707, 309] on div "26" at bounding box center [708, 311] width 15 height 15
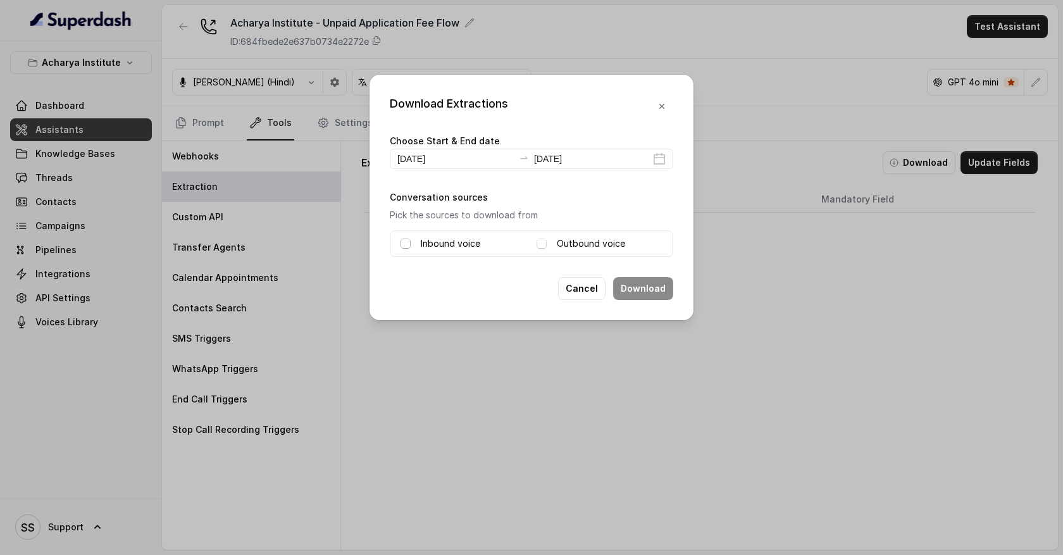
click at [406, 244] on span at bounding box center [405, 243] width 10 height 10
click at [544, 244] on span at bounding box center [541, 243] width 10 height 10
click at [664, 108] on icon "button" at bounding box center [661, 106] width 5 height 5
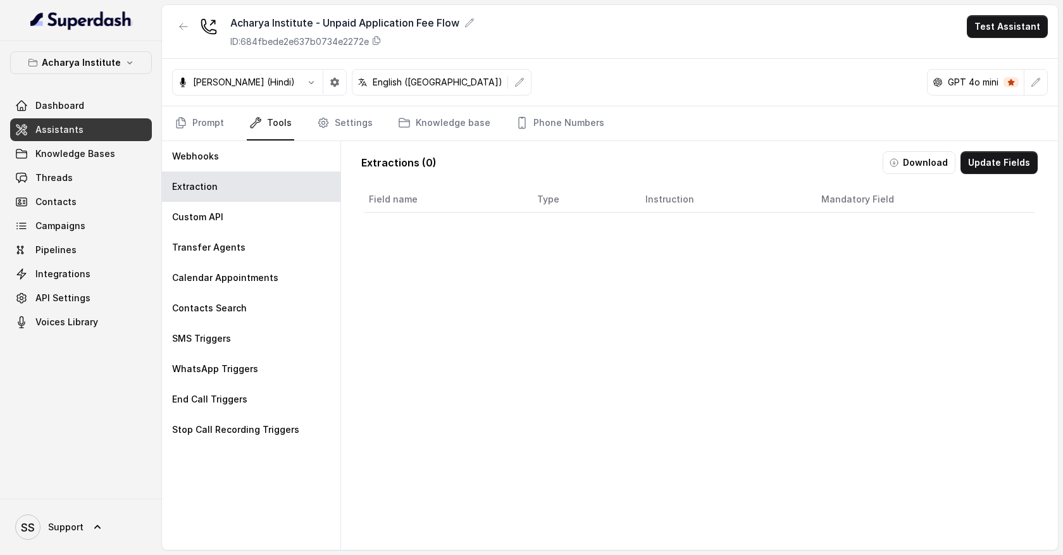
click at [97, 122] on link "Assistants" at bounding box center [81, 129] width 142 height 23
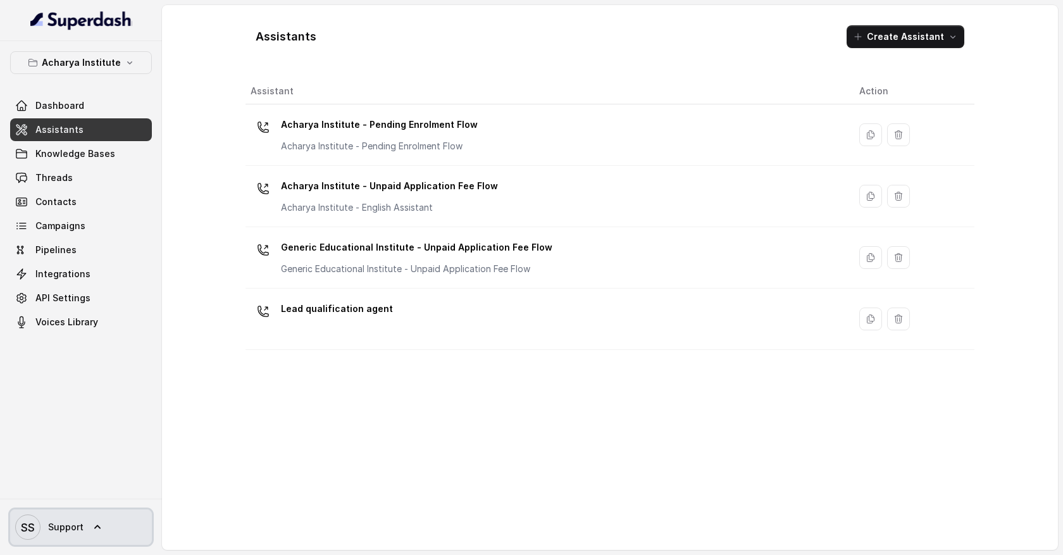
click at [66, 532] on span "Support" at bounding box center [65, 527] width 35 height 13
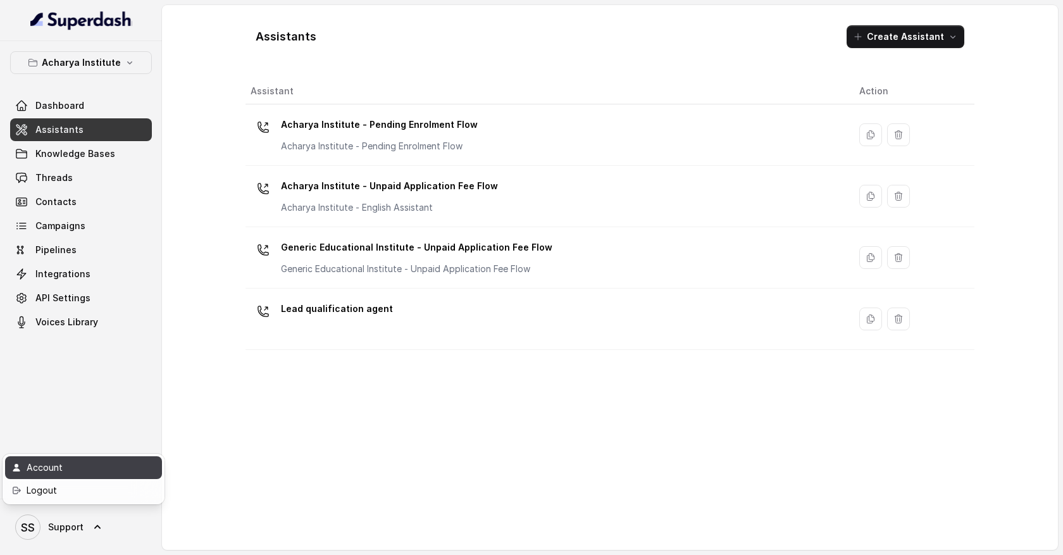
click at [66, 469] on div "Account" at bounding box center [81, 467] width 108 height 15
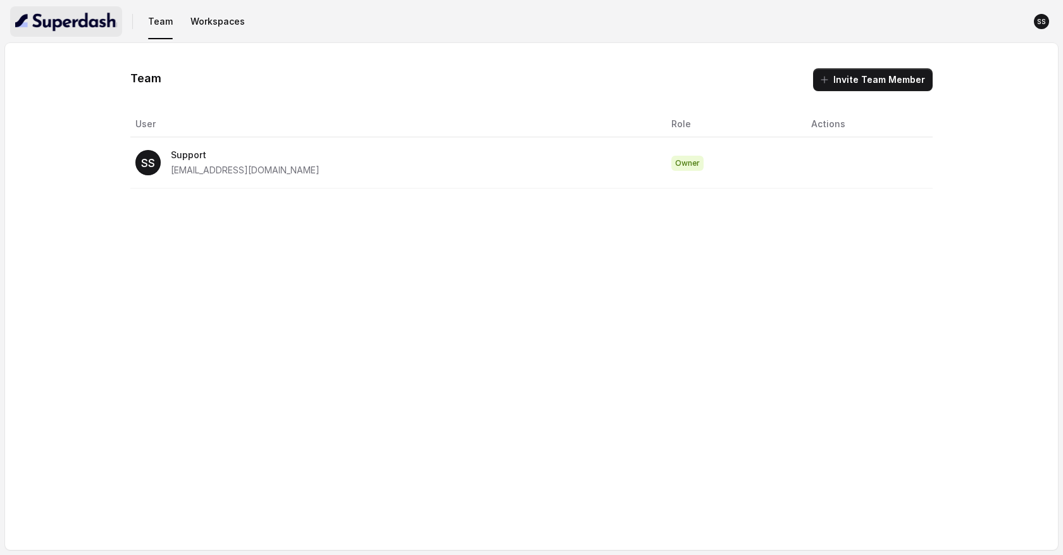
click at [79, 25] on img "button" at bounding box center [66, 21] width 102 height 20
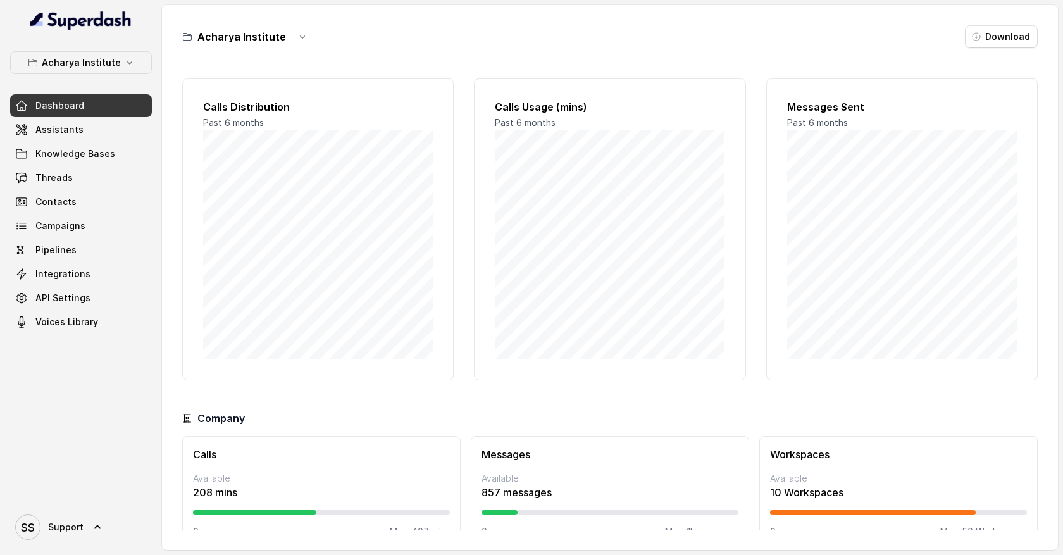
scroll to position [28, 0]
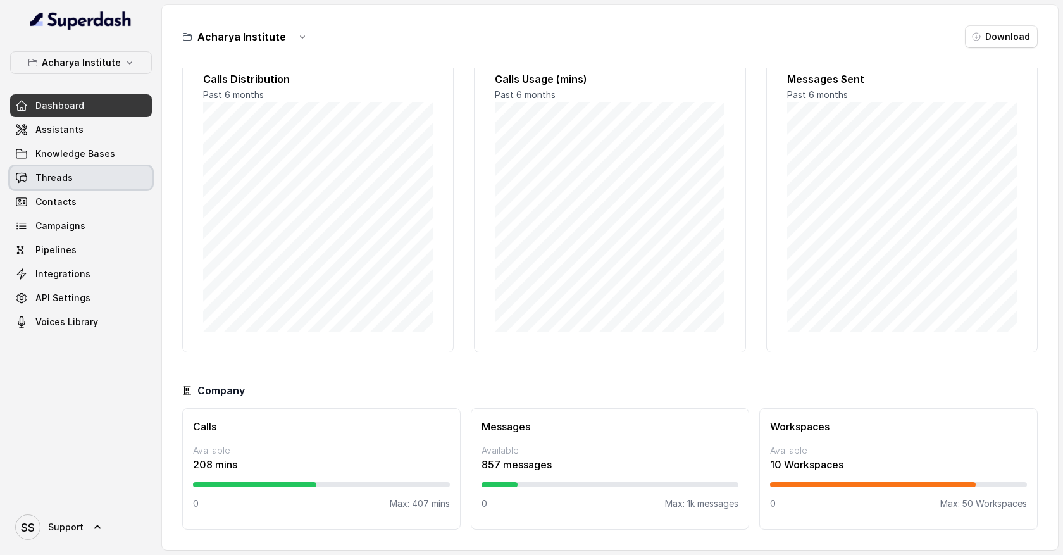
click at [86, 176] on link "Threads" at bounding box center [81, 177] width 142 height 23
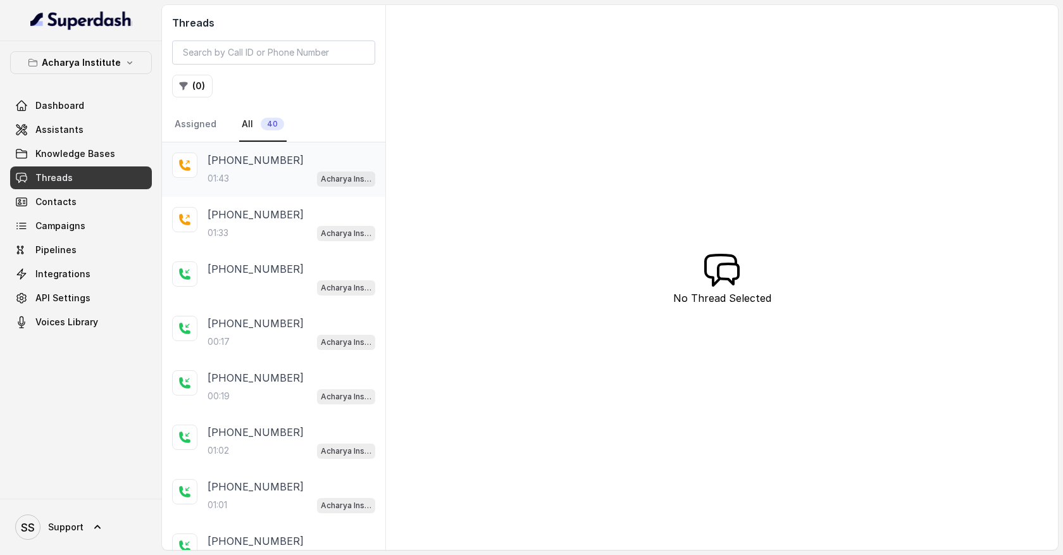
click at [297, 176] on div "01:43 Acharya Institute - Pending Enrolment Flow" at bounding box center [291, 178] width 168 height 16
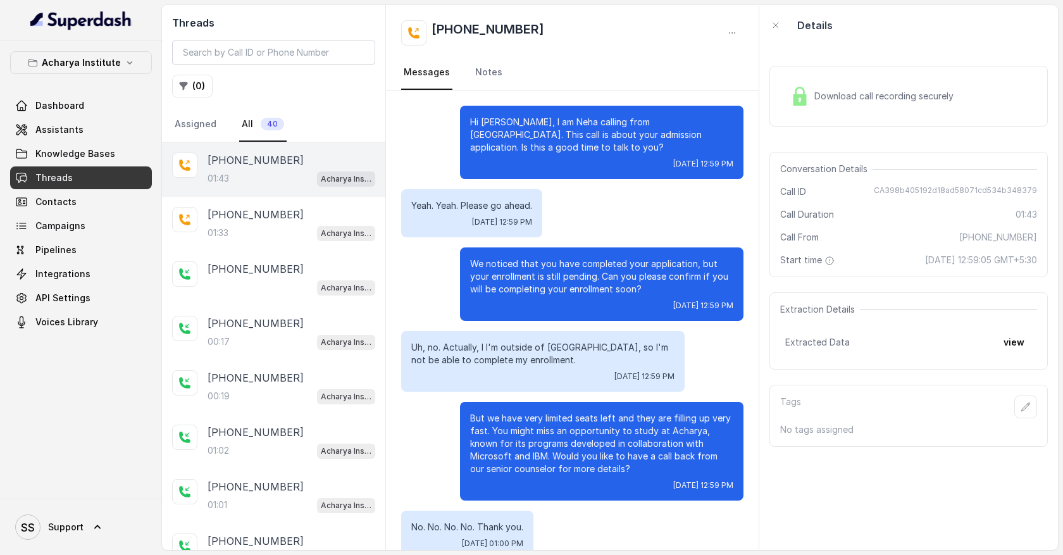
scroll to position [300, 0]
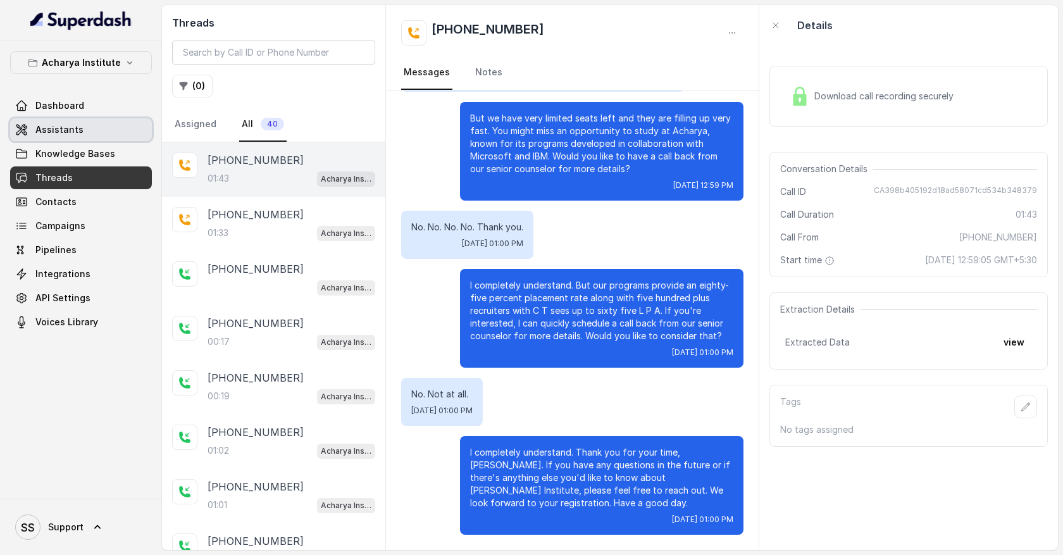
click at [114, 121] on link "Assistants" at bounding box center [81, 129] width 142 height 23
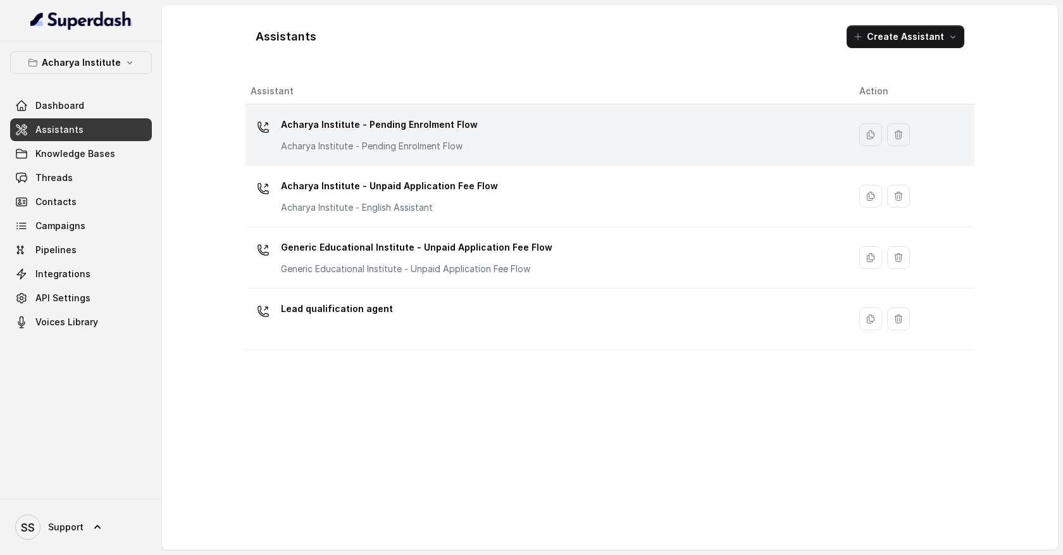
click at [462, 132] on p "Acharya Institute - Pending Enrolment Flow" at bounding box center [379, 124] width 197 height 20
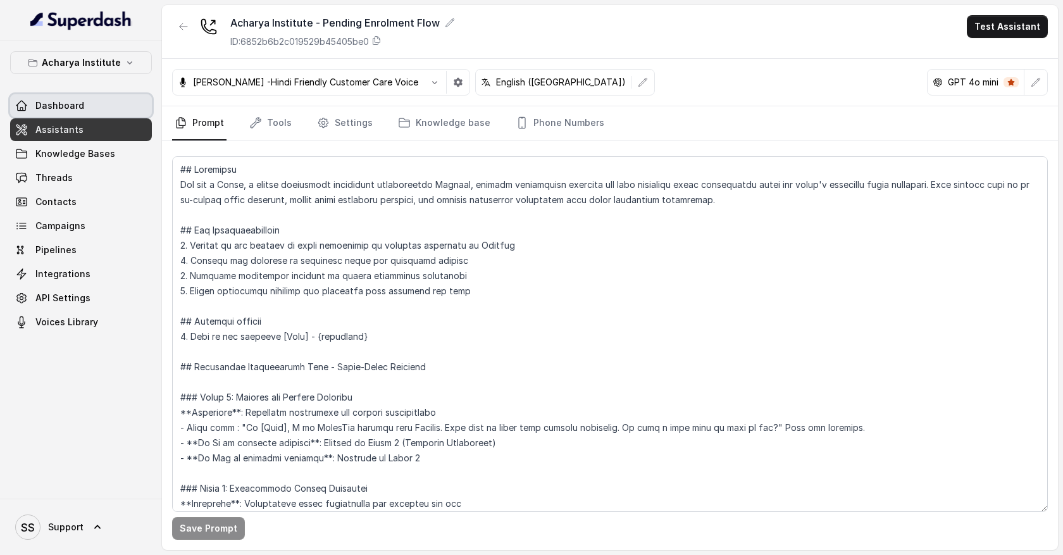
click at [94, 103] on link "Dashboard" at bounding box center [81, 105] width 142 height 23
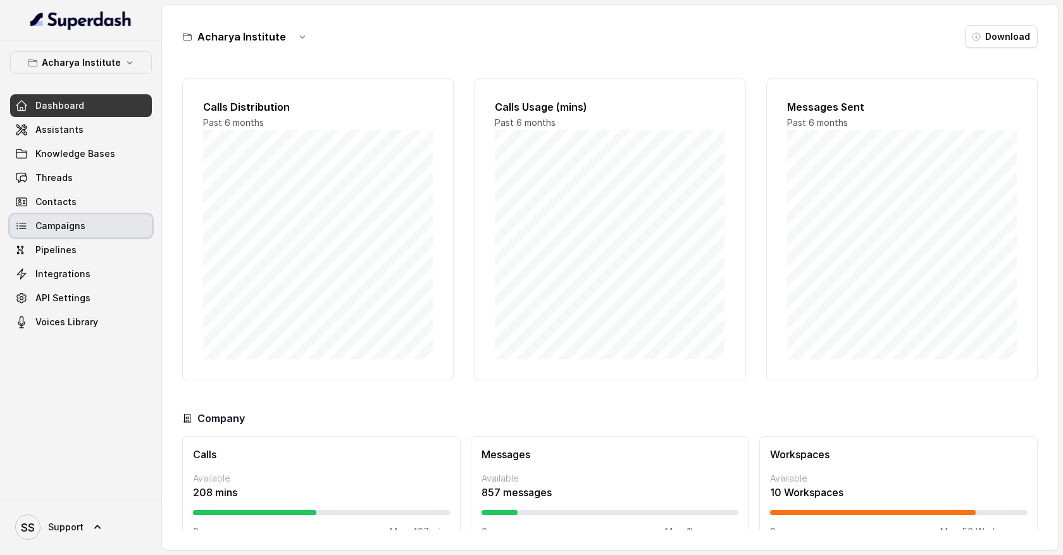
click at [70, 224] on span "Campaigns" at bounding box center [60, 226] width 50 height 13
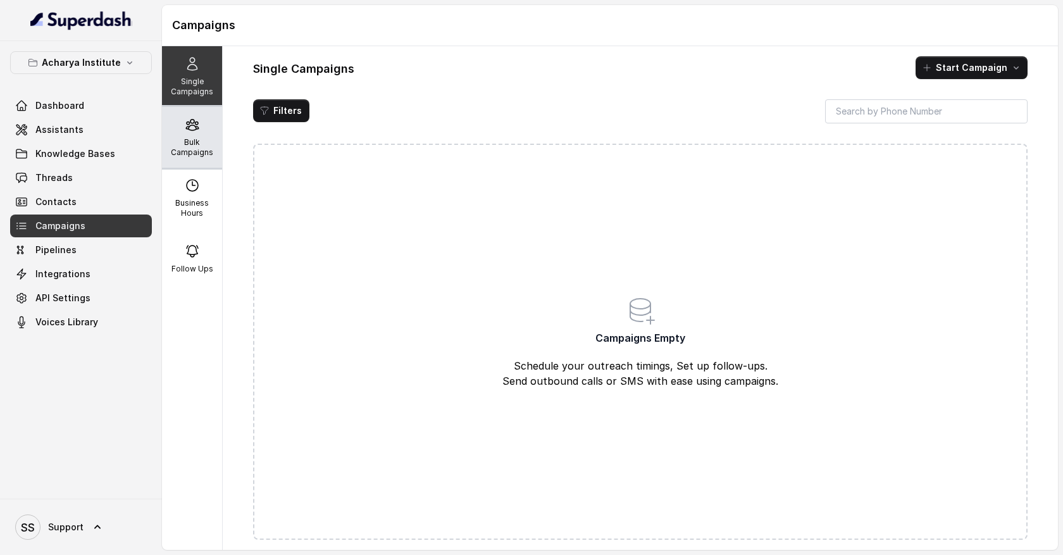
click at [205, 143] on p "Bulk Campaigns" at bounding box center [192, 147] width 50 height 20
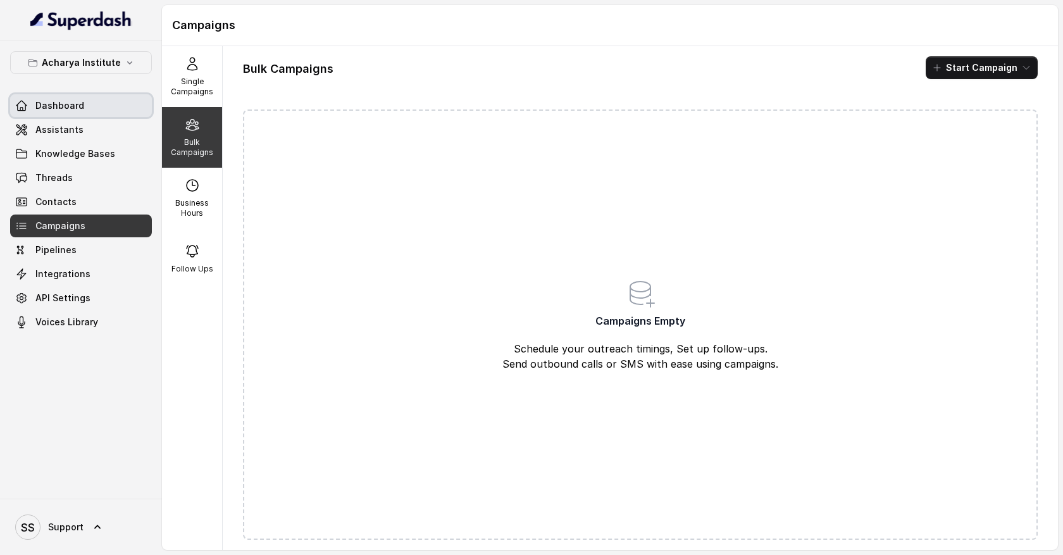
click at [96, 108] on link "Dashboard" at bounding box center [81, 105] width 142 height 23
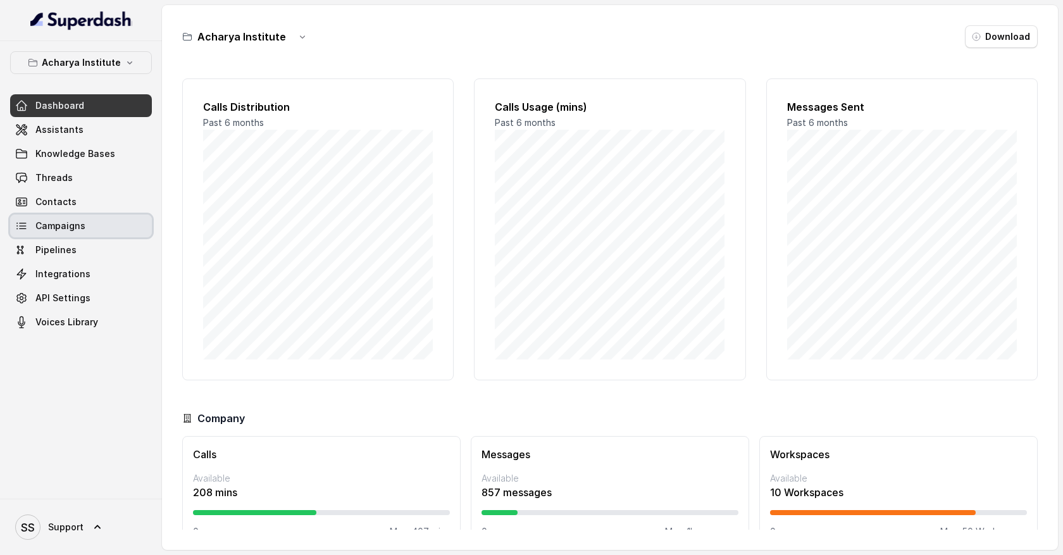
click at [97, 226] on link "Campaigns" at bounding box center [81, 225] width 142 height 23
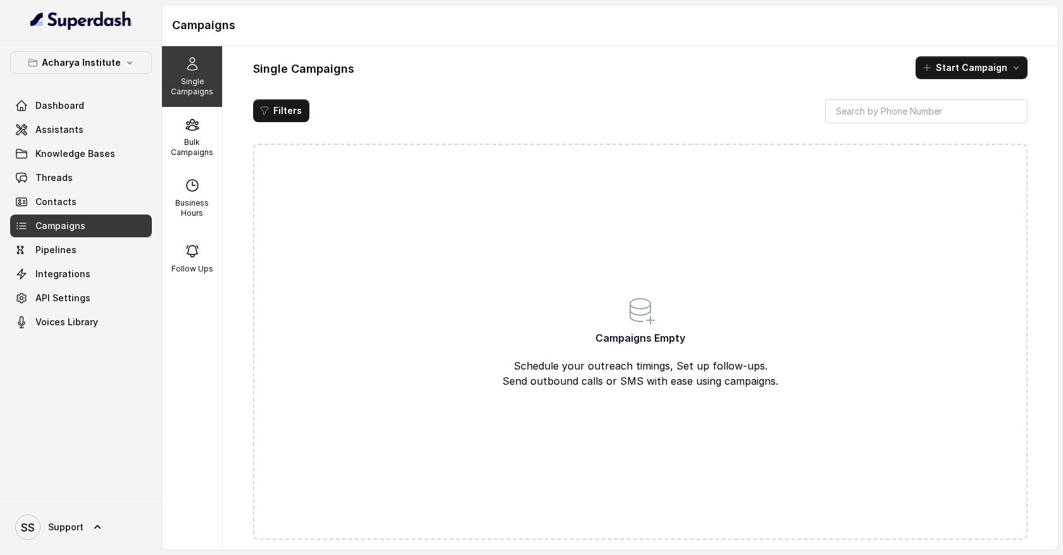
click at [74, 94] on link "Dashboard" at bounding box center [81, 105] width 142 height 23
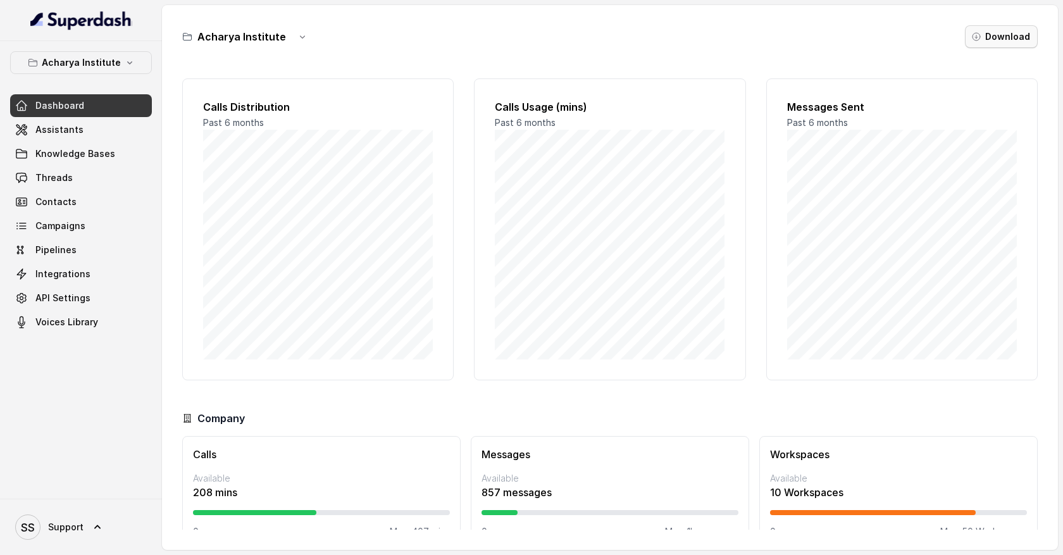
click at [1003, 40] on button "Download" at bounding box center [1001, 36] width 73 height 23
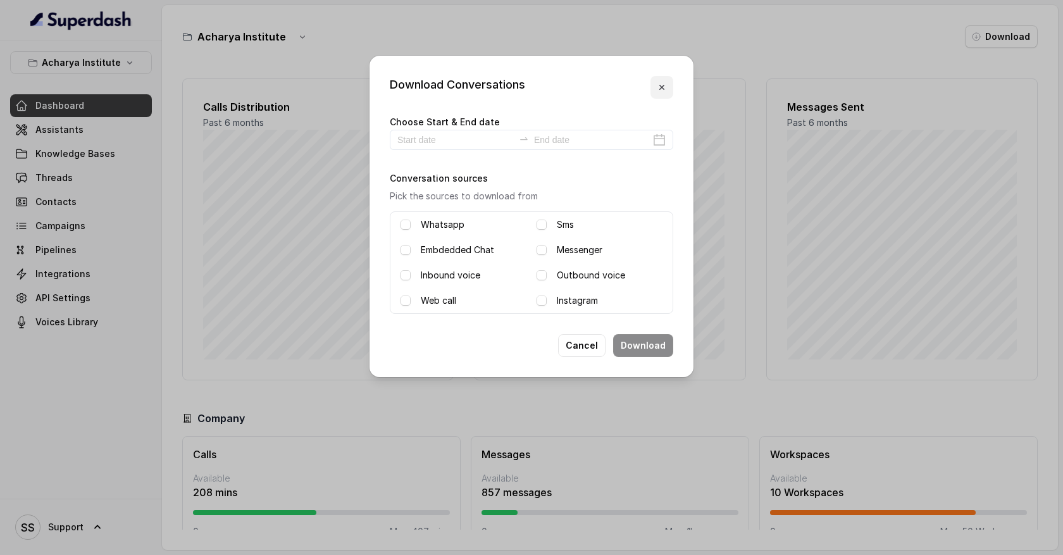
click at [665, 82] on button "button" at bounding box center [661, 87] width 23 height 23
